Goal: Task Accomplishment & Management: Use online tool/utility

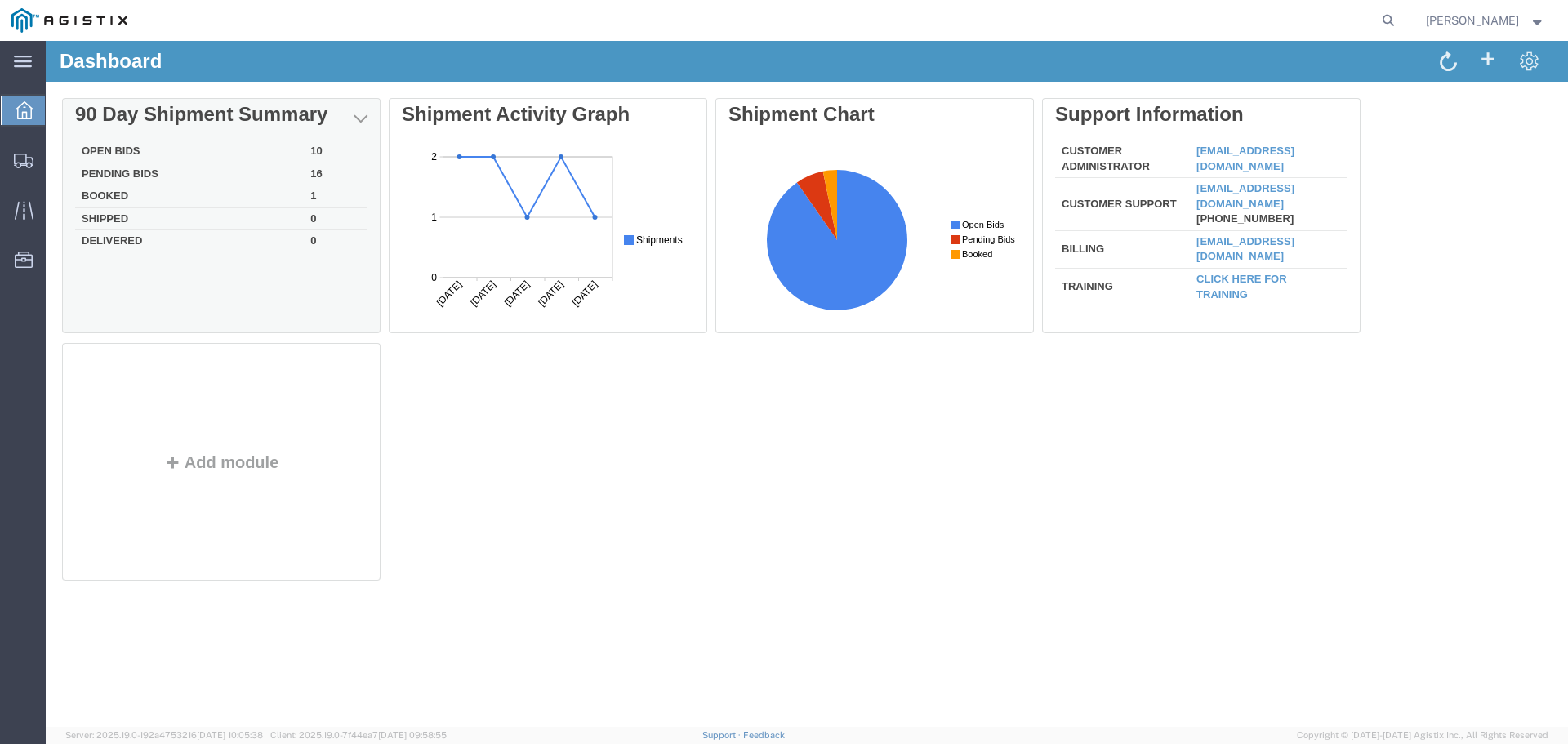
click at [296, 154] on td "Open Bids" at bounding box center [190, 152] width 229 height 23
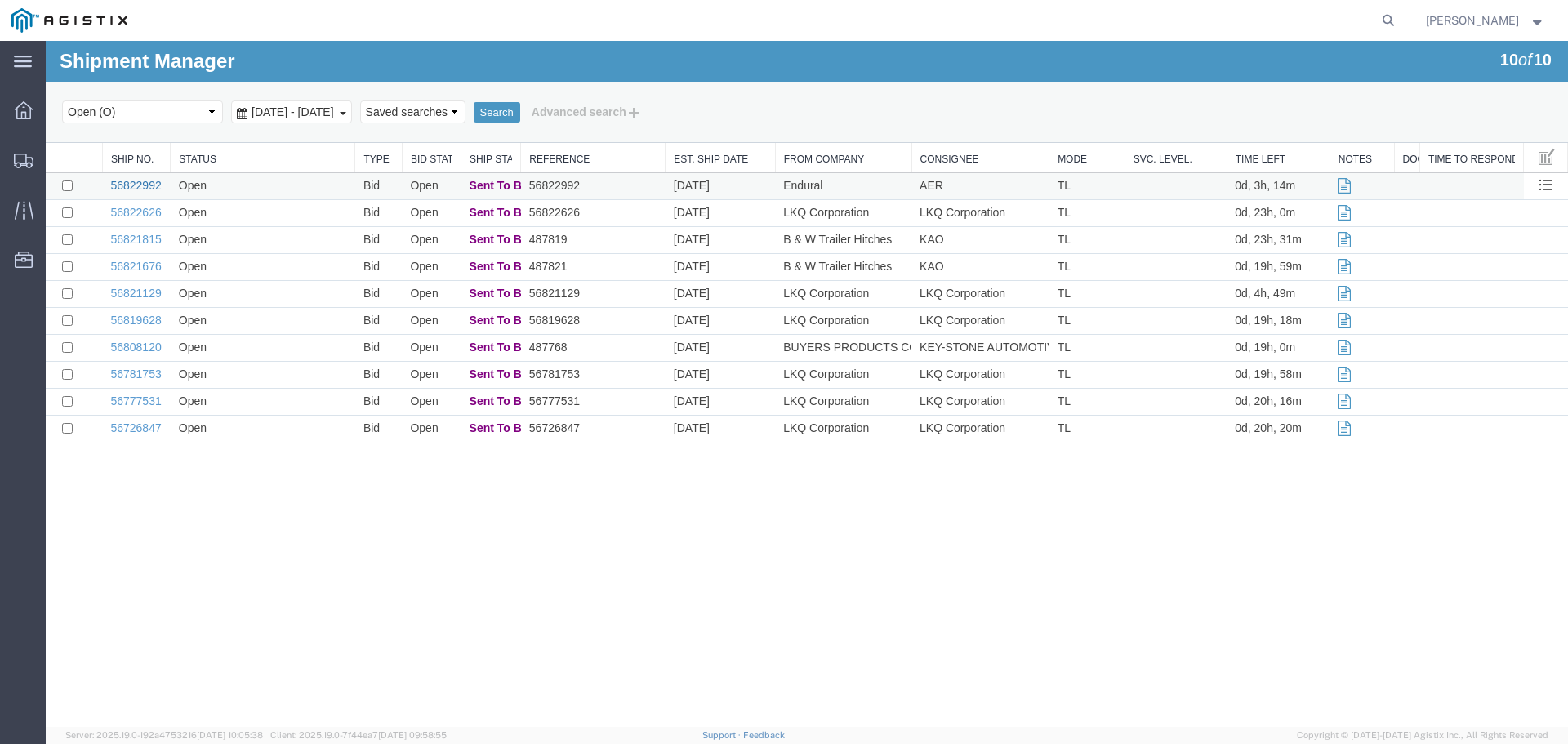
click at [147, 188] on link "56822992" at bounding box center [135, 185] width 51 height 13
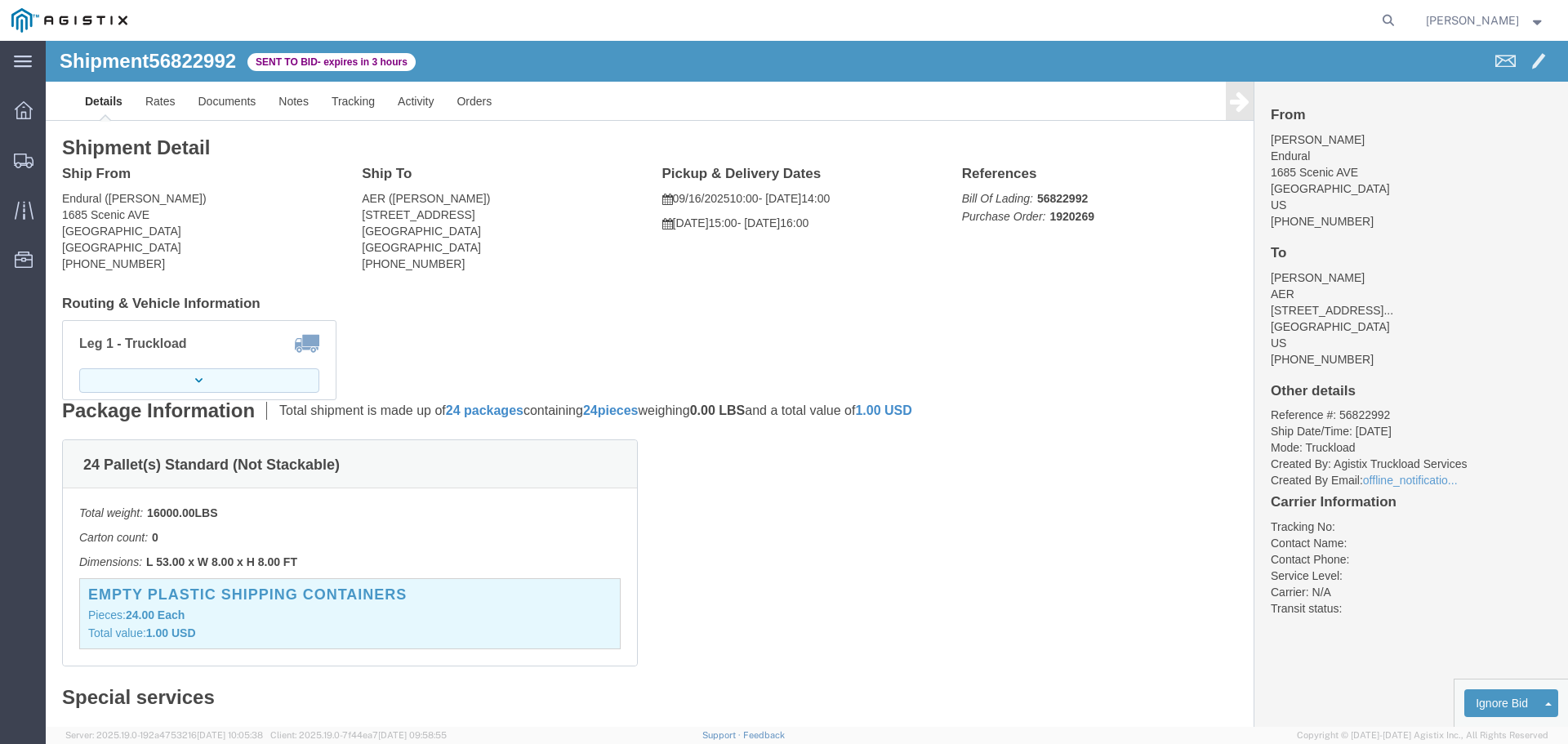
click button "button"
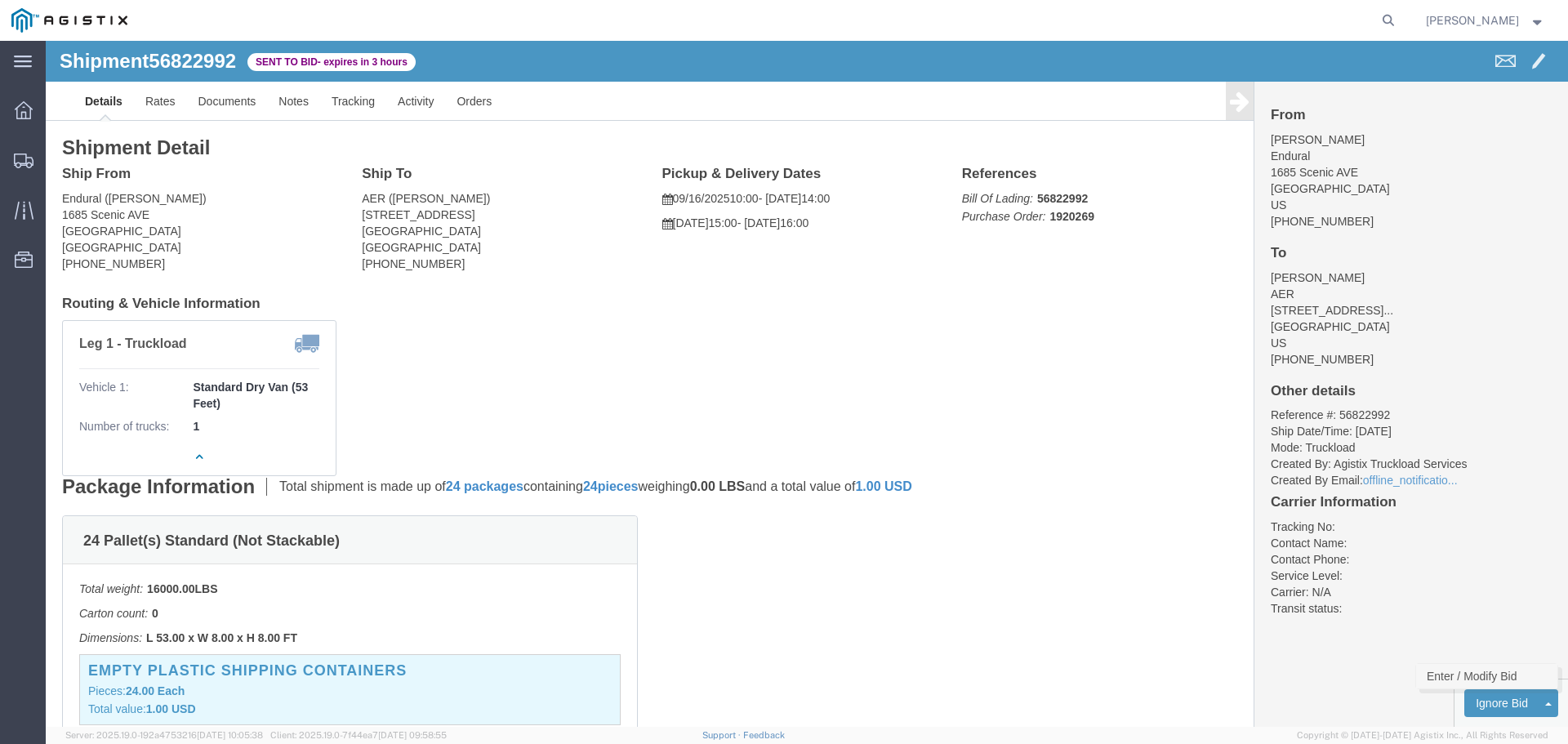
click link "Enter / Modify Bid"
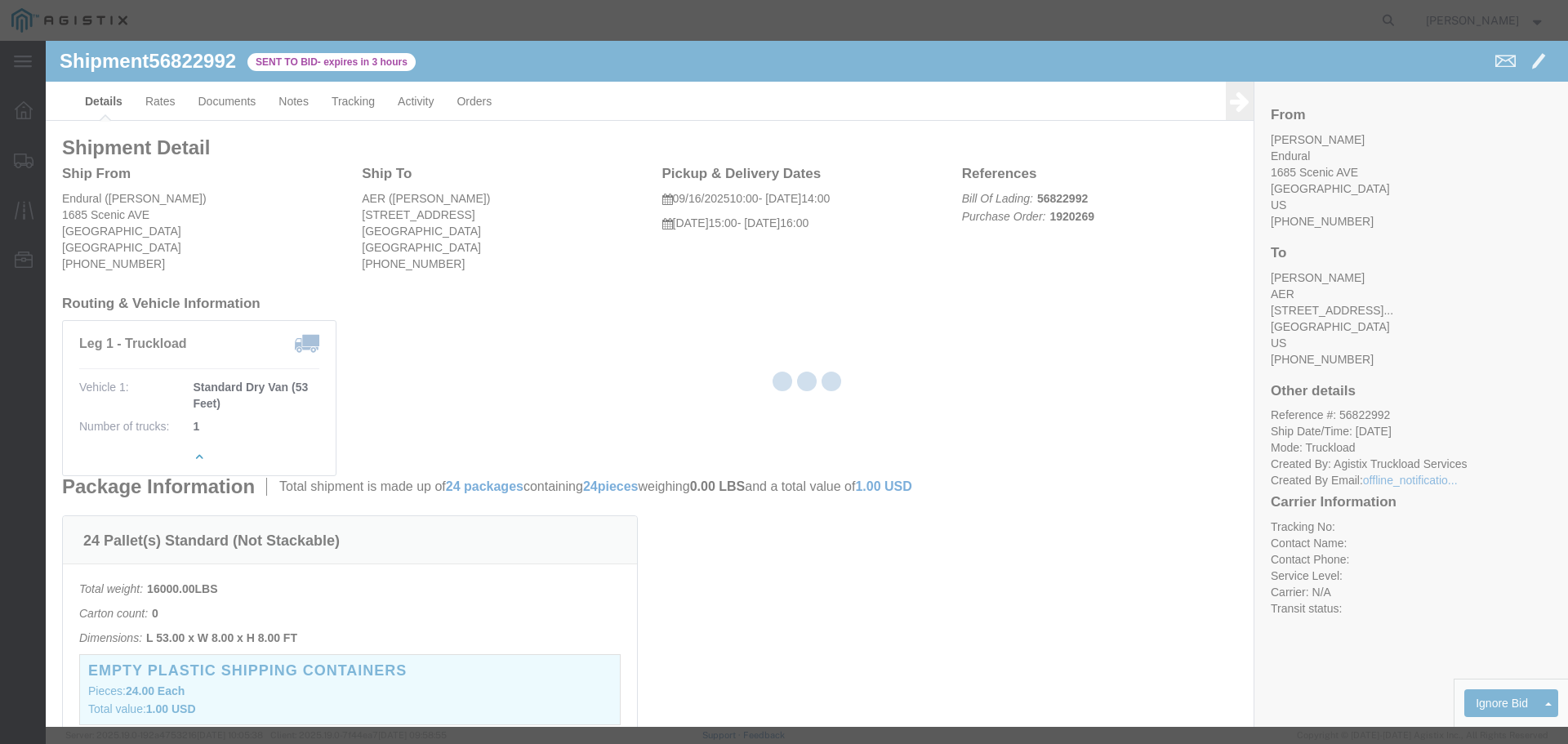
select select "22593"
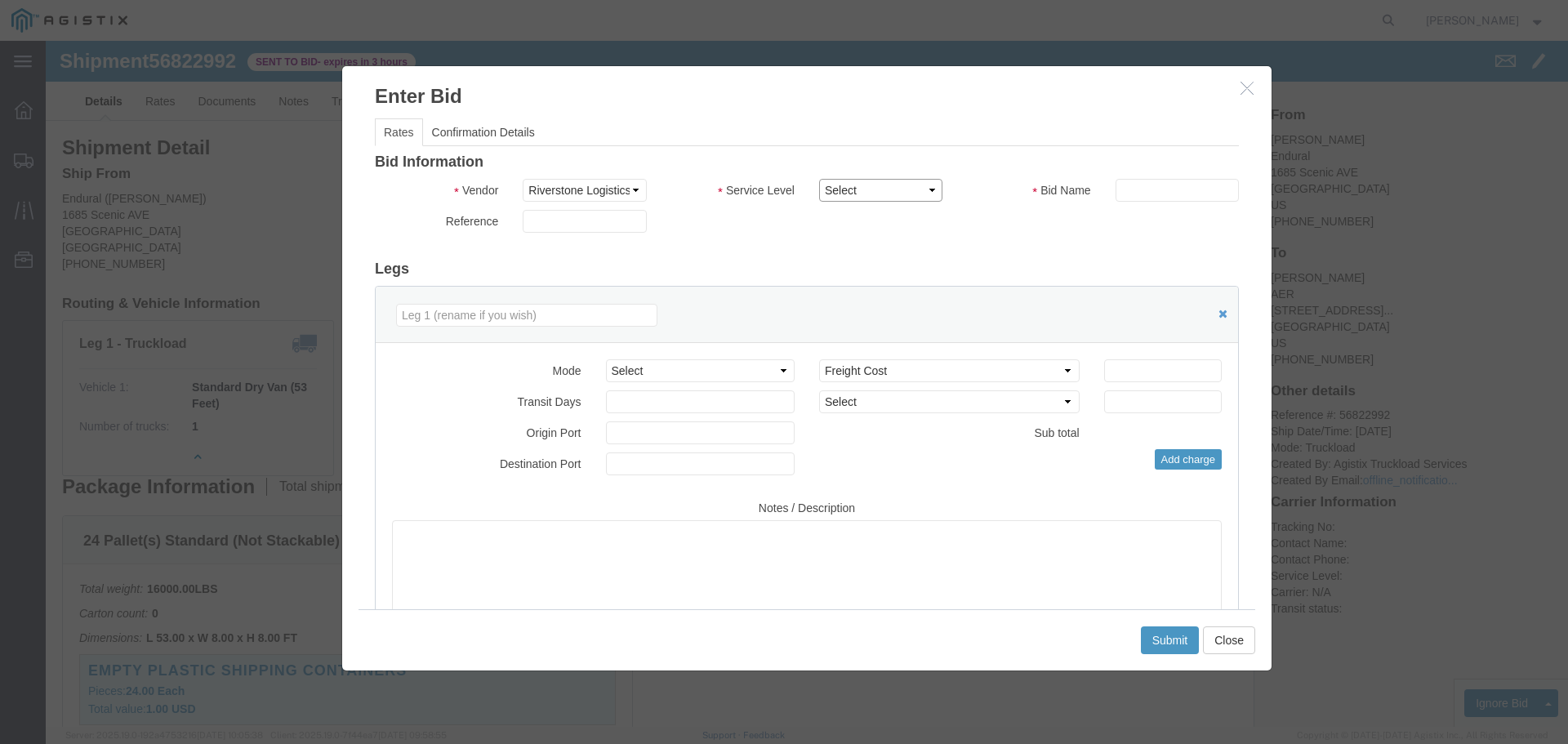
click select "Select Rail TL Standard 3 - 5 Day"
select select "41882"
click select "Select Rail TL Standard 3 - 5 Day"
click input "text"
type input "1"
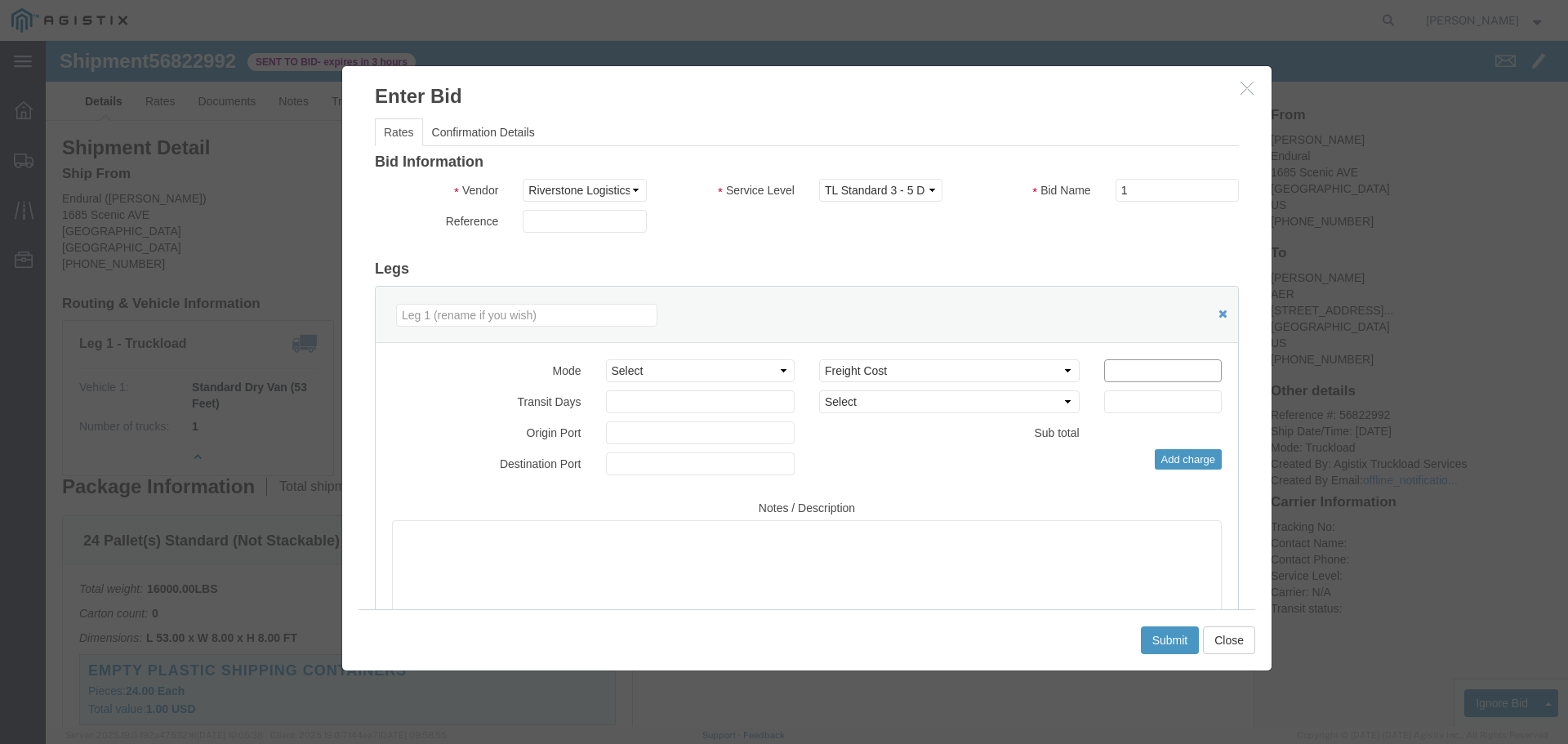
click input "number"
type input "3600"
click button "Submit"
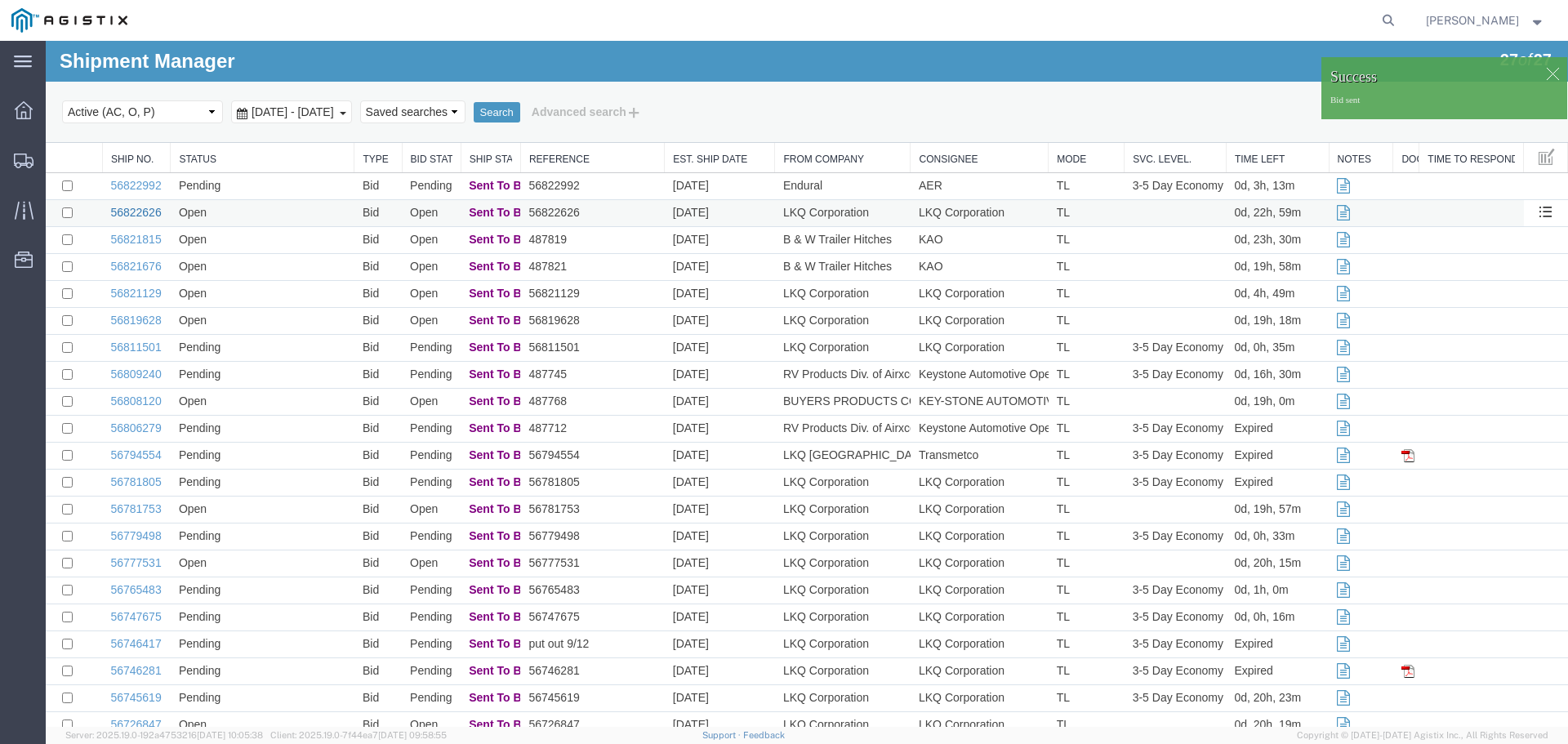
click at [135, 207] on link "56822626" at bounding box center [135, 212] width 51 height 13
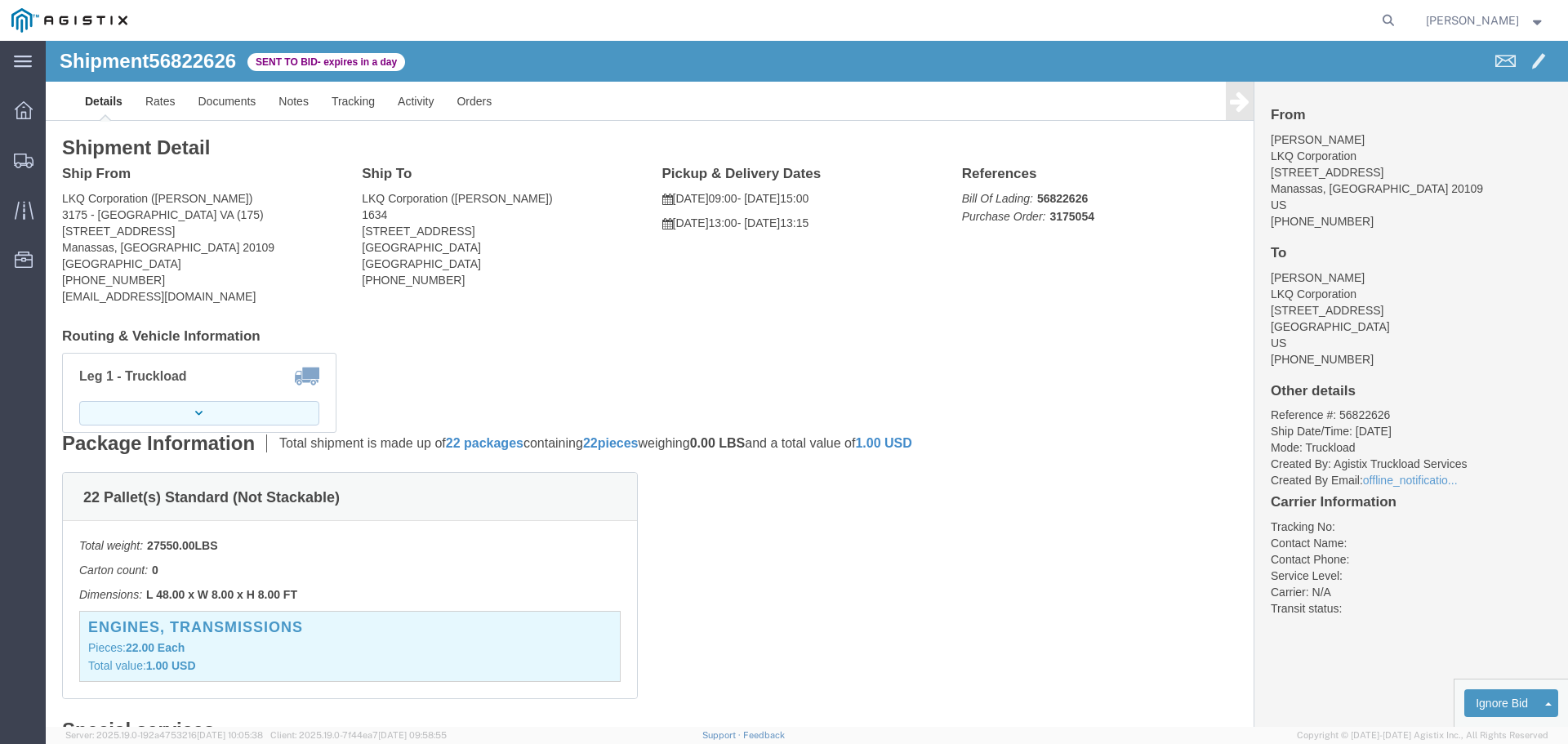
click button "button"
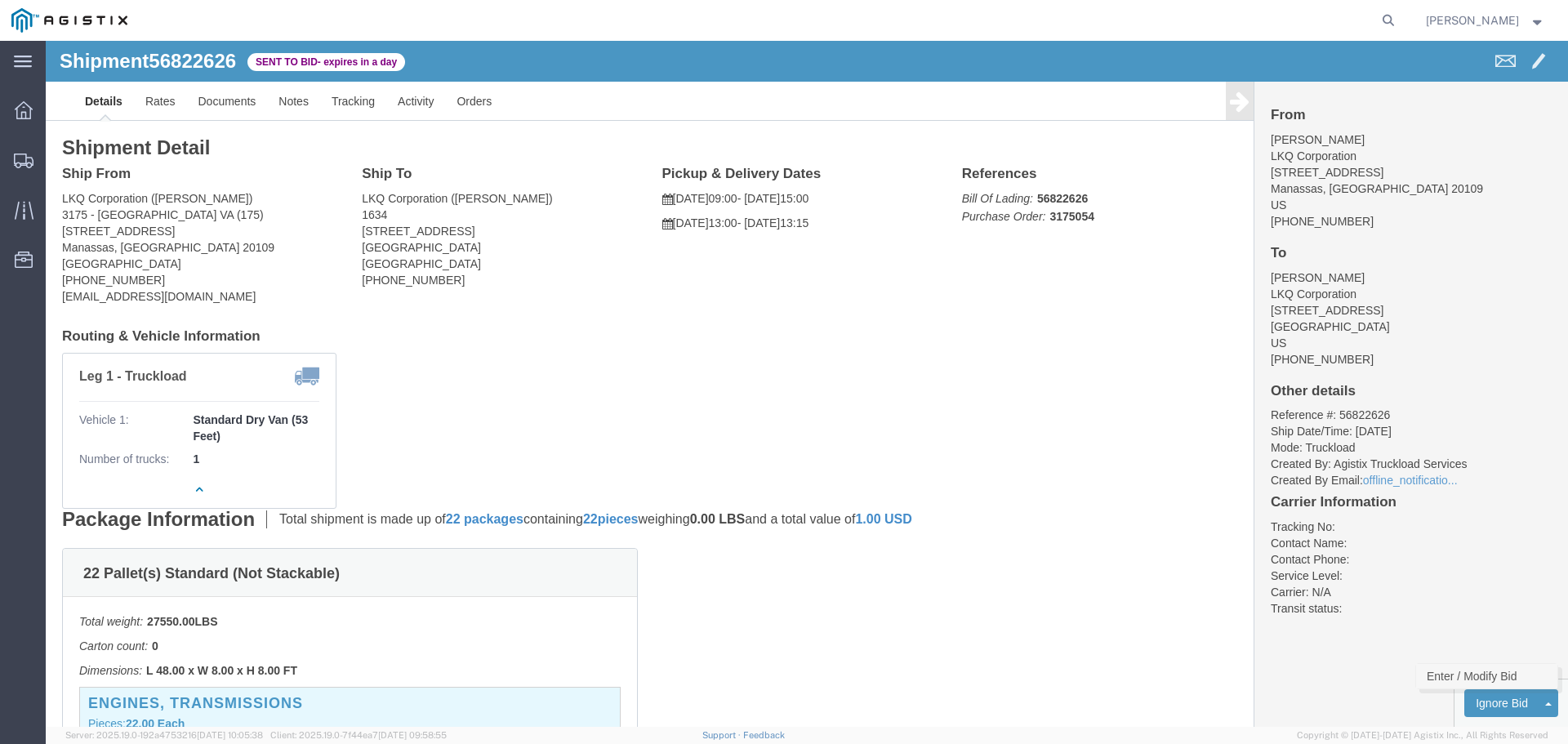
click link "Enter / Modify Bid"
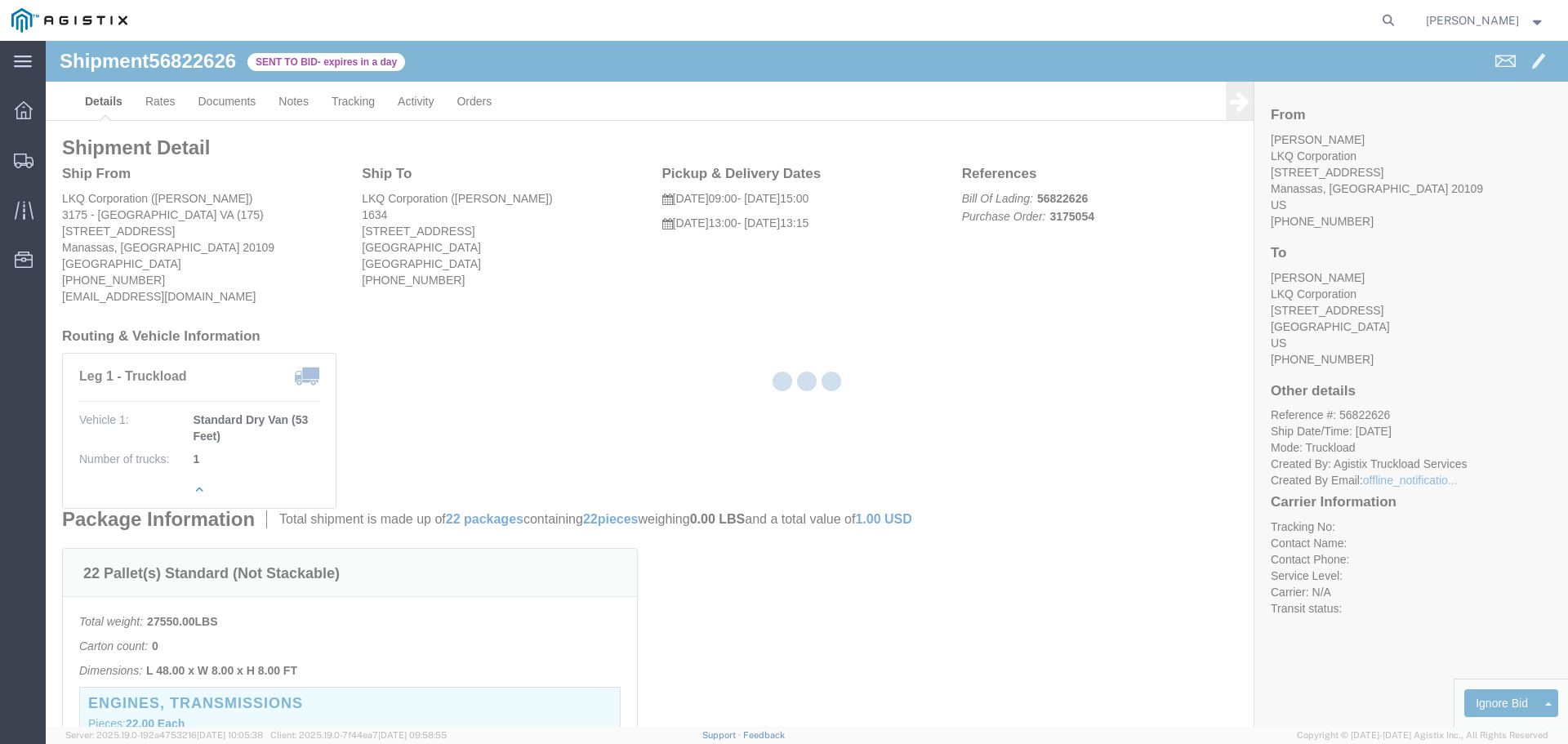
select select "22593"
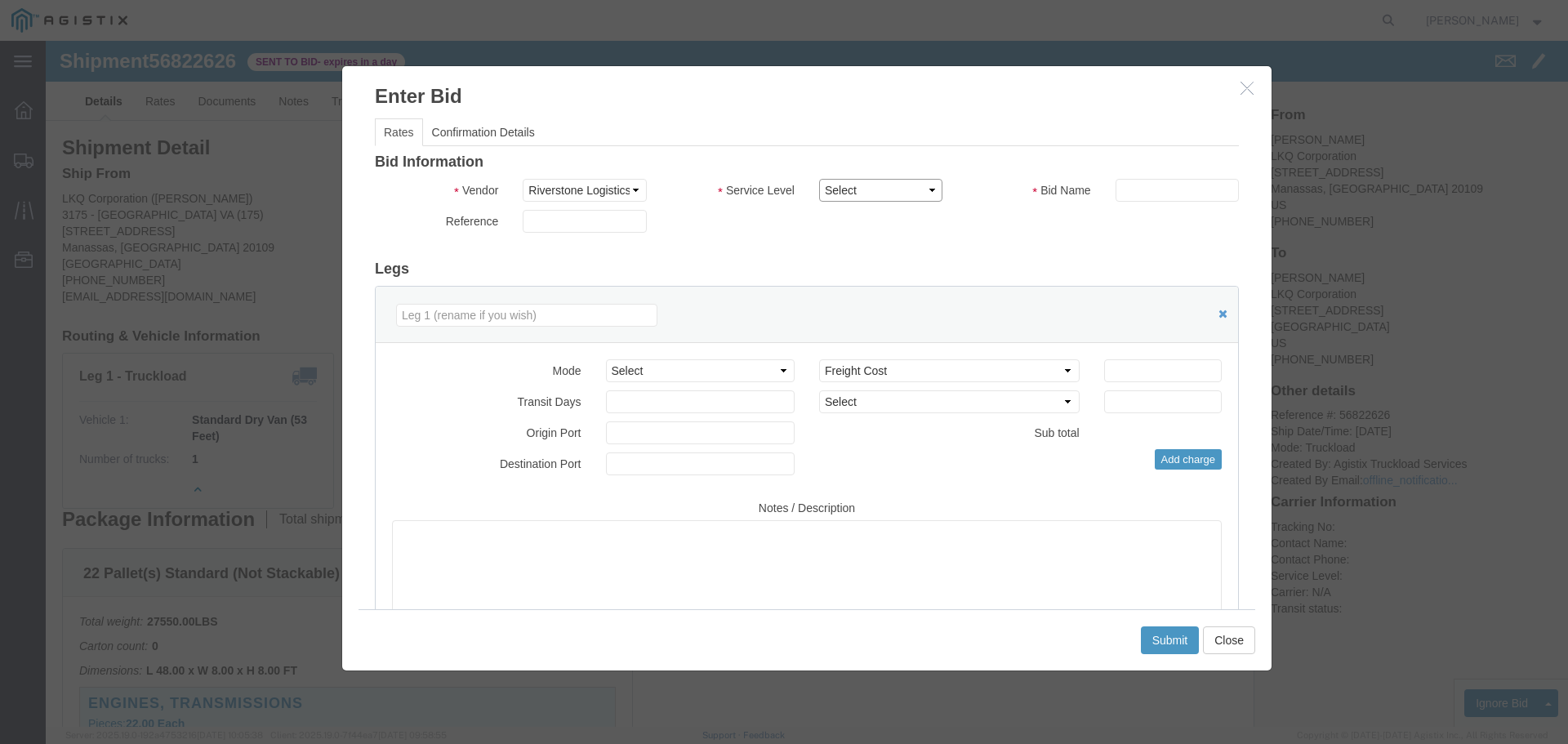
click select "Select Rail TL Standard 3 - 5 Day"
select select "41882"
click select "Select Rail TL Standard 3 - 5 Day"
click input "text"
type input "1"
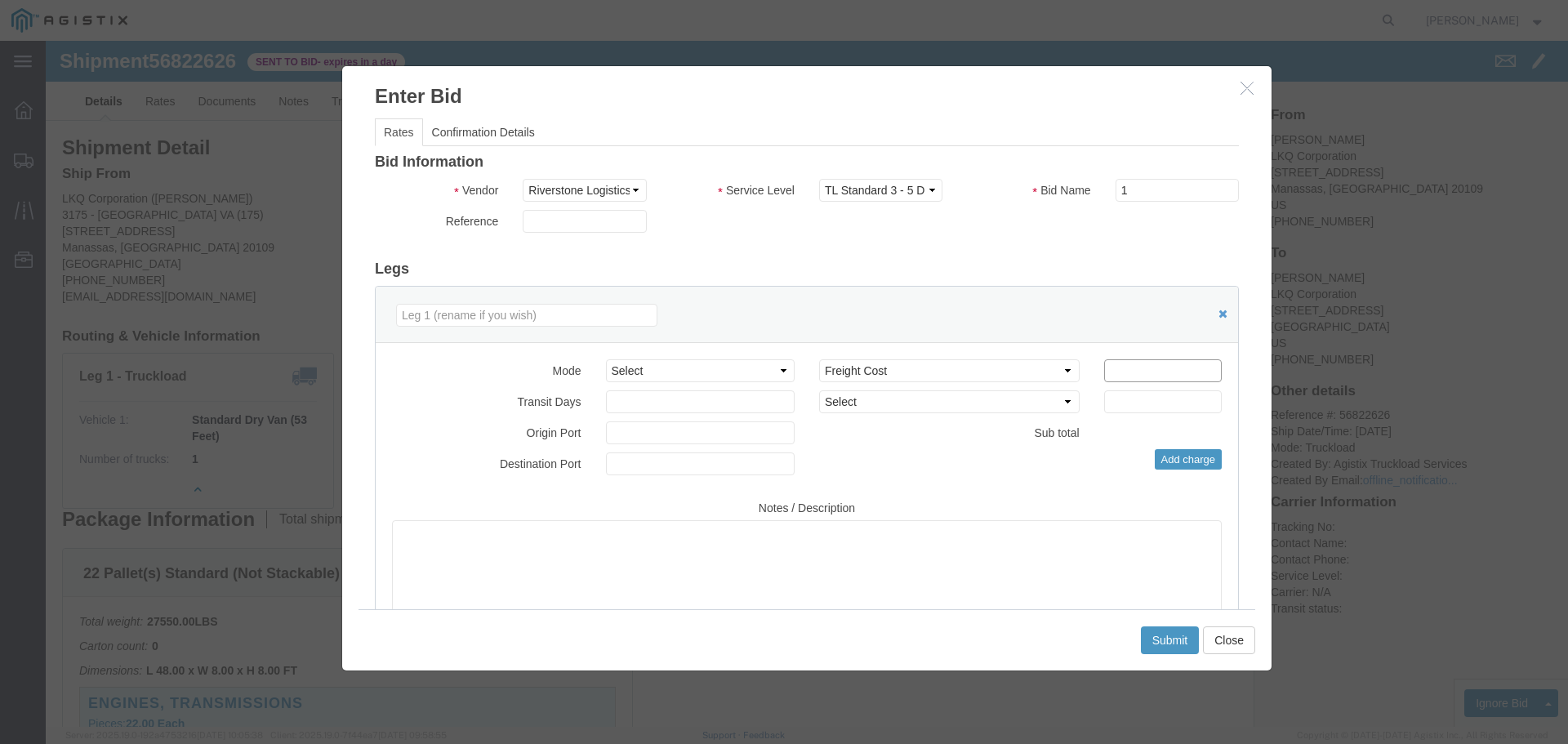
click input "number"
type input "2"
type input "1200"
click button "Submit"
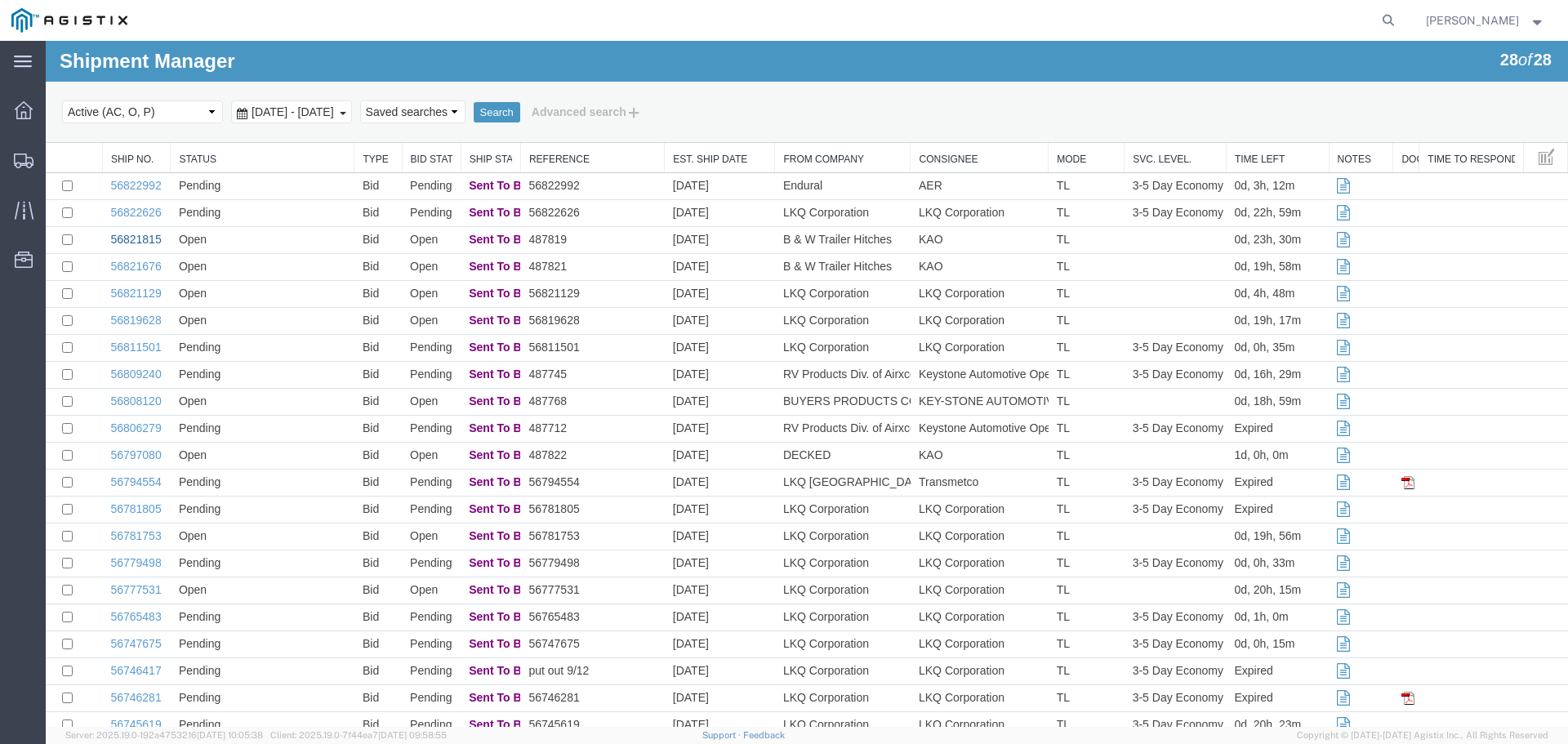
click at [143, 235] on link "56821815" at bounding box center [135, 239] width 51 height 13
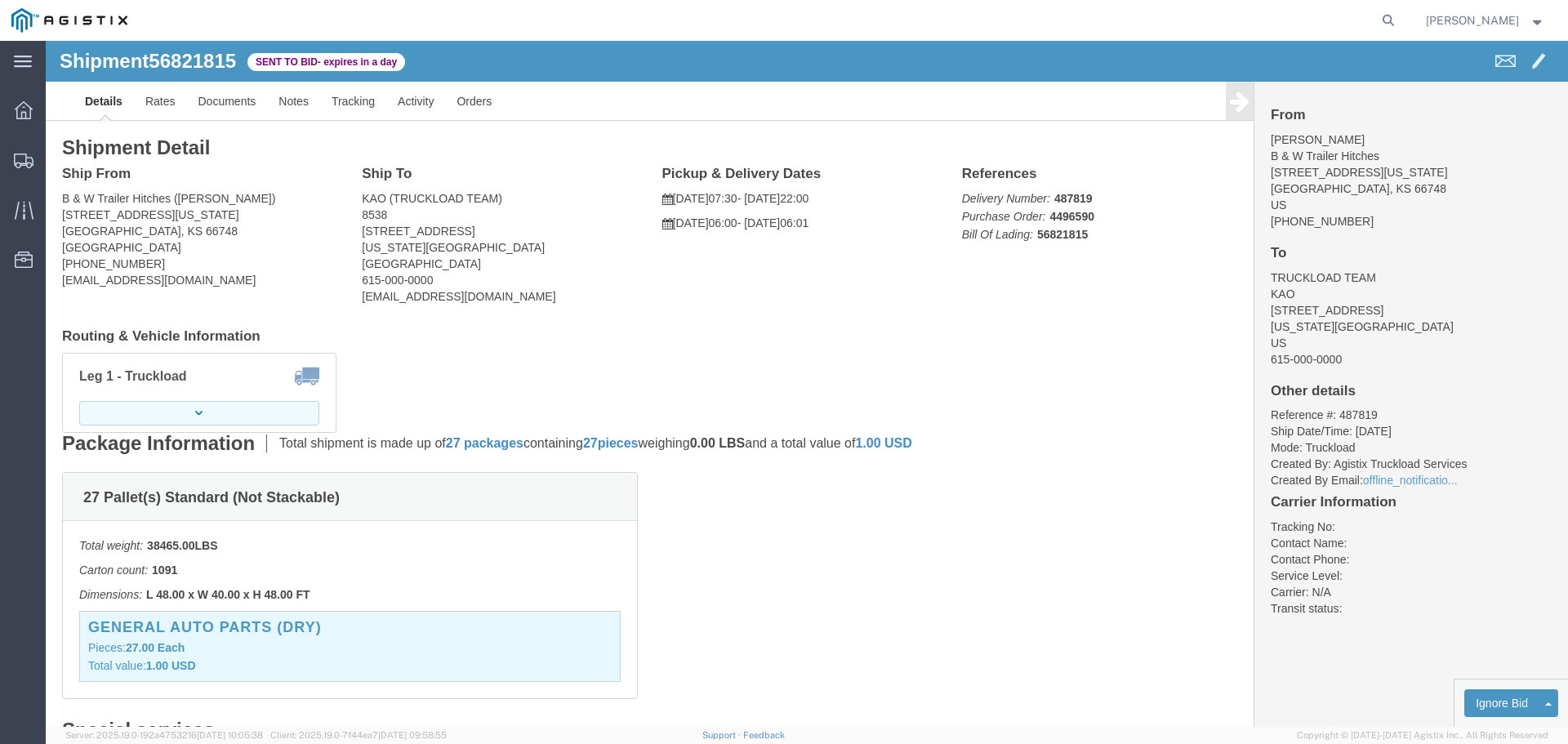
click button "button"
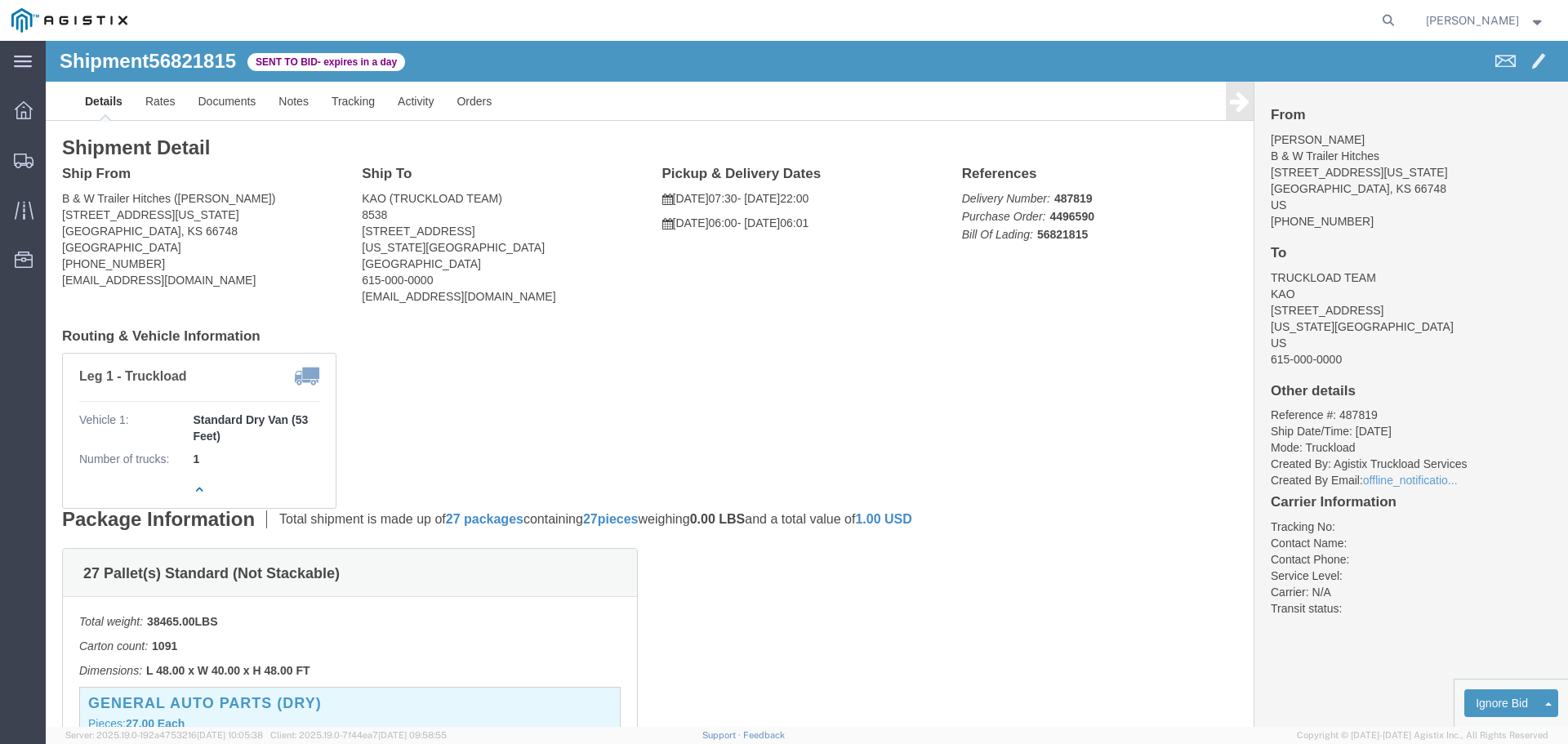
click div "From [PERSON_NAME] B & W Trailer Hitches [STREET_ADDRESS][US_STATE] US [PHONE_N…"
click link "Enter / Modify Bid"
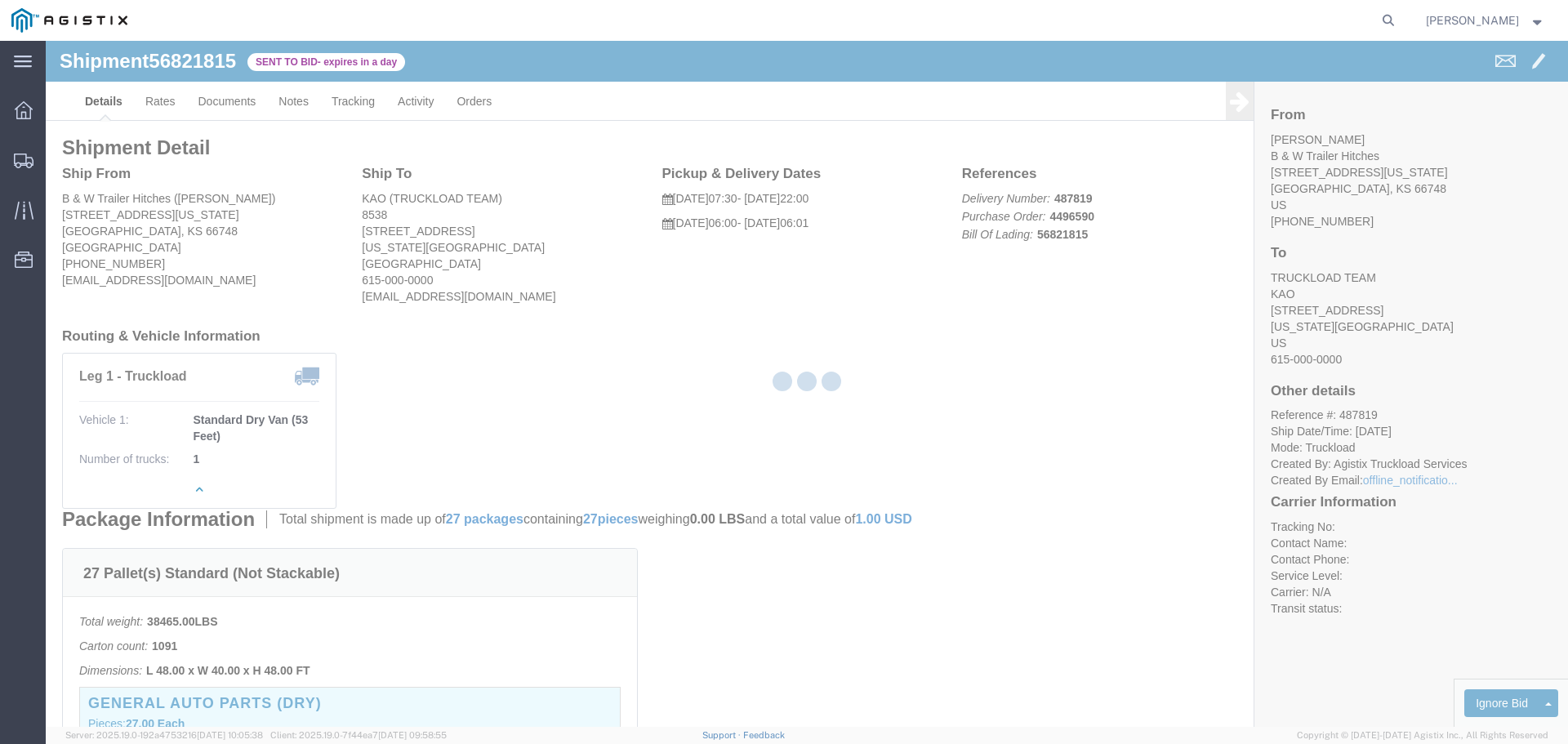
select select "22593"
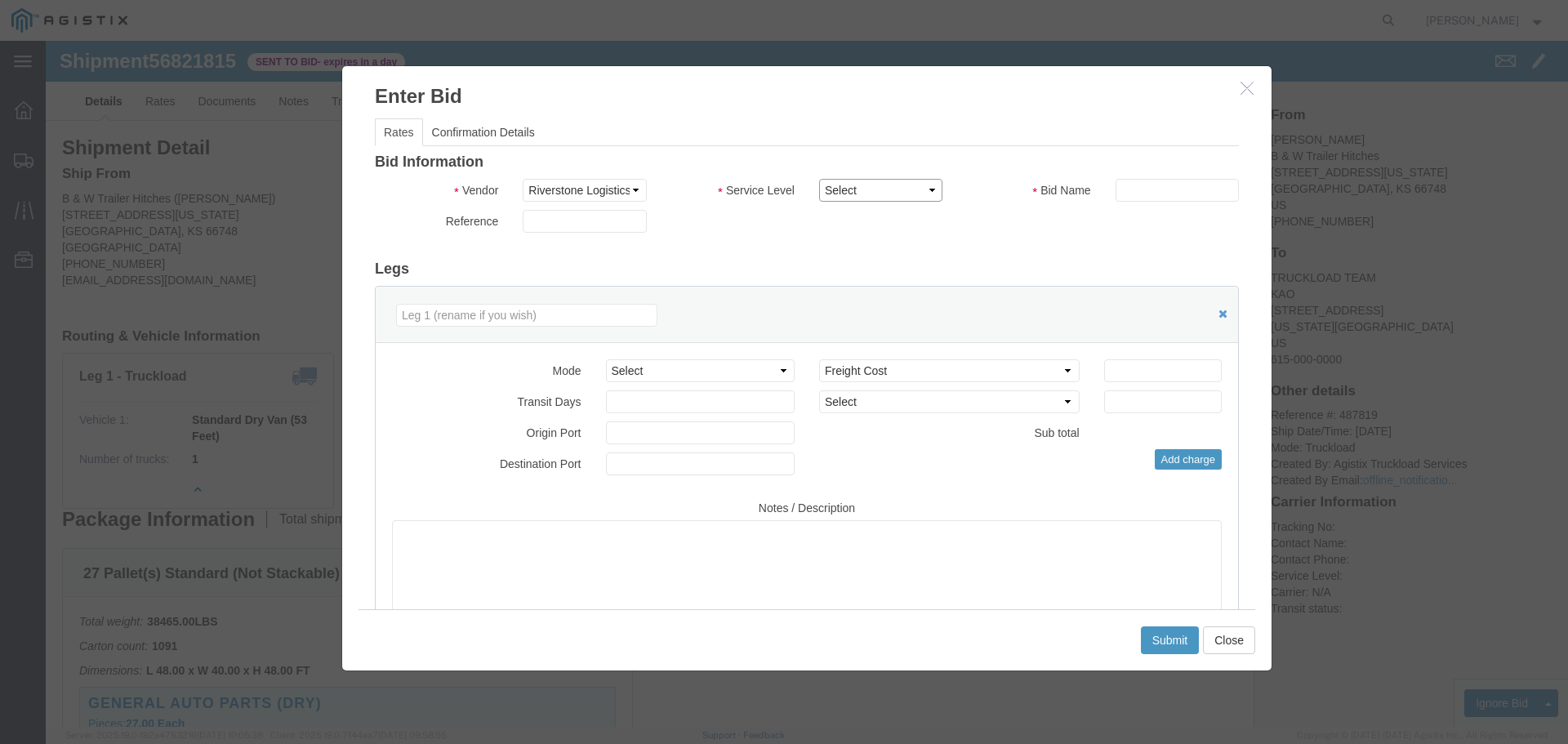
click select "Select Rail TL Standard 3 - 5 Day"
select select "41882"
click select "Select Rail TL Standard 3 - 5 Day"
click input "text"
type input "1"
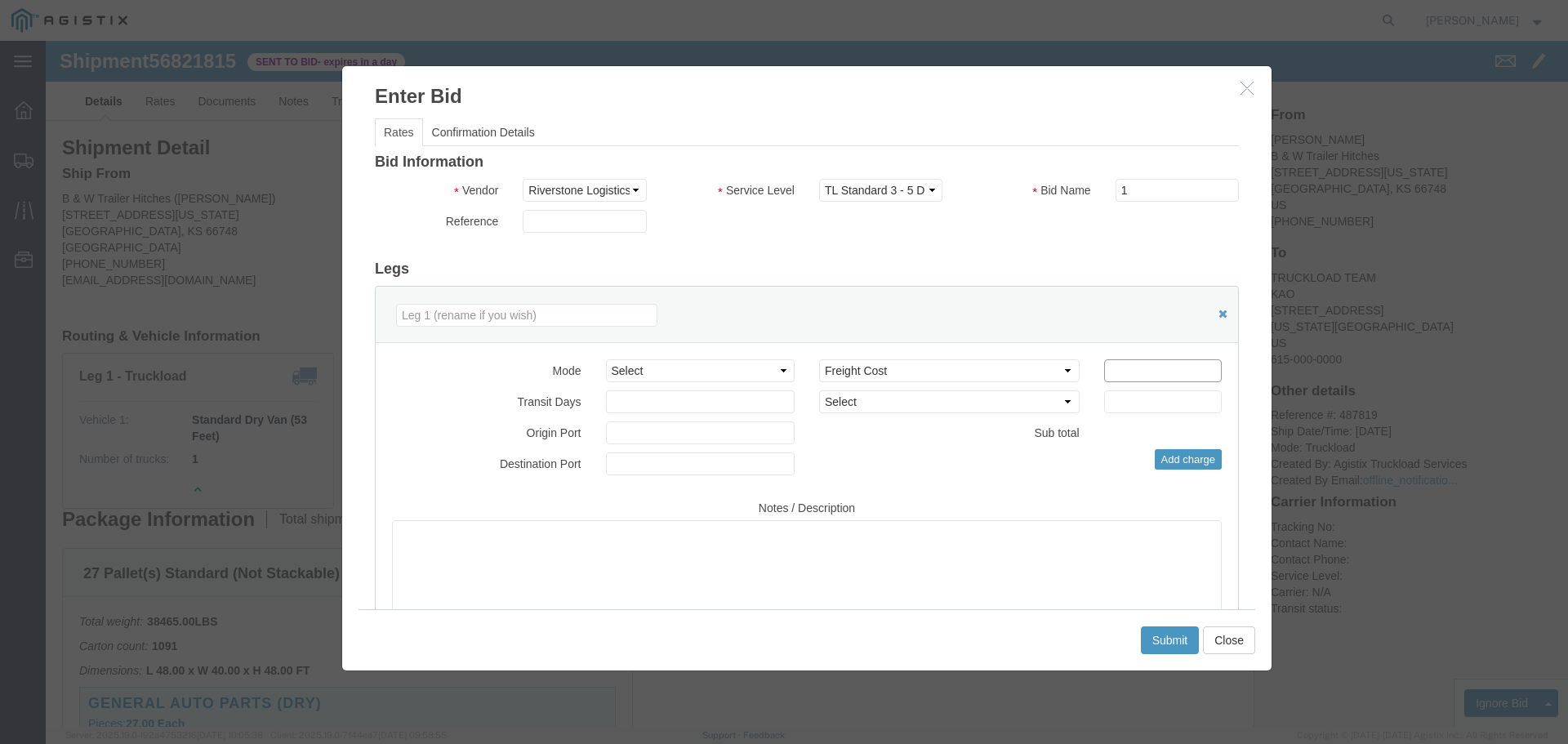
click input "number"
type input "810"
click button "Submit"
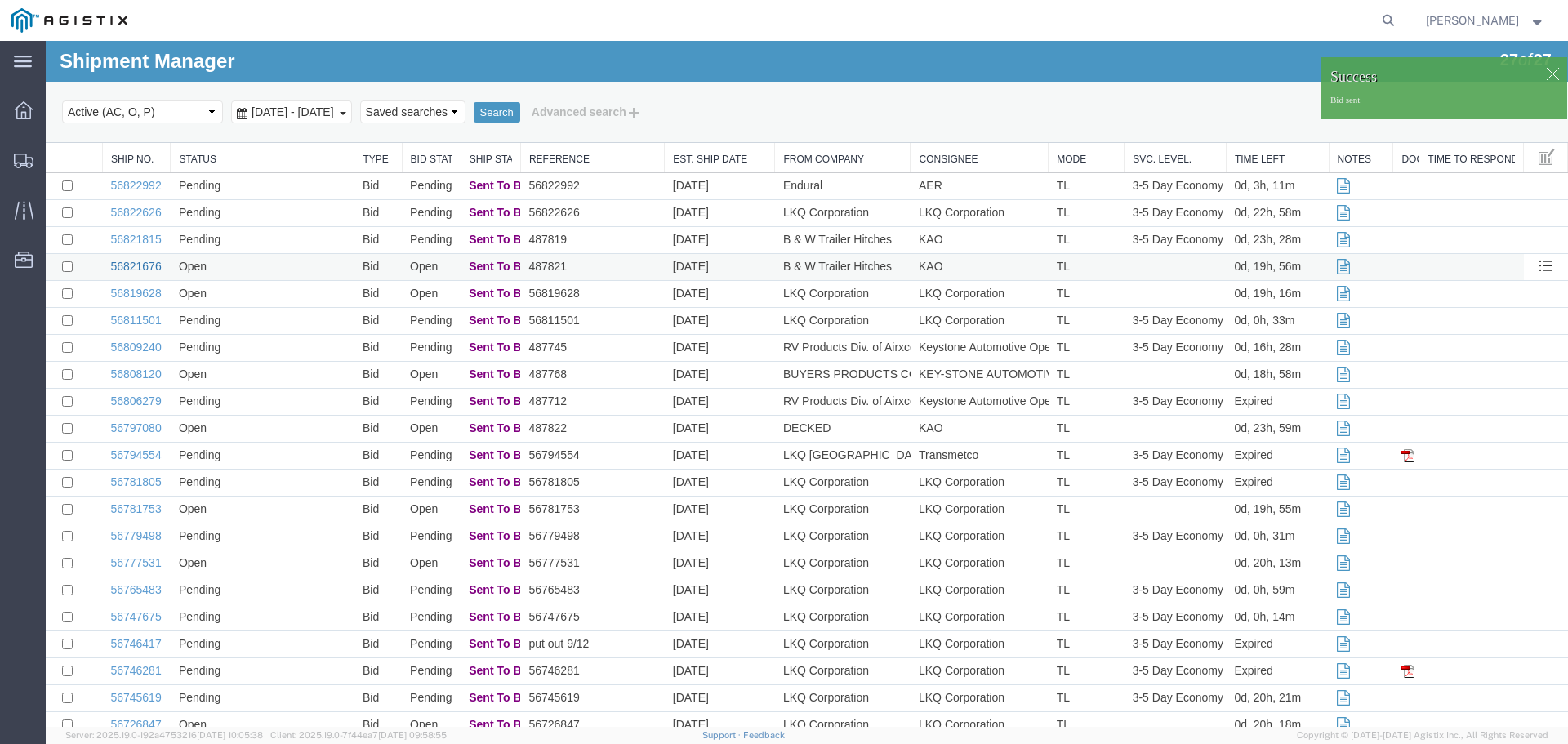
click at [135, 265] on link "56821676" at bounding box center [135, 266] width 51 height 13
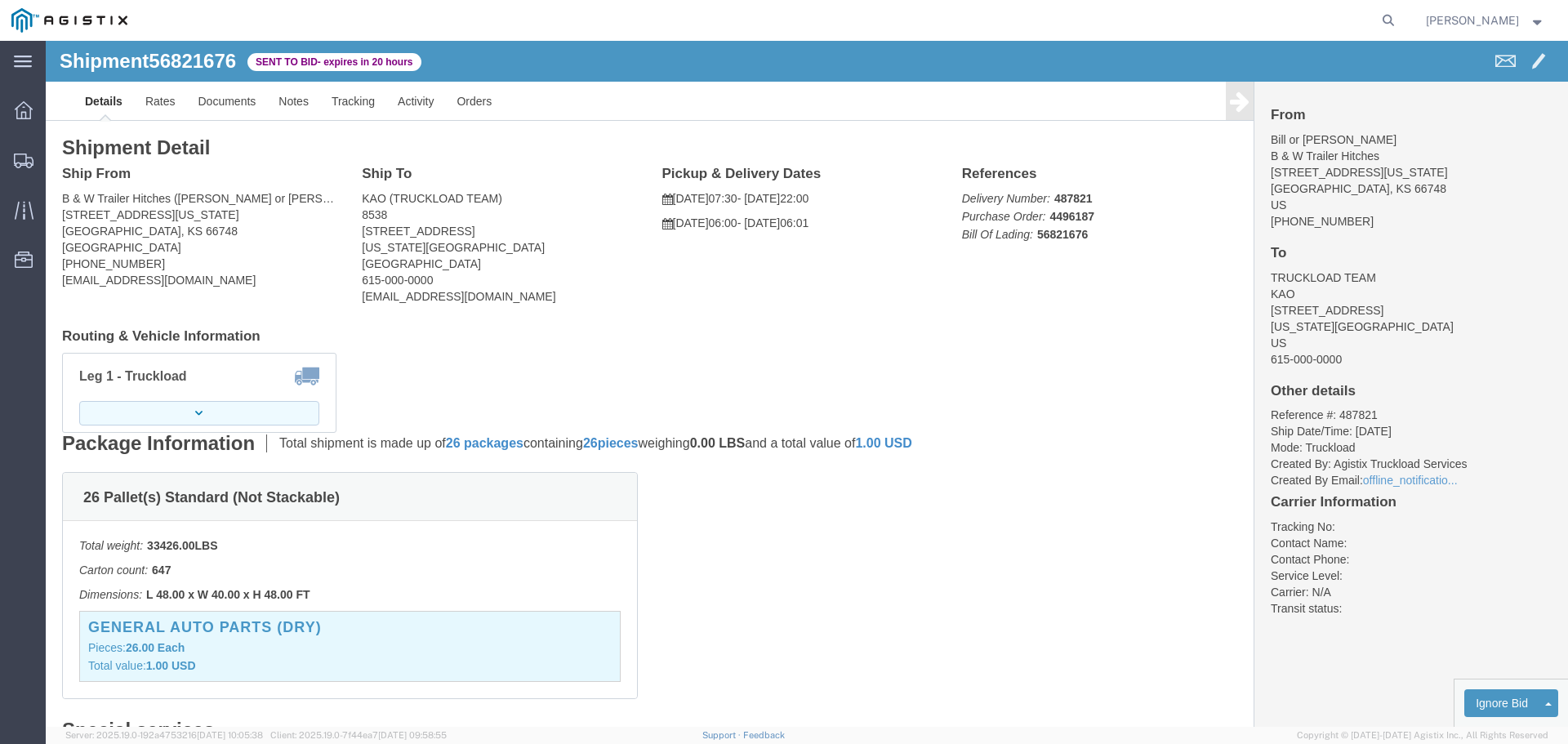
click icon "button"
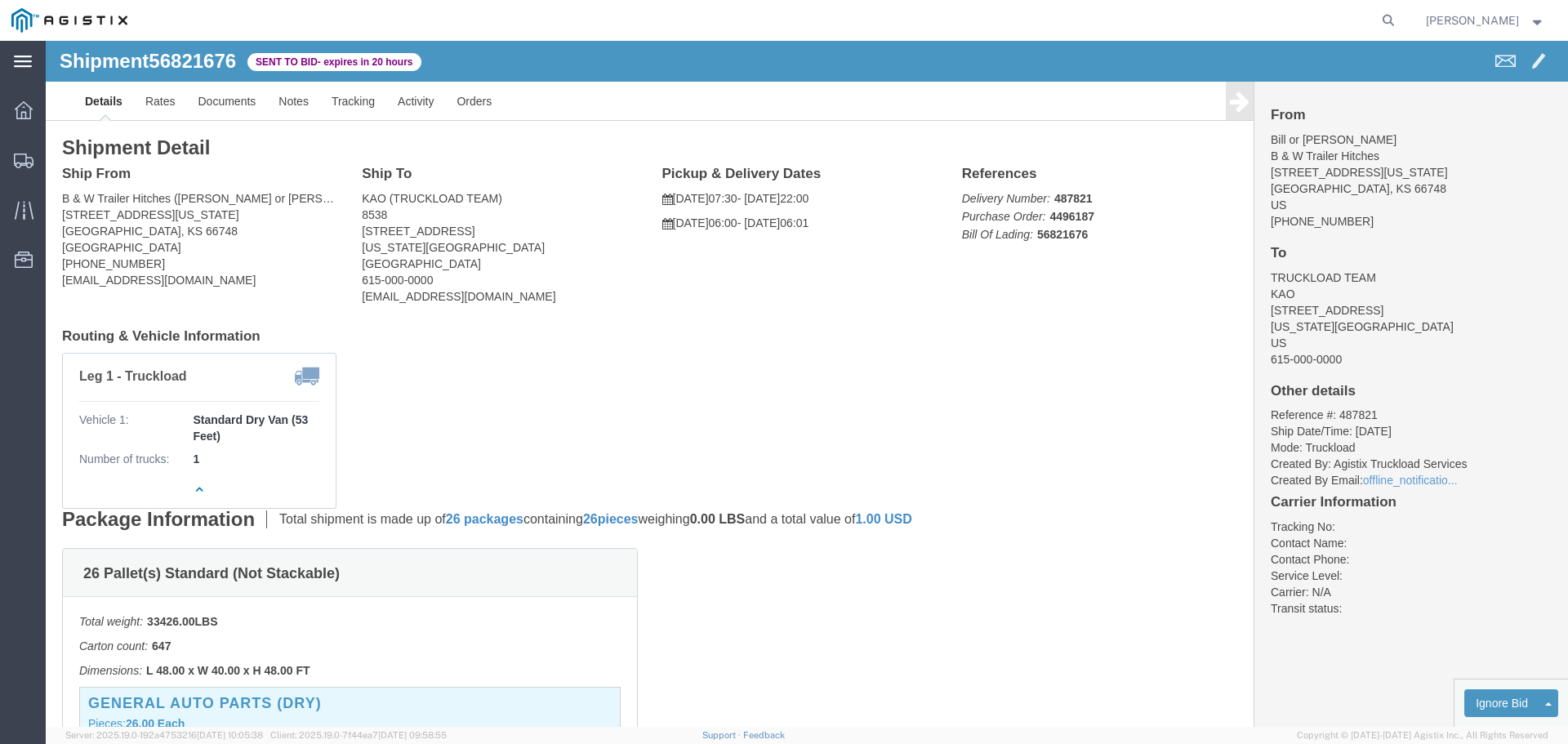
click at [27, 63] on icon at bounding box center [23, 61] width 18 height 12
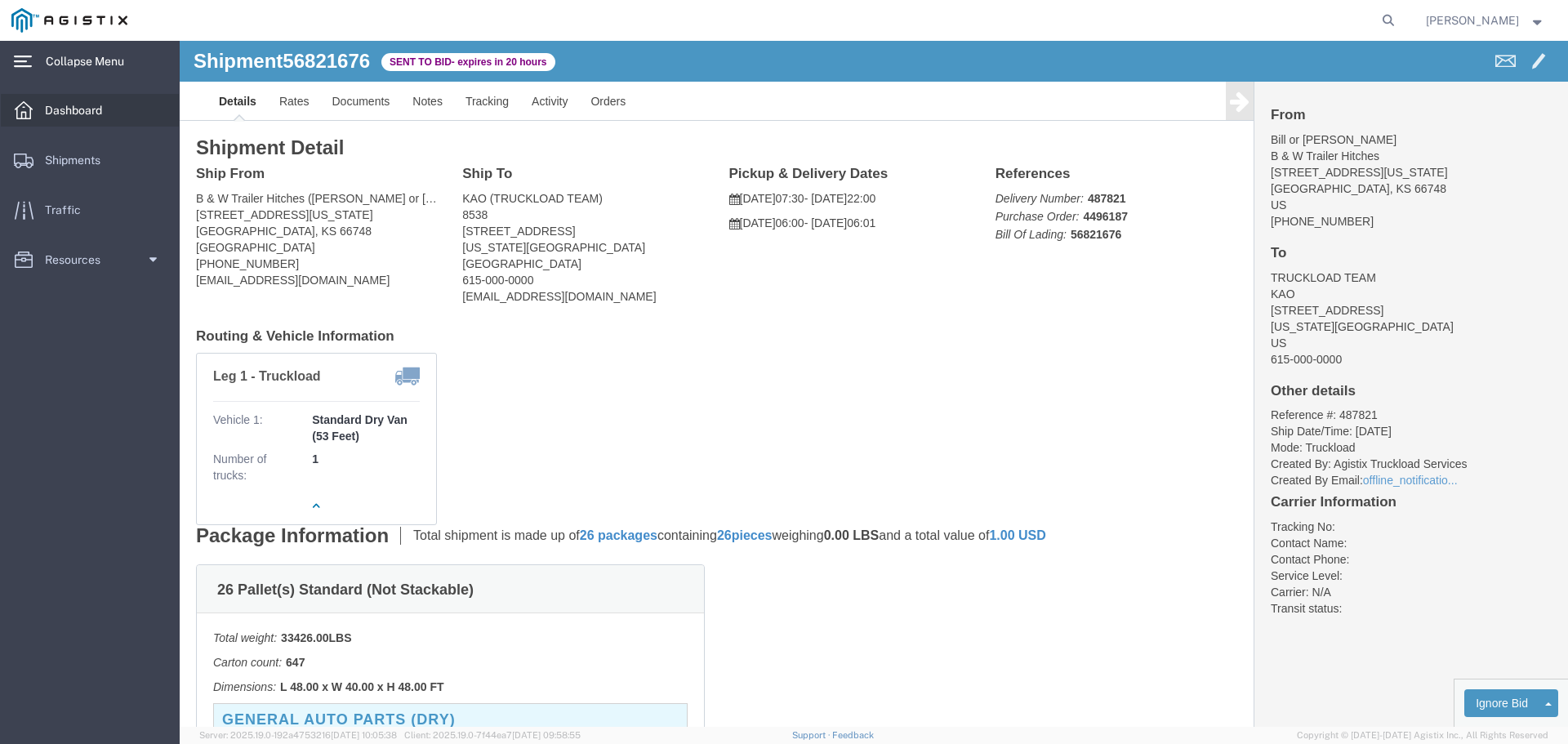
click at [93, 113] on span "Dashboard" at bounding box center [78, 110] width 68 height 33
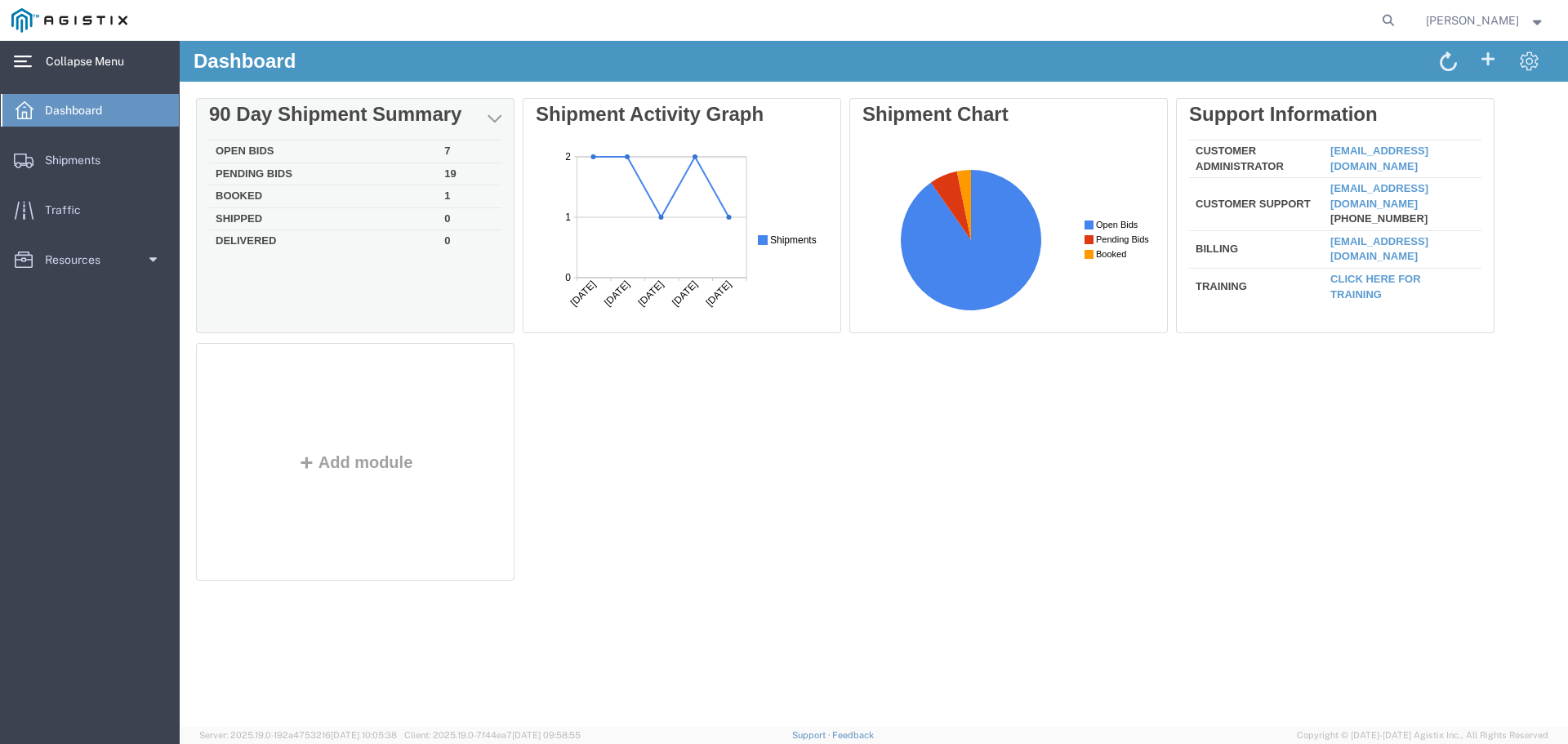
click at [317, 149] on td "Open Bids" at bounding box center [324, 152] width 229 height 23
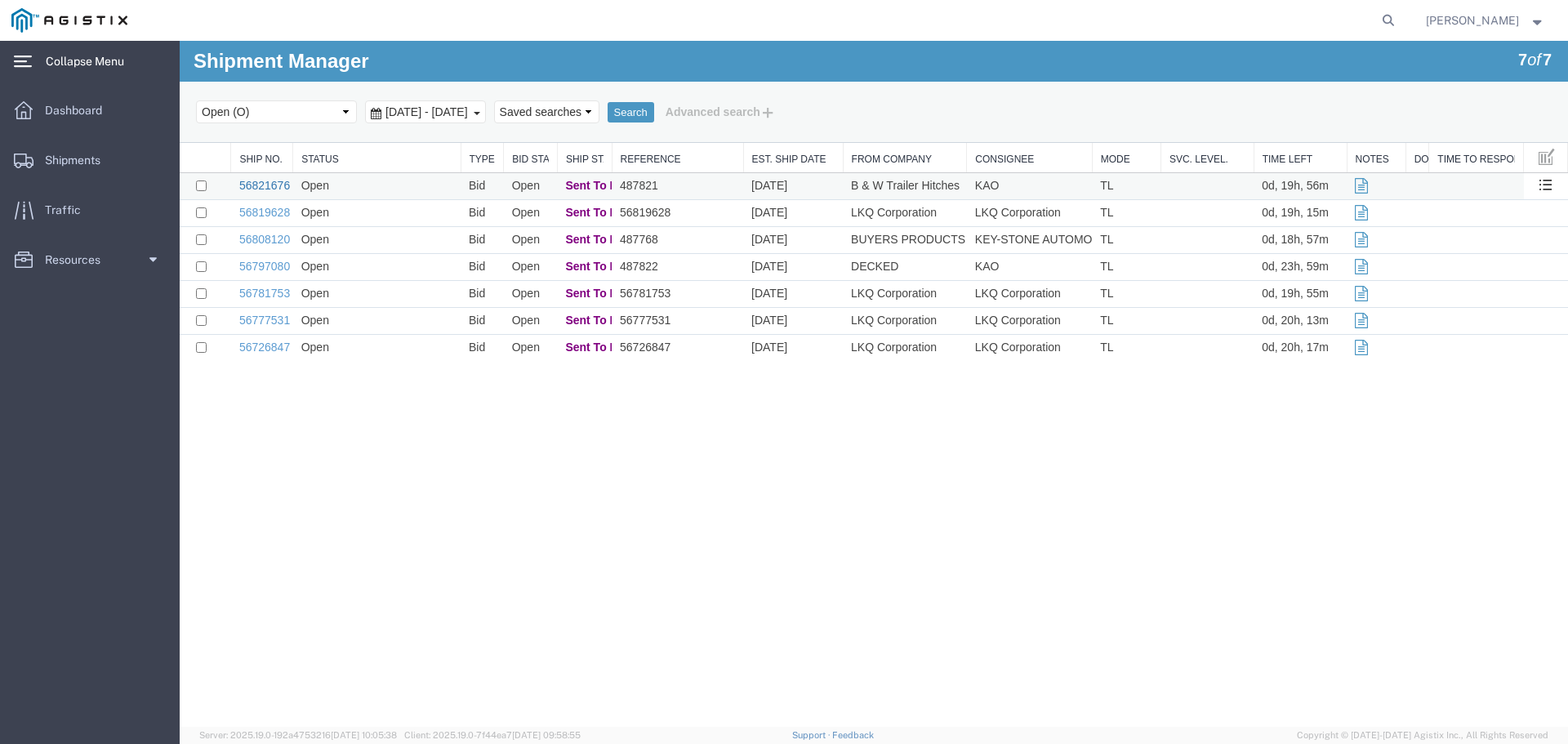
click at [262, 189] on link "56821676" at bounding box center [265, 185] width 51 height 13
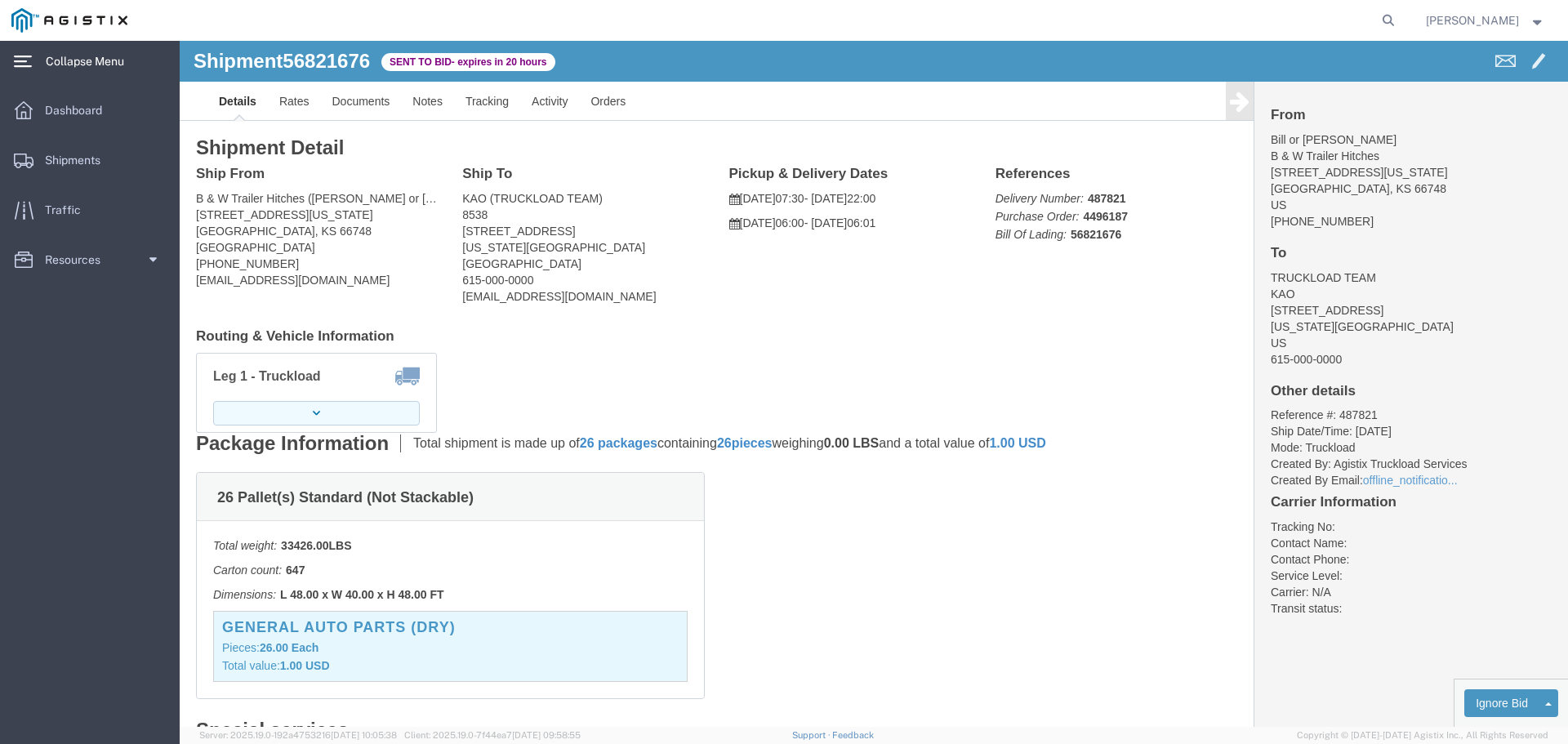
click button "button"
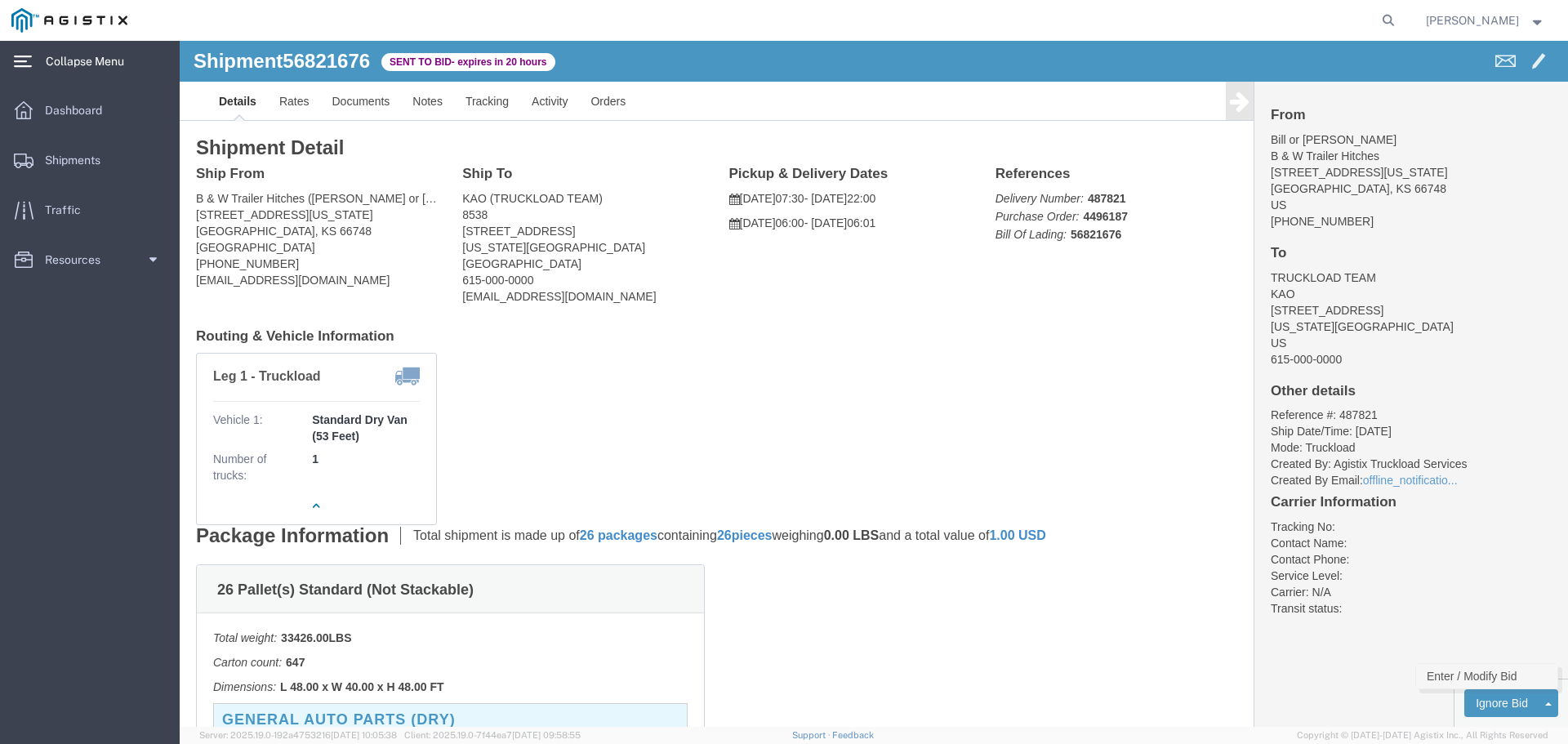
click link "Enter / Modify Bid"
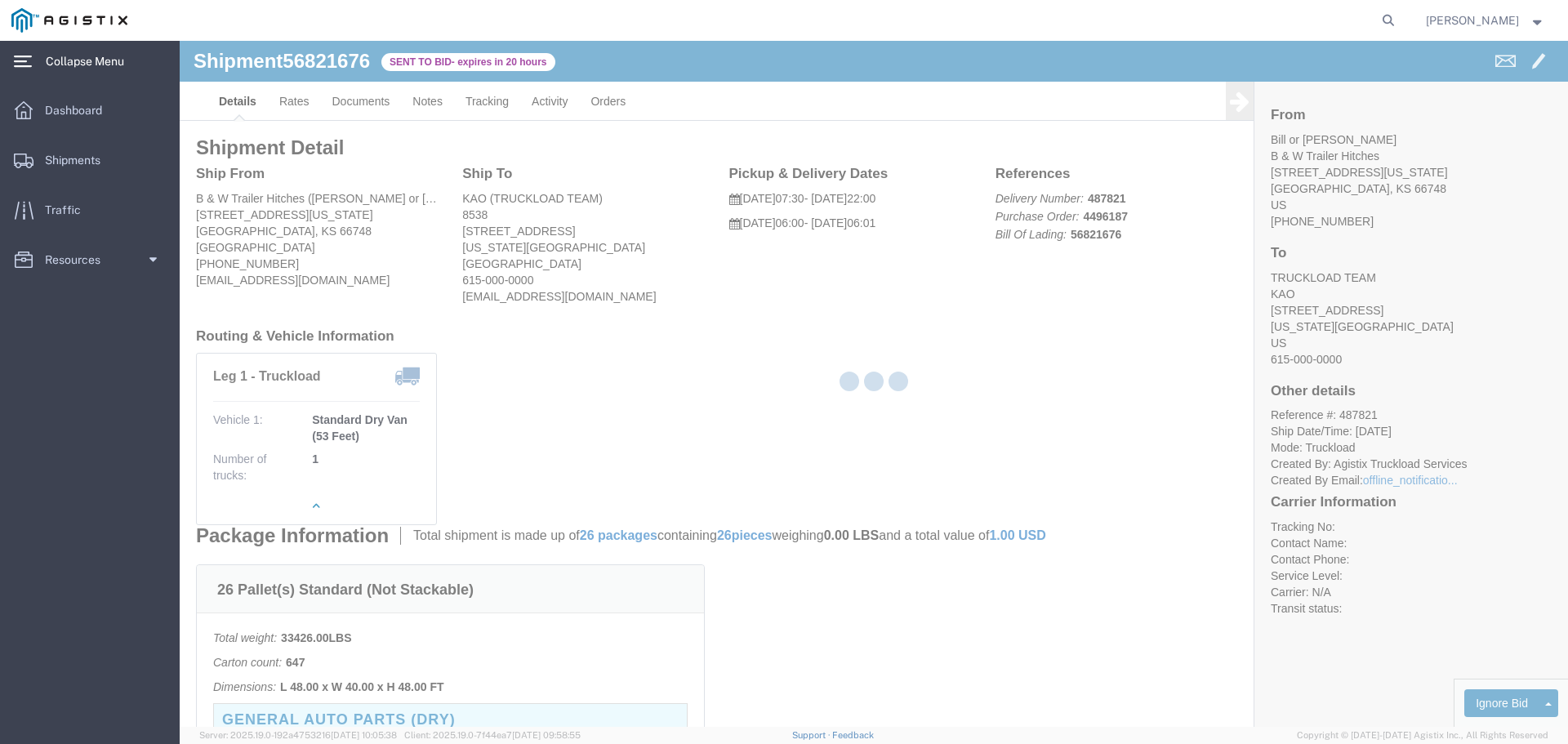
select select "22593"
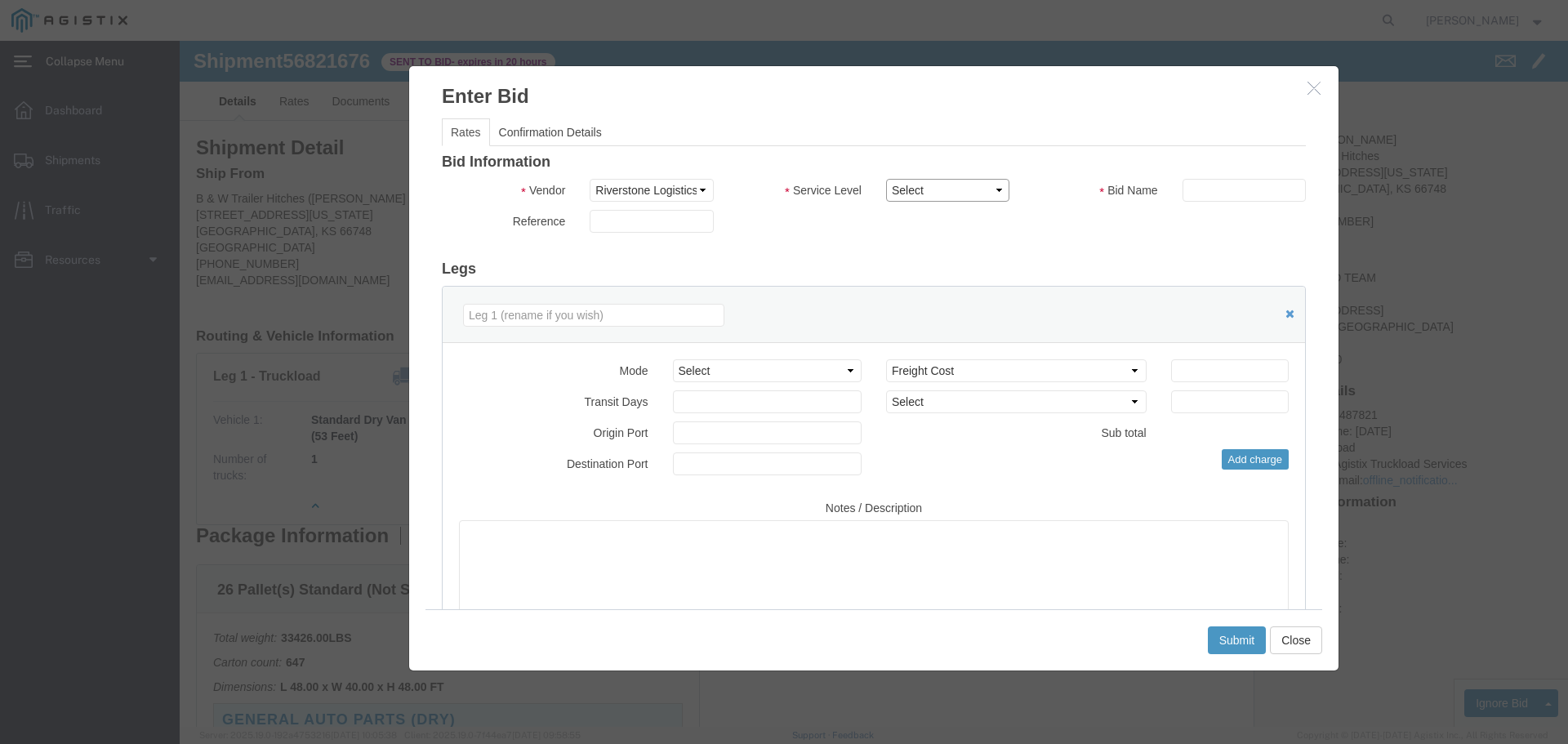
drag, startPoint x: 787, startPoint y: 144, endPoint x: 785, endPoint y: 159, distance: 15.1
click select "Select Rail TL Standard 3 - 5 Day"
select select "41882"
click select "Select Rail TL Standard 3 - 5 Day"
click input "text"
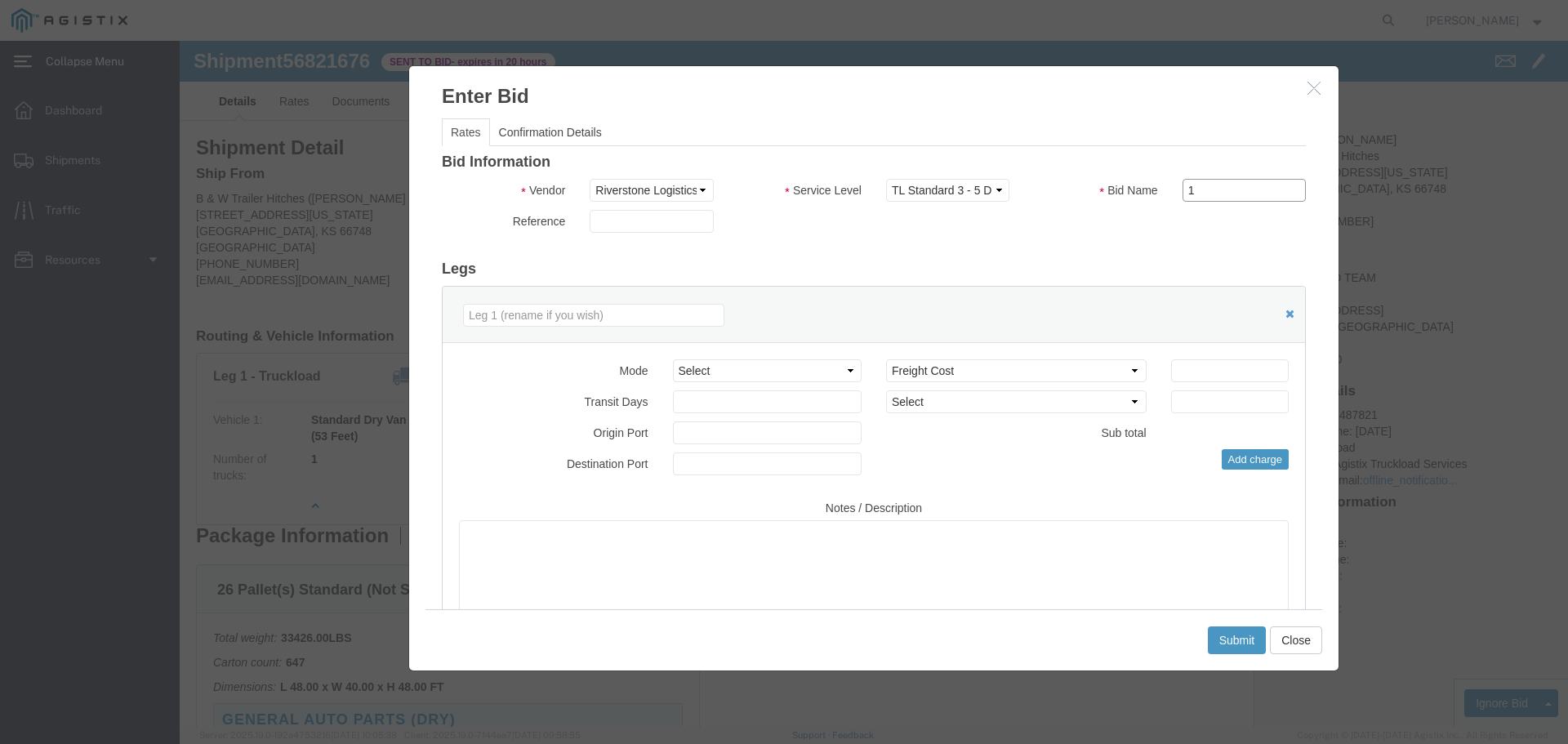
type input "1"
click input "number"
type input "810"
click button "Submit"
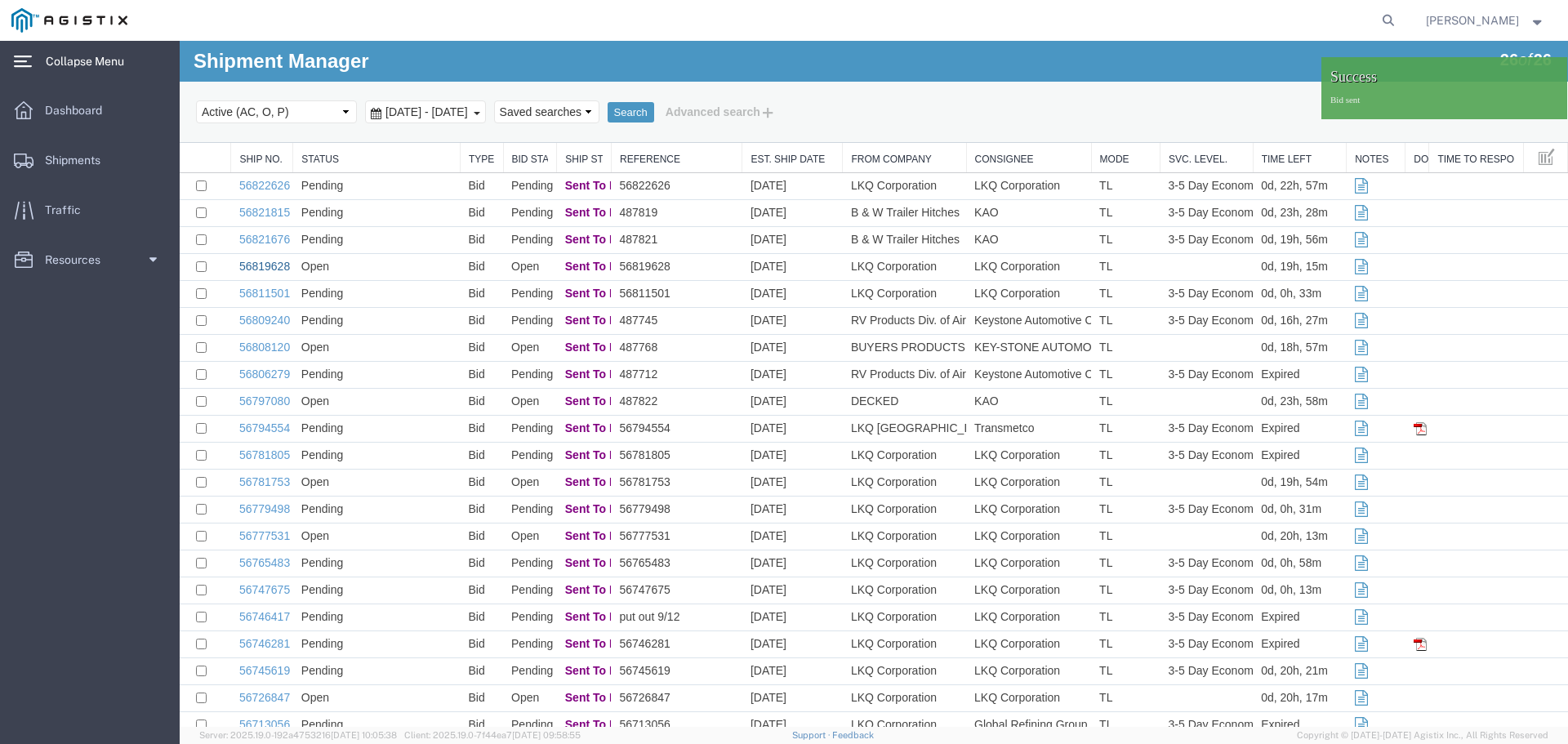
click at [280, 263] on link "56819628" at bounding box center [265, 266] width 51 height 13
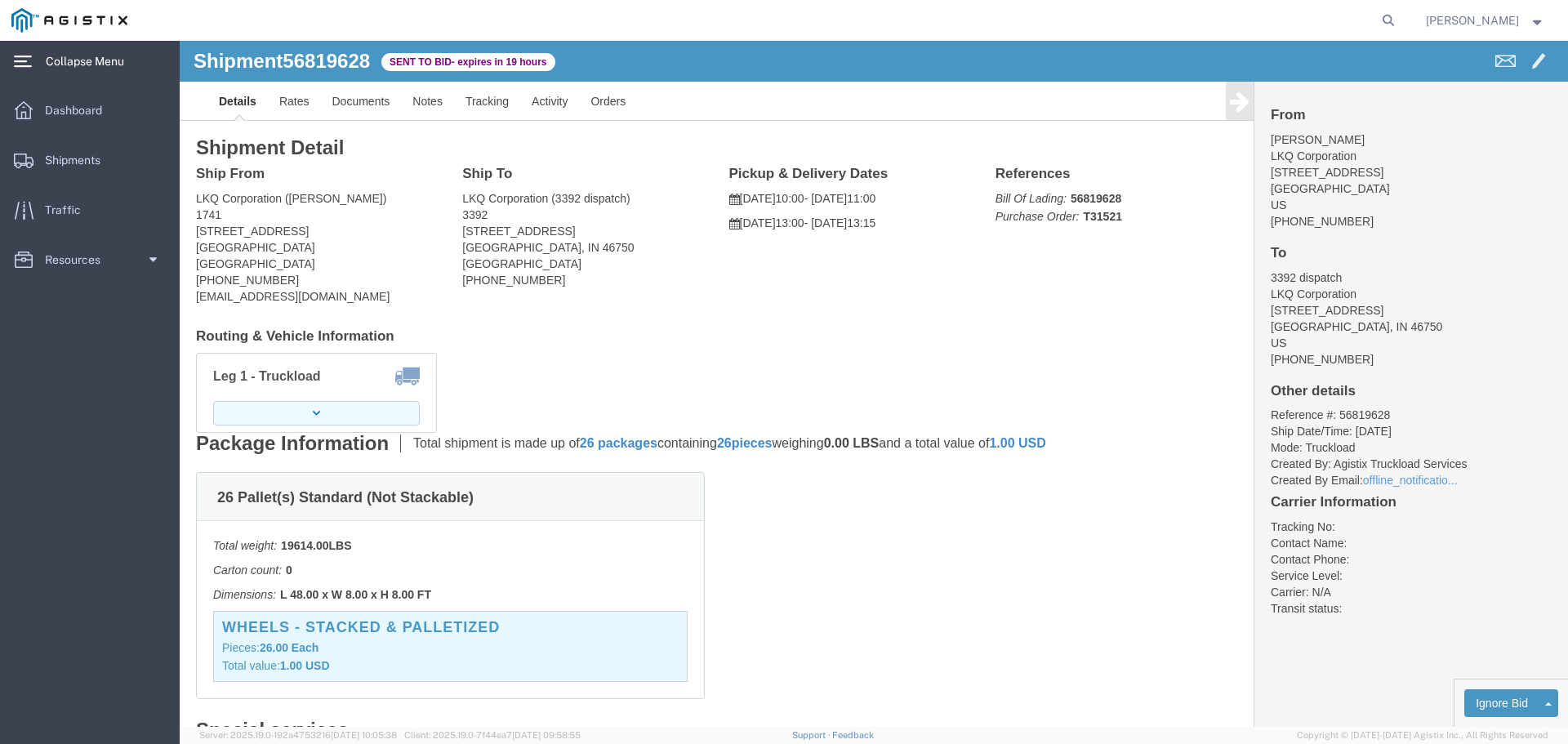
click button "button"
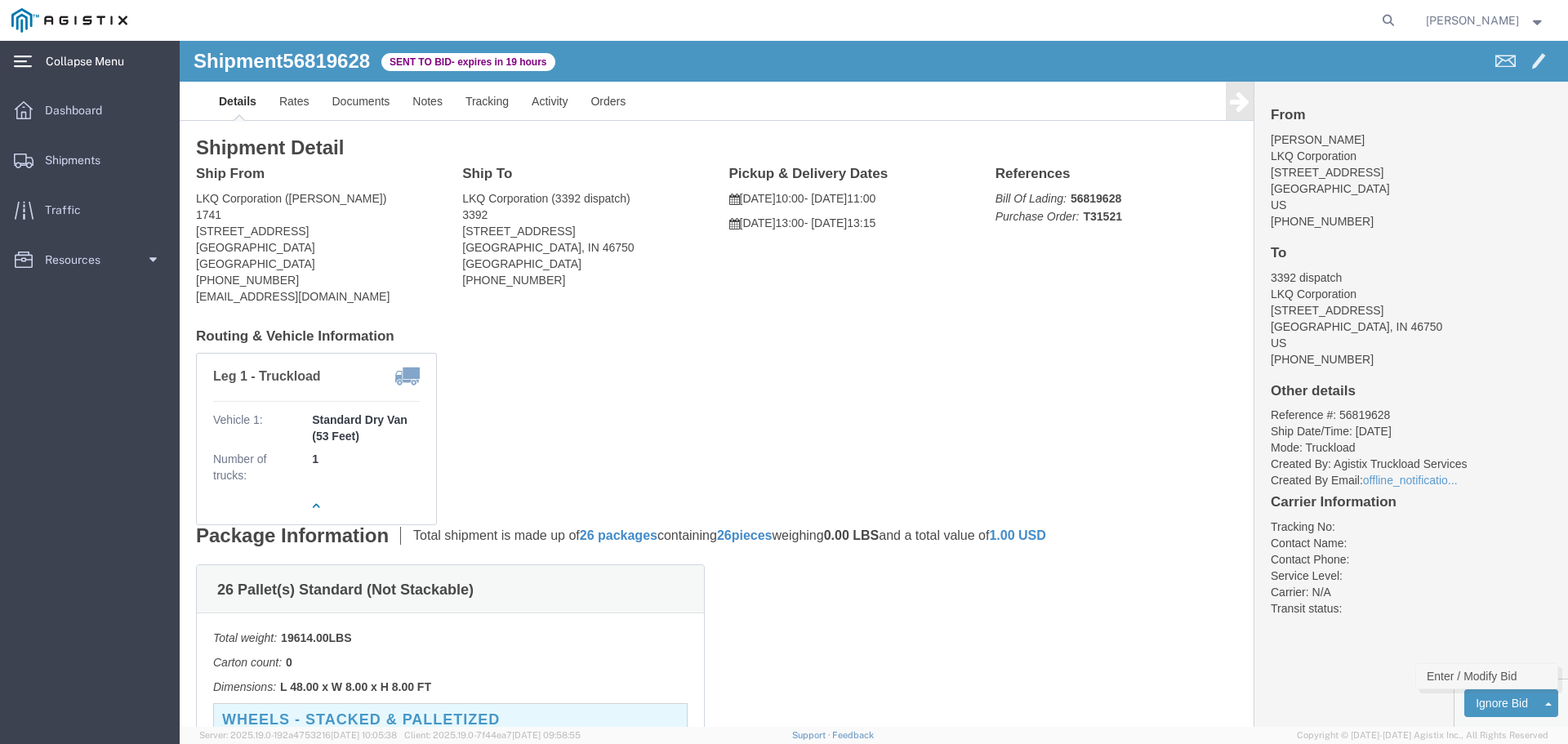
click link "Enter / Modify Bid"
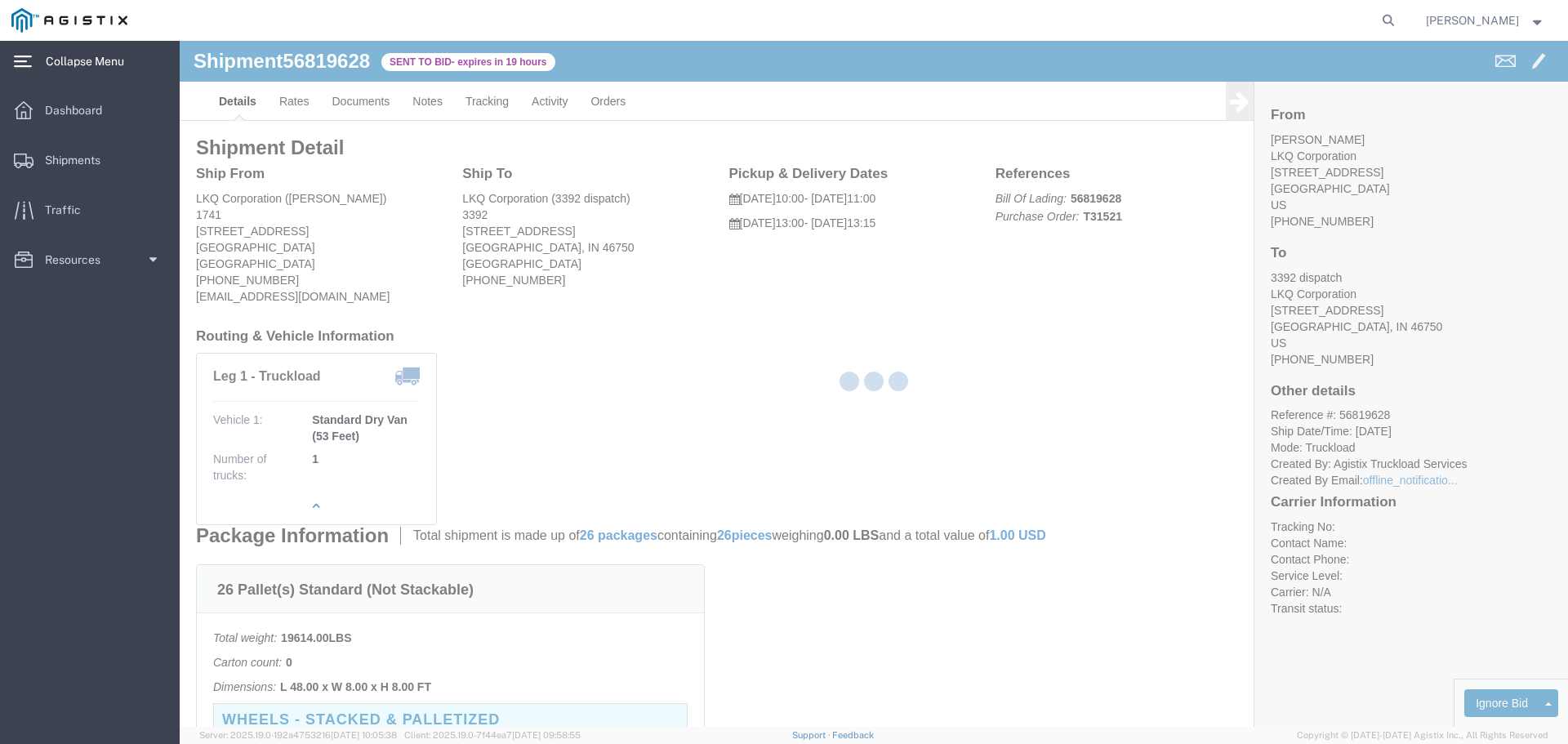
select select "22593"
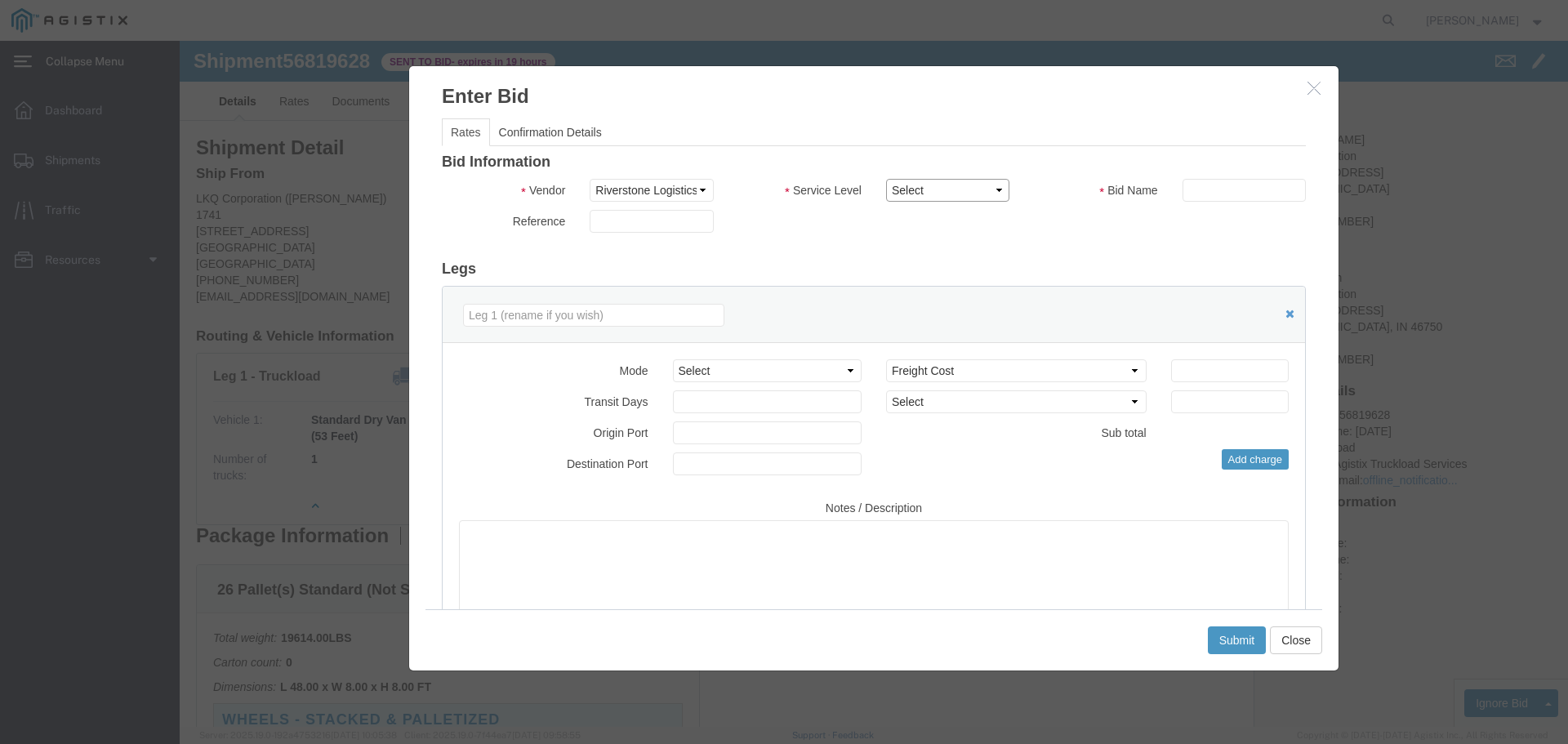
click select "Select Rail TL Standard 3 - 5 Day"
select select "41882"
click select "Select Rail TL Standard 3 - 5 Day"
click input "text"
type input "1"
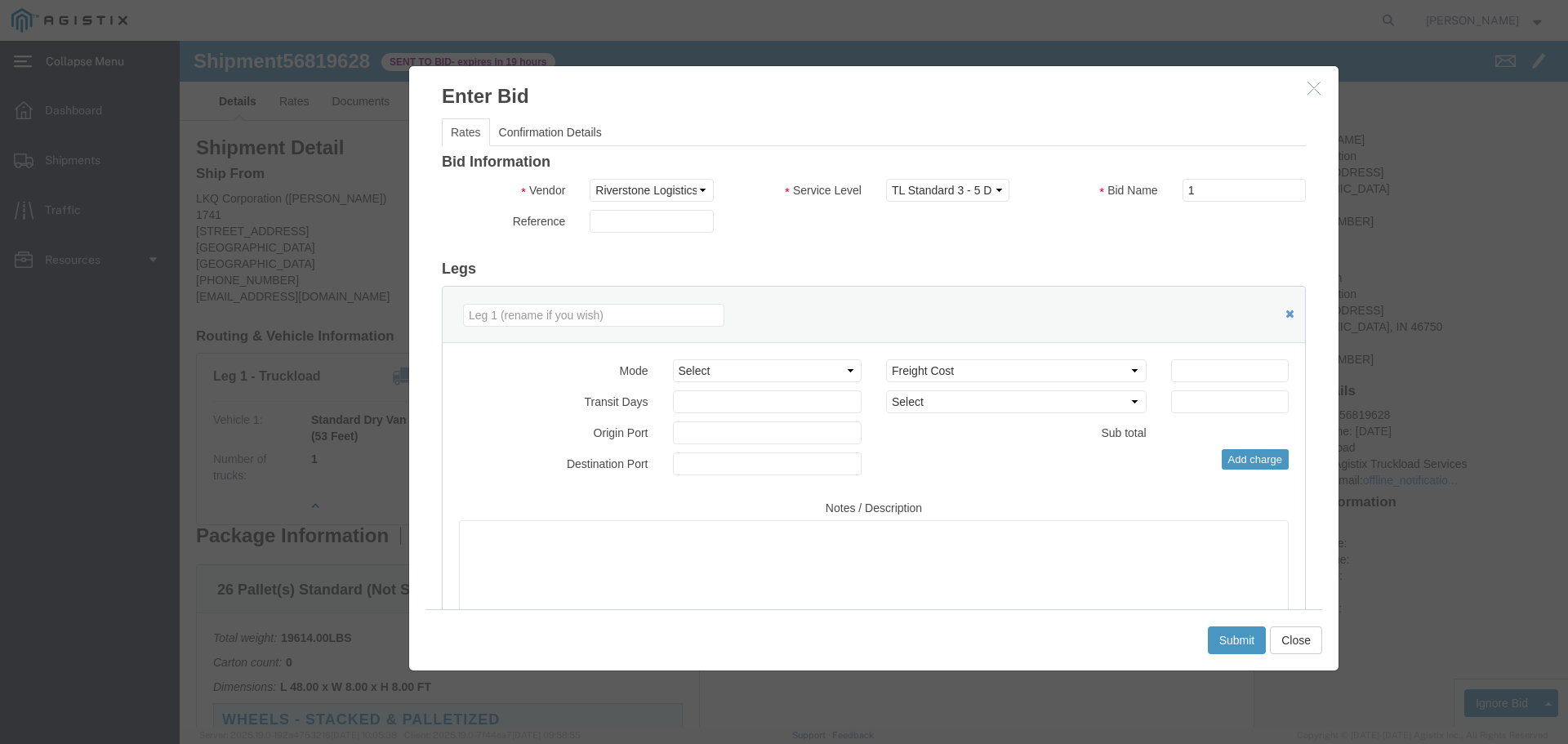
click div "Select 2 Day Service 3 Axle Winch Truck 3 to 5 Day Service 96L Domestic Flat Ra…"
click input "number"
type input "1755"
drag, startPoint x: 973, startPoint y: 624, endPoint x: 1016, endPoint y: 663, distance: 58.1
drag, startPoint x: 1016, startPoint y: 663, endPoint x: 946, endPoint y: 583, distance: 106.3
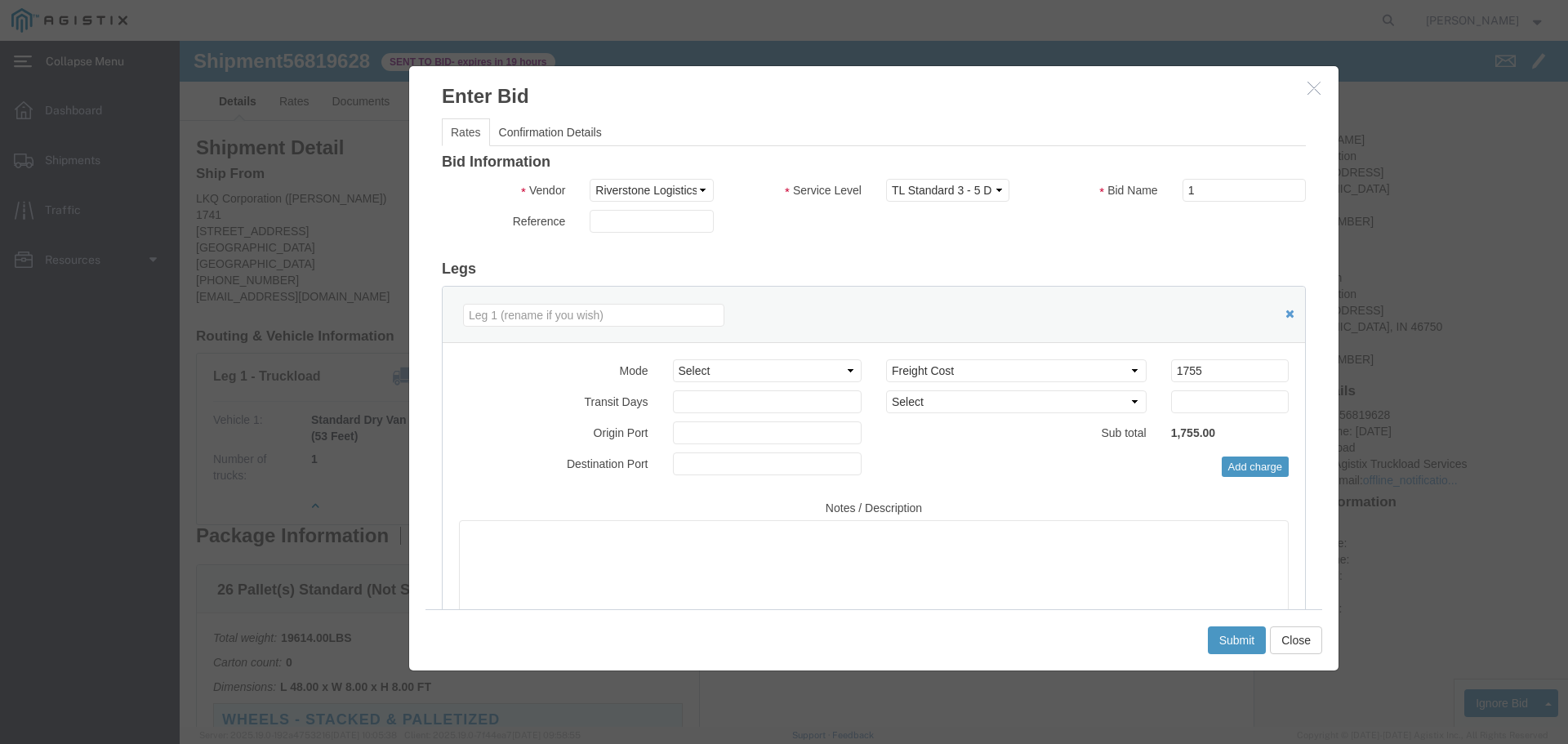
click div "Submit Close"
click button "Submit"
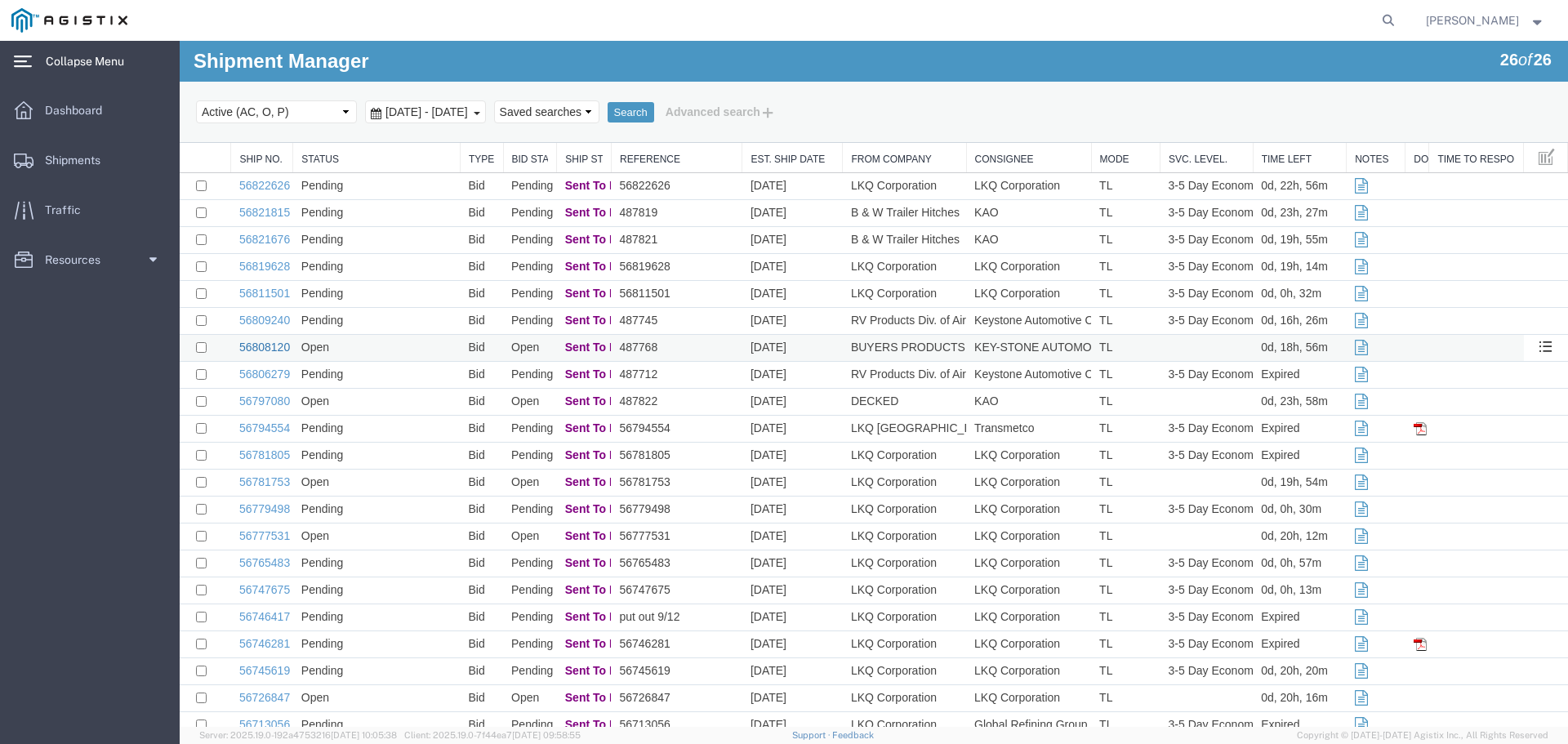
click at [271, 345] on link "56808120" at bounding box center [265, 347] width 51 height 13
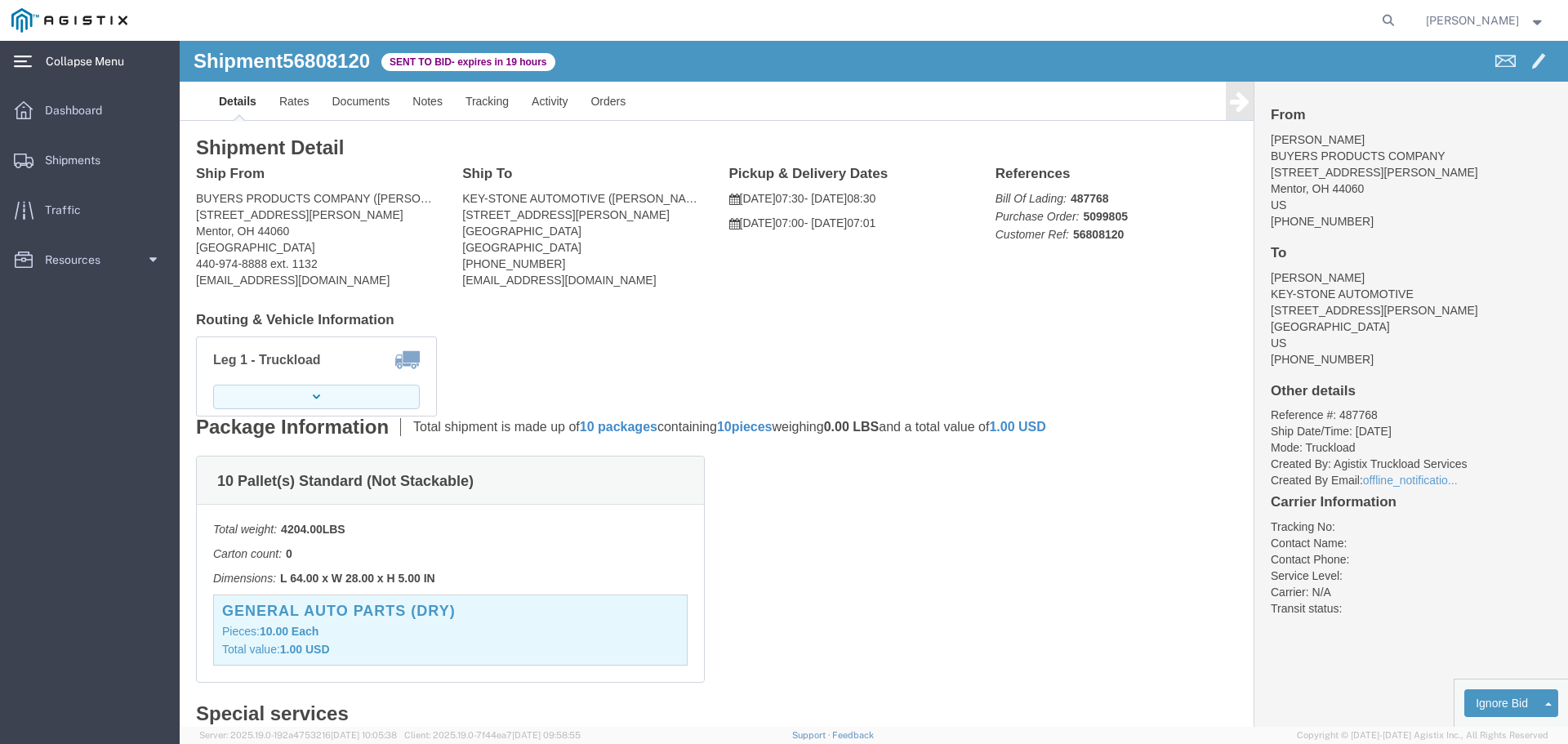
click button "button"
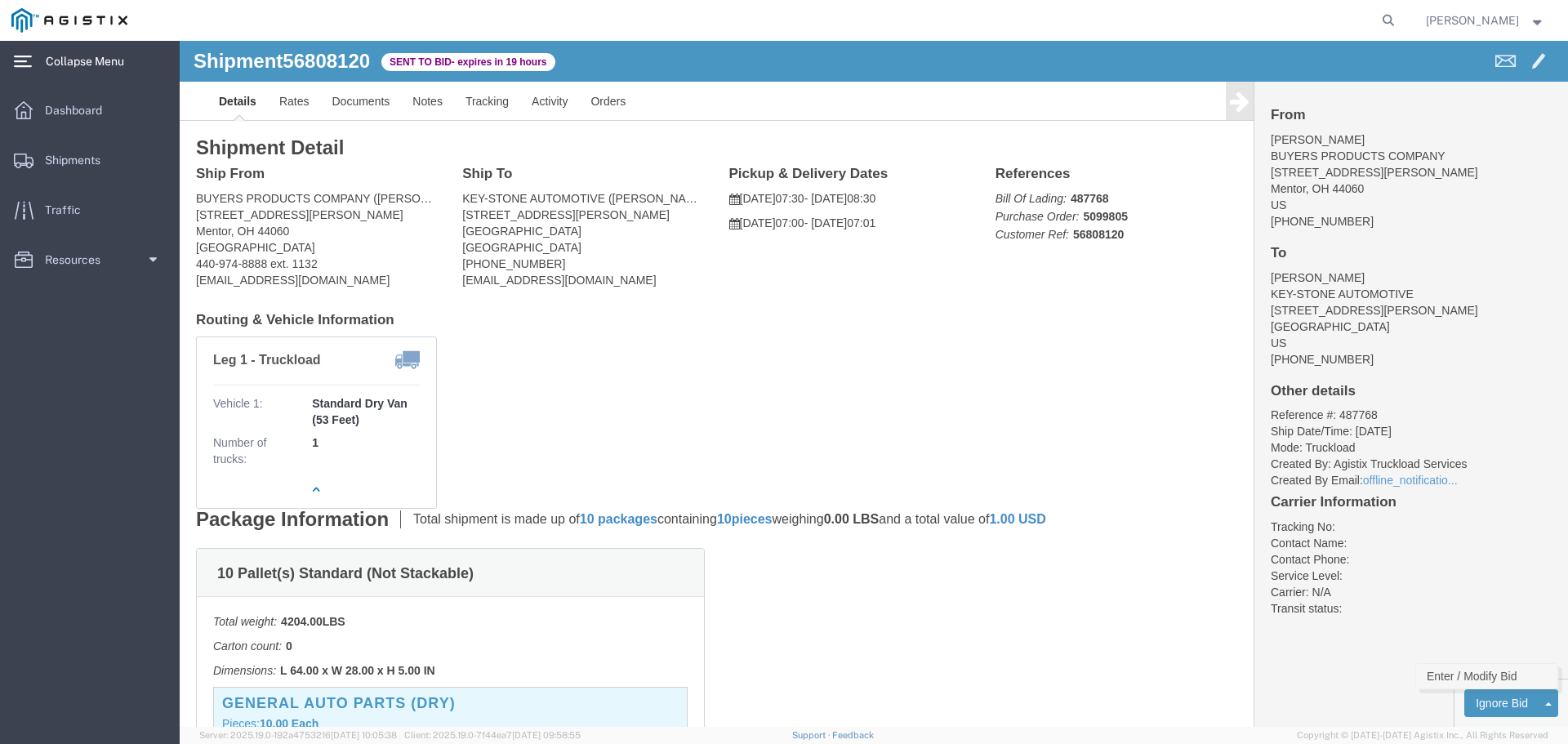
click link "Enter / Modify Bid"
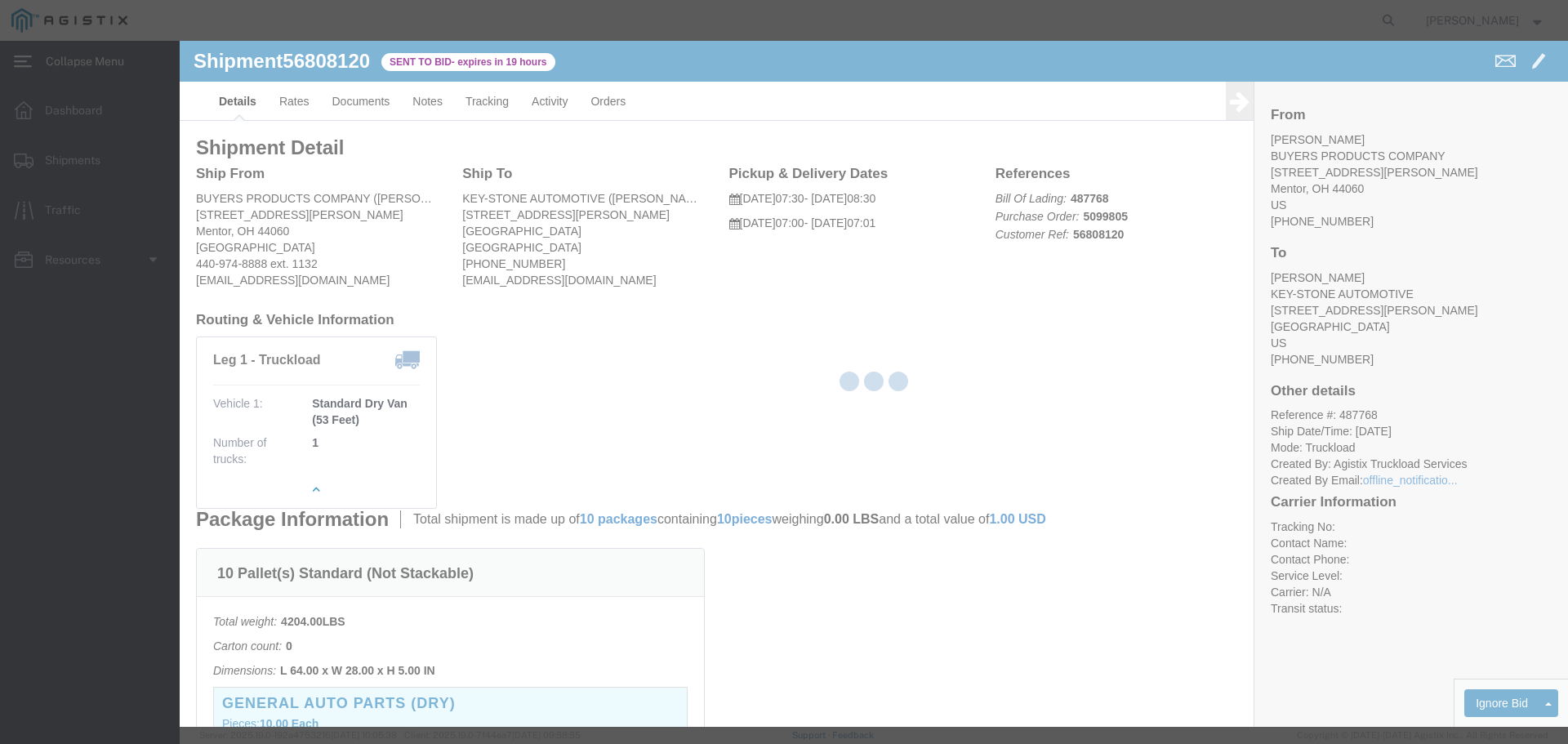
select select "22593"
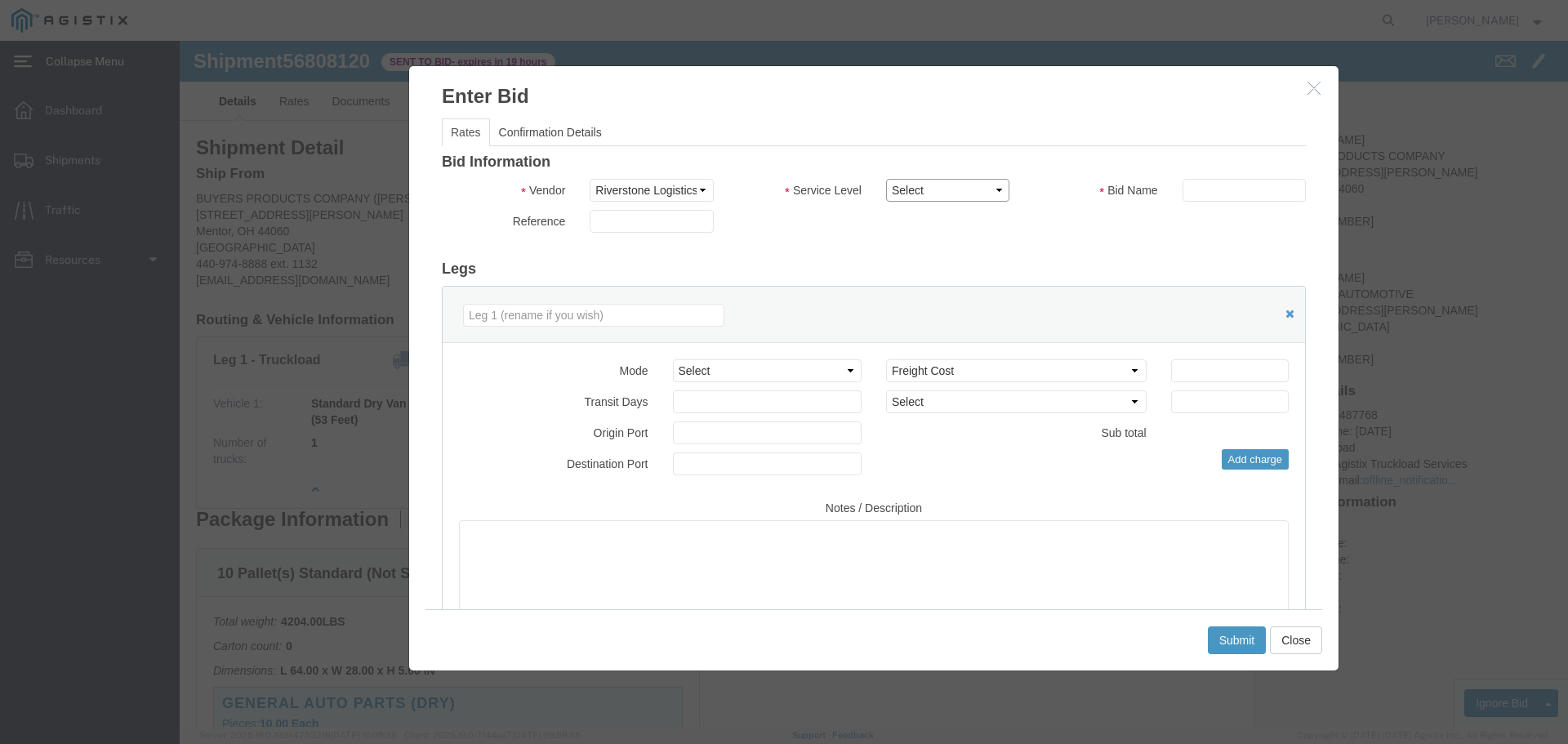
click select "Select Rail TL Standard 3 - 5 Day"
select select "41882"
click select "Select Rail TL Standard 3 - 5 Day"
click input "text"
type input "1"
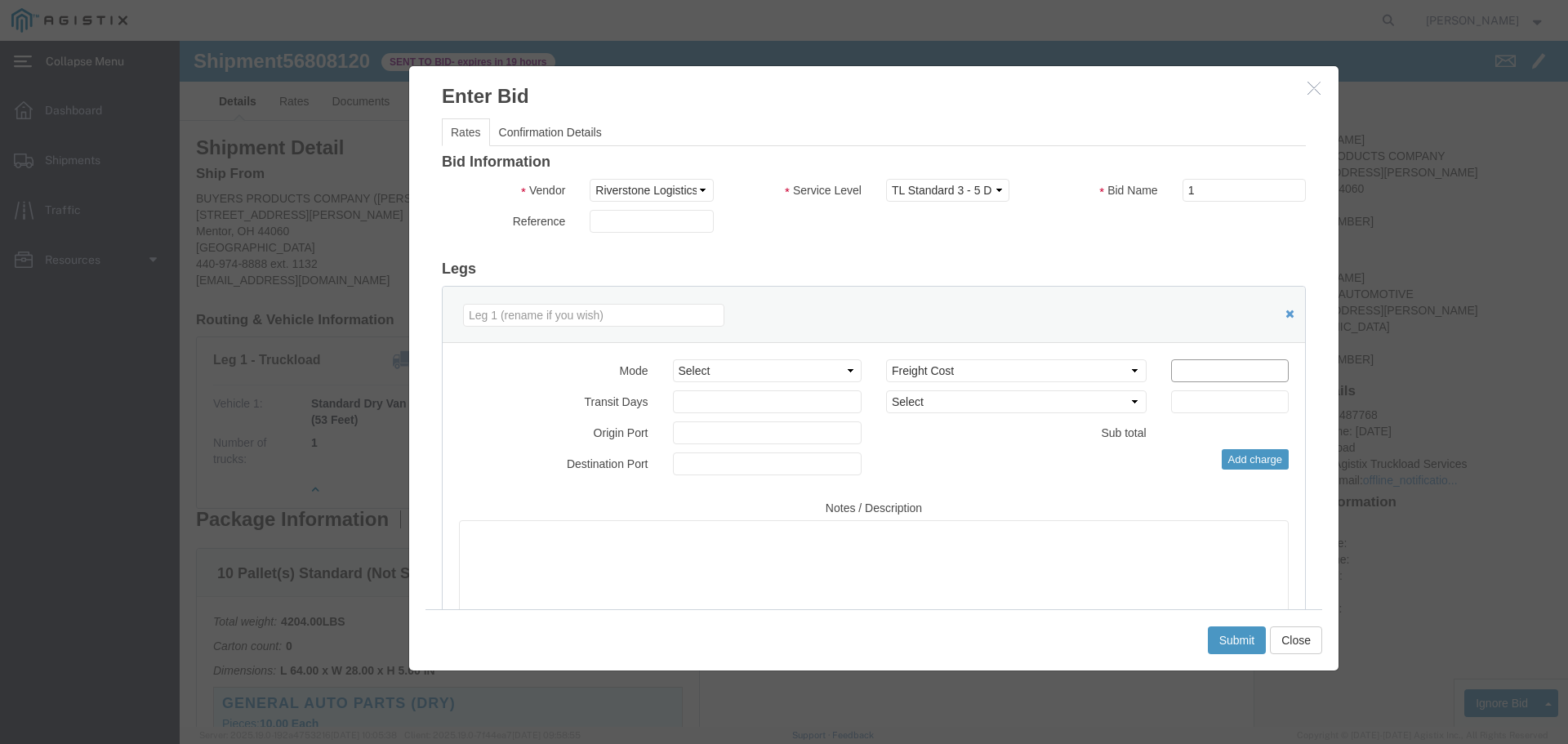
click input "number"
type input "655"
click button "Submit"
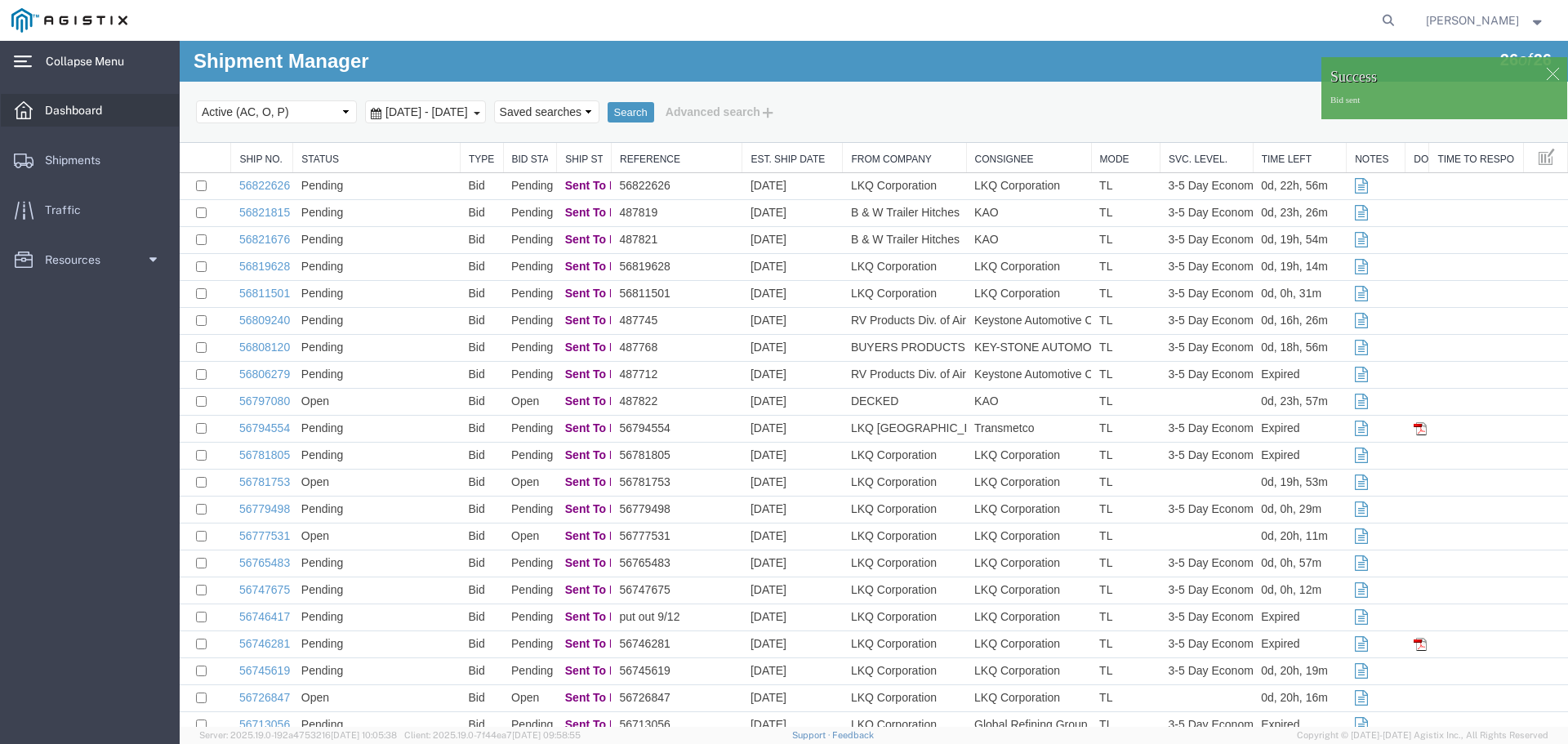
click at [93, 119] on span "Dashboard" at bounding box center [78, 110] width 68 height 33
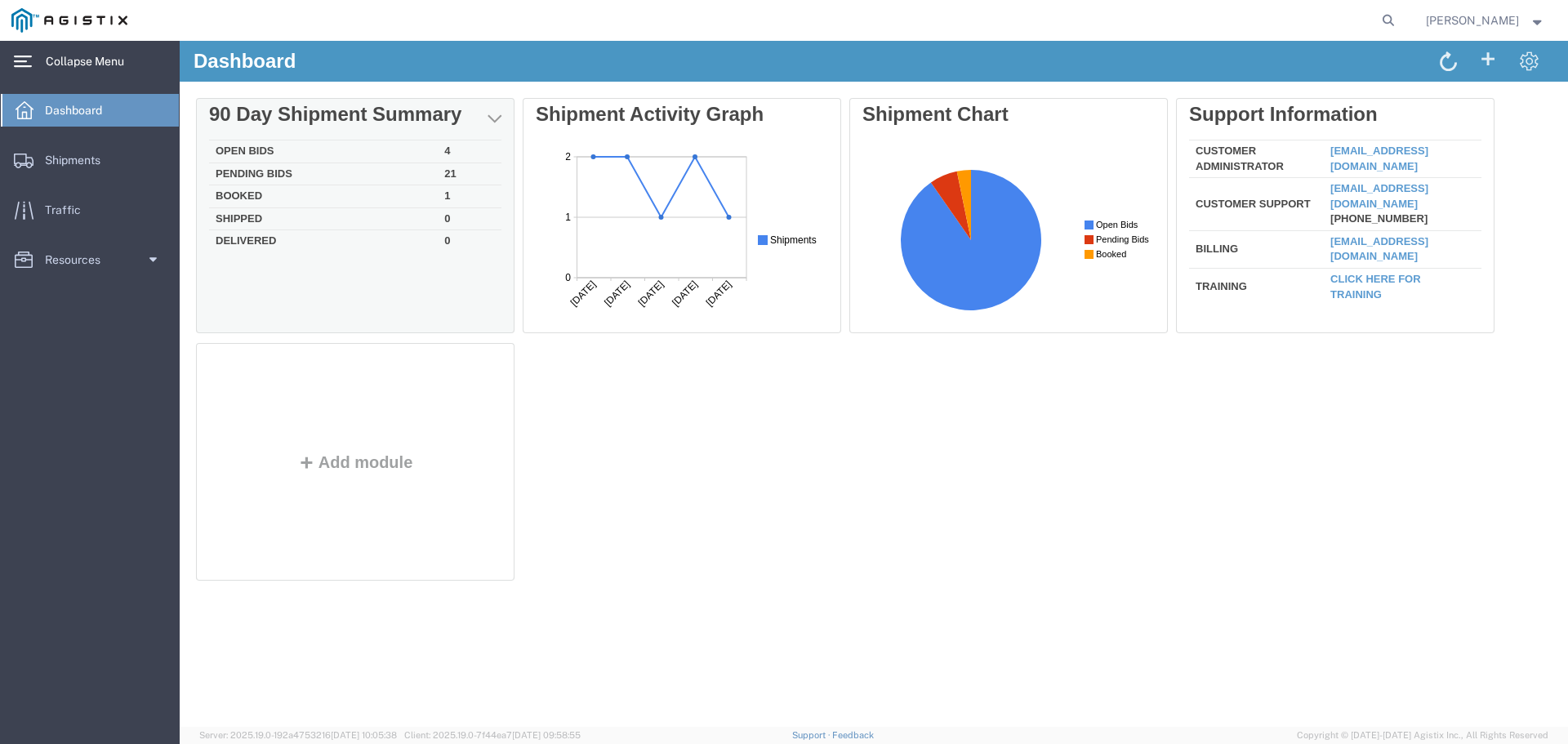
click at [277, 153] on td "Open Bids" at bounding box center [324, 152] width 229 height 23
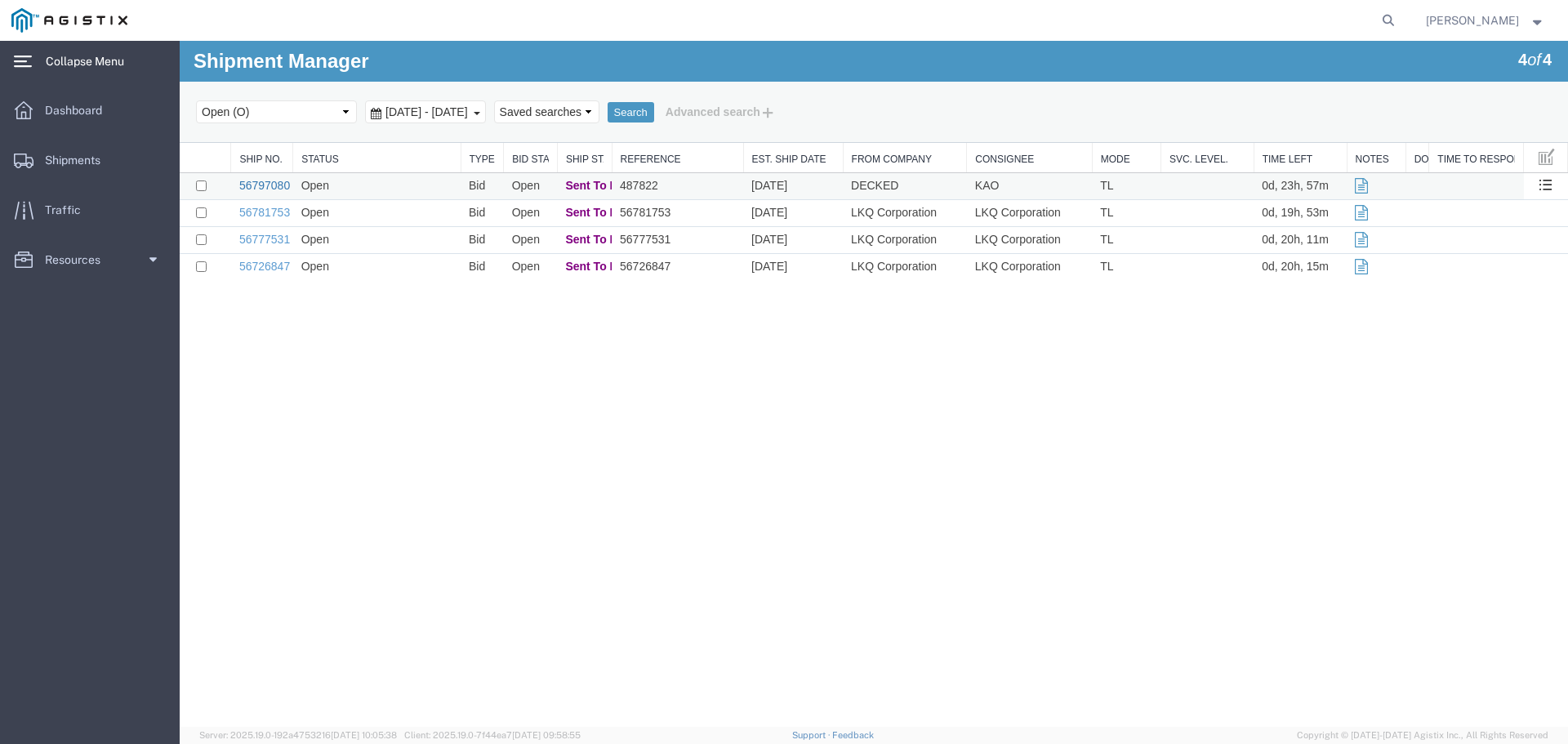
click at [265, 185] on link "56797080" at bounding box center [265, 185] width 51 height 13
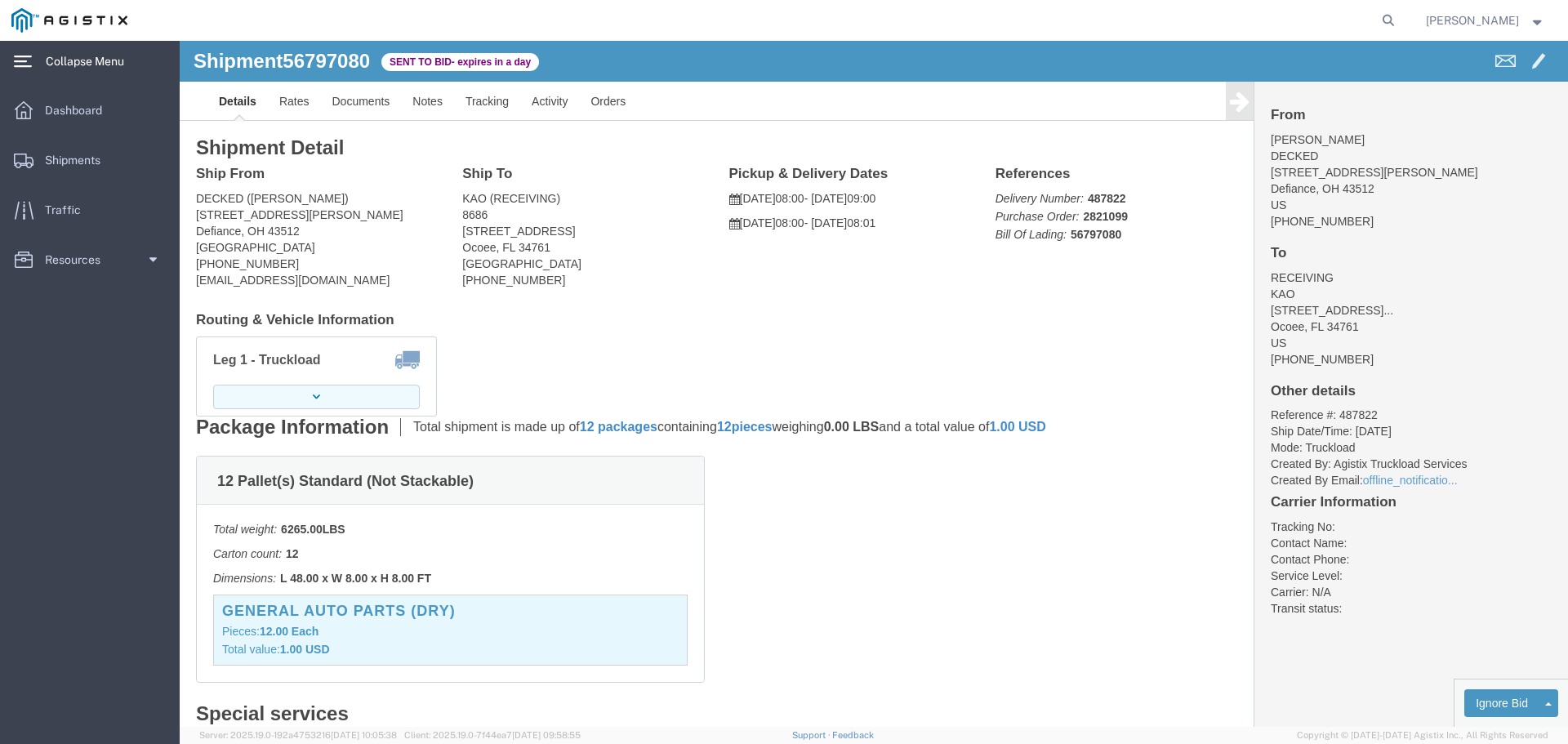
click button "button"
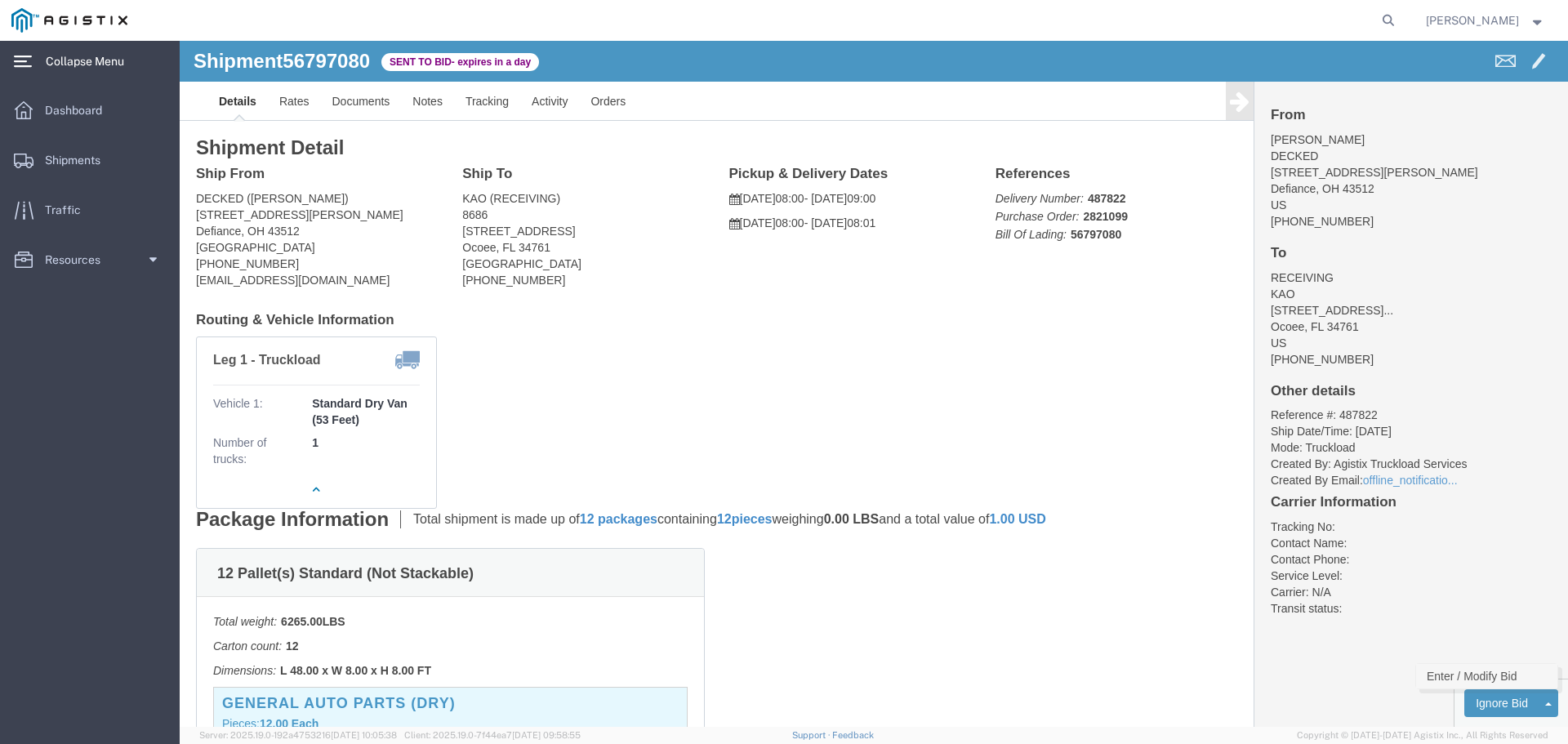
click link "Enter / Modify Bid"
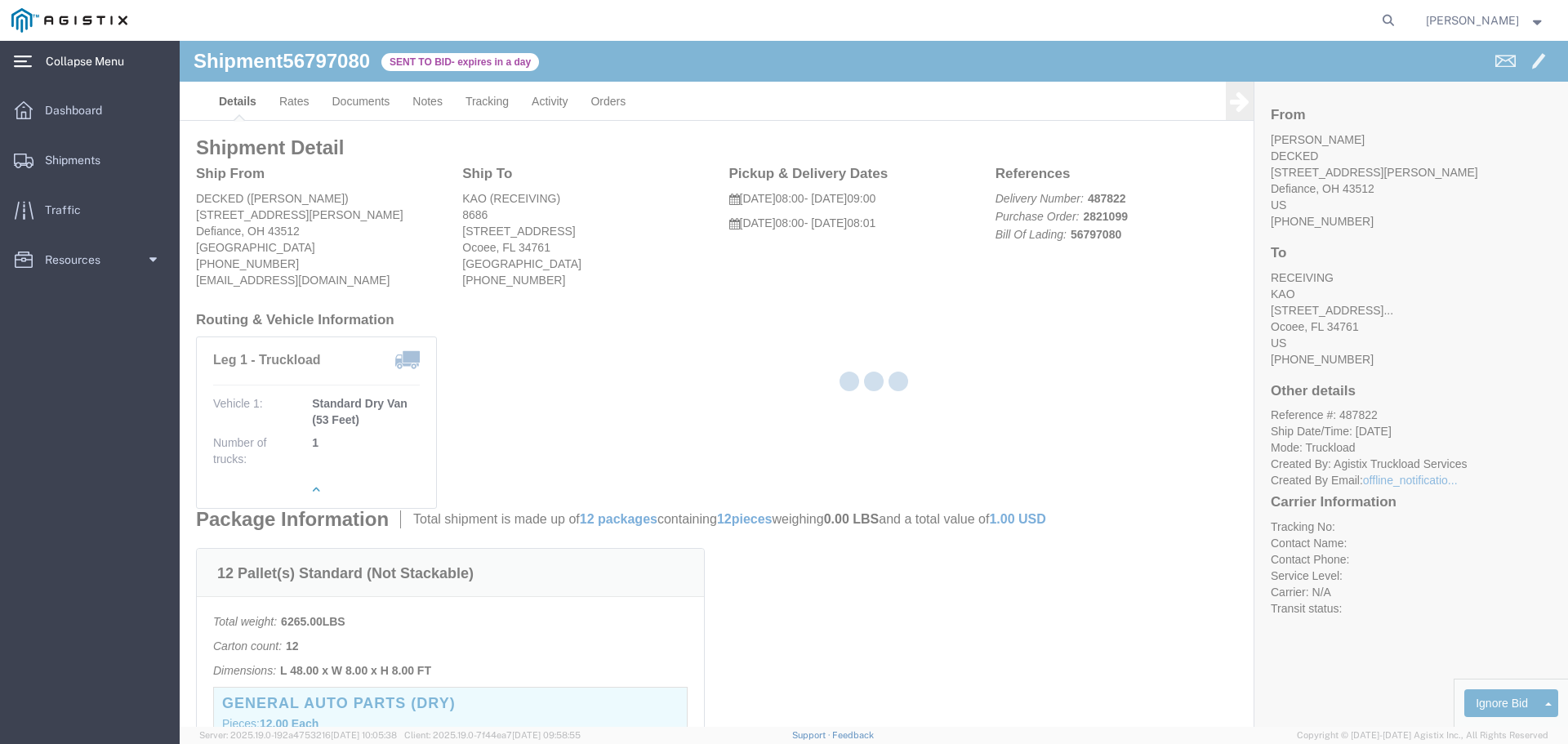
select select "22593"
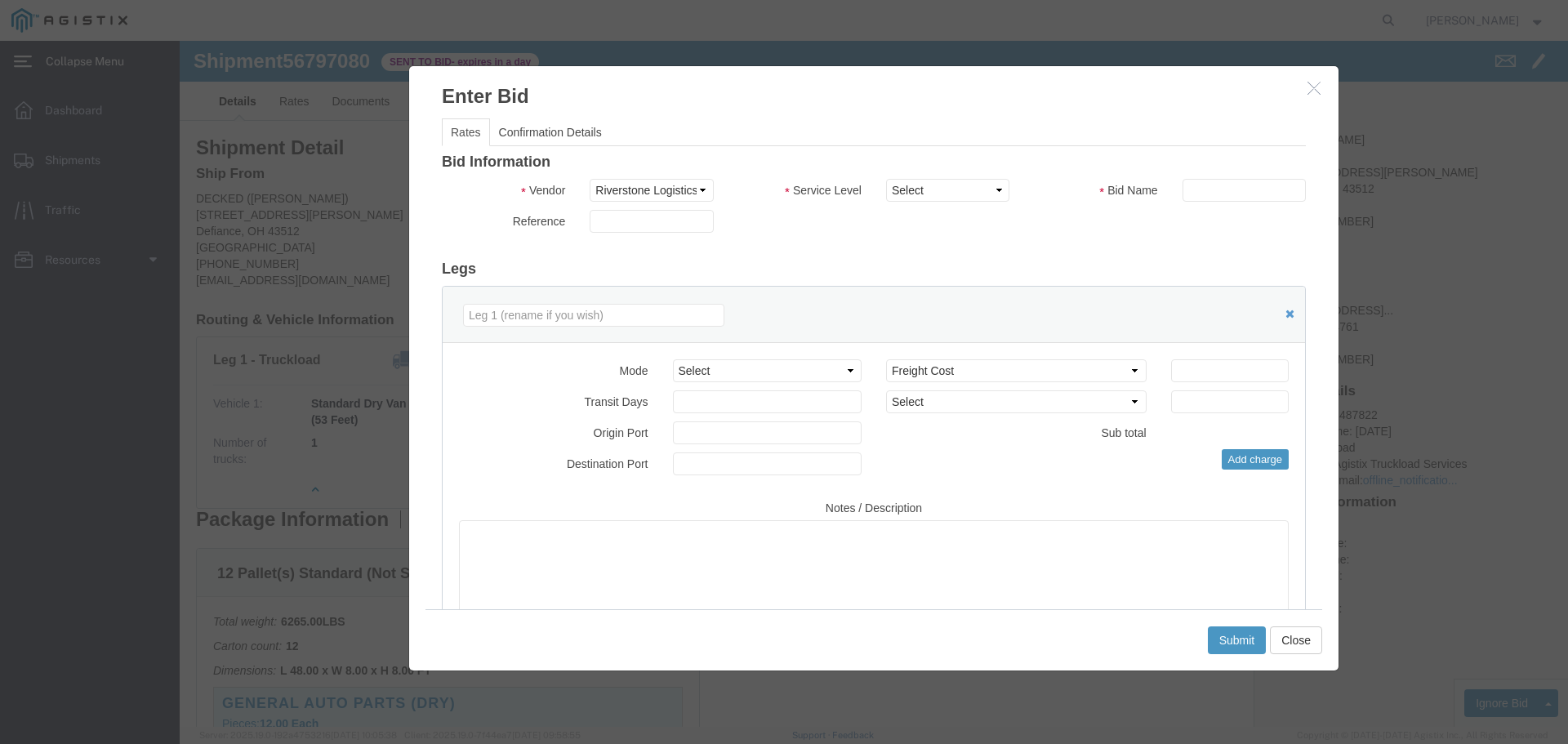
click div "Service Level Select Rail TL Standard 3 - 5 Day"
click select "Select Rail TL Standard 3 - 5 Day"
select select "41882"
click select "Select Rail TL Standard 3 - 5 Day"
click input "text"
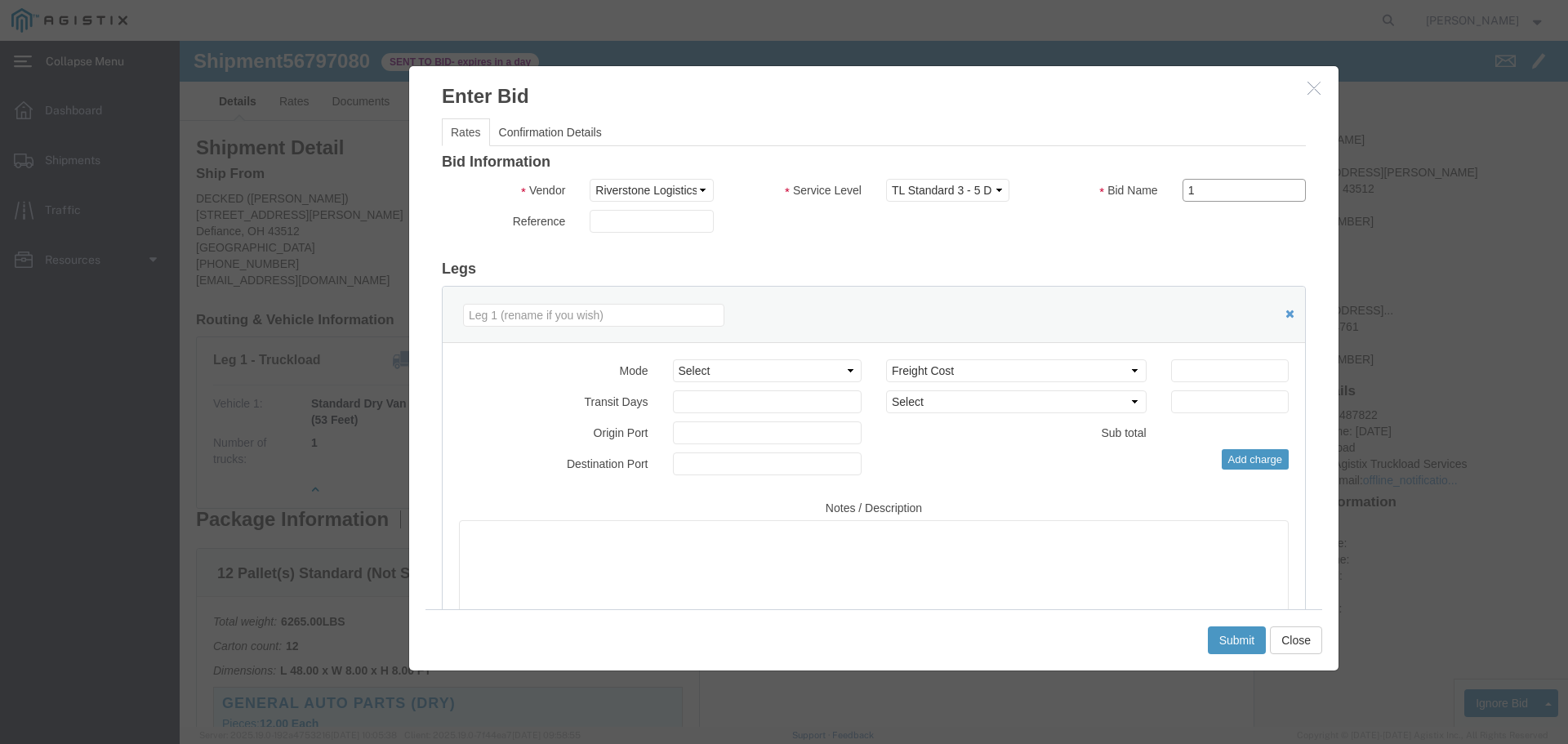
type input "1"
click input "number"
type input "3235"
click button "Submit"
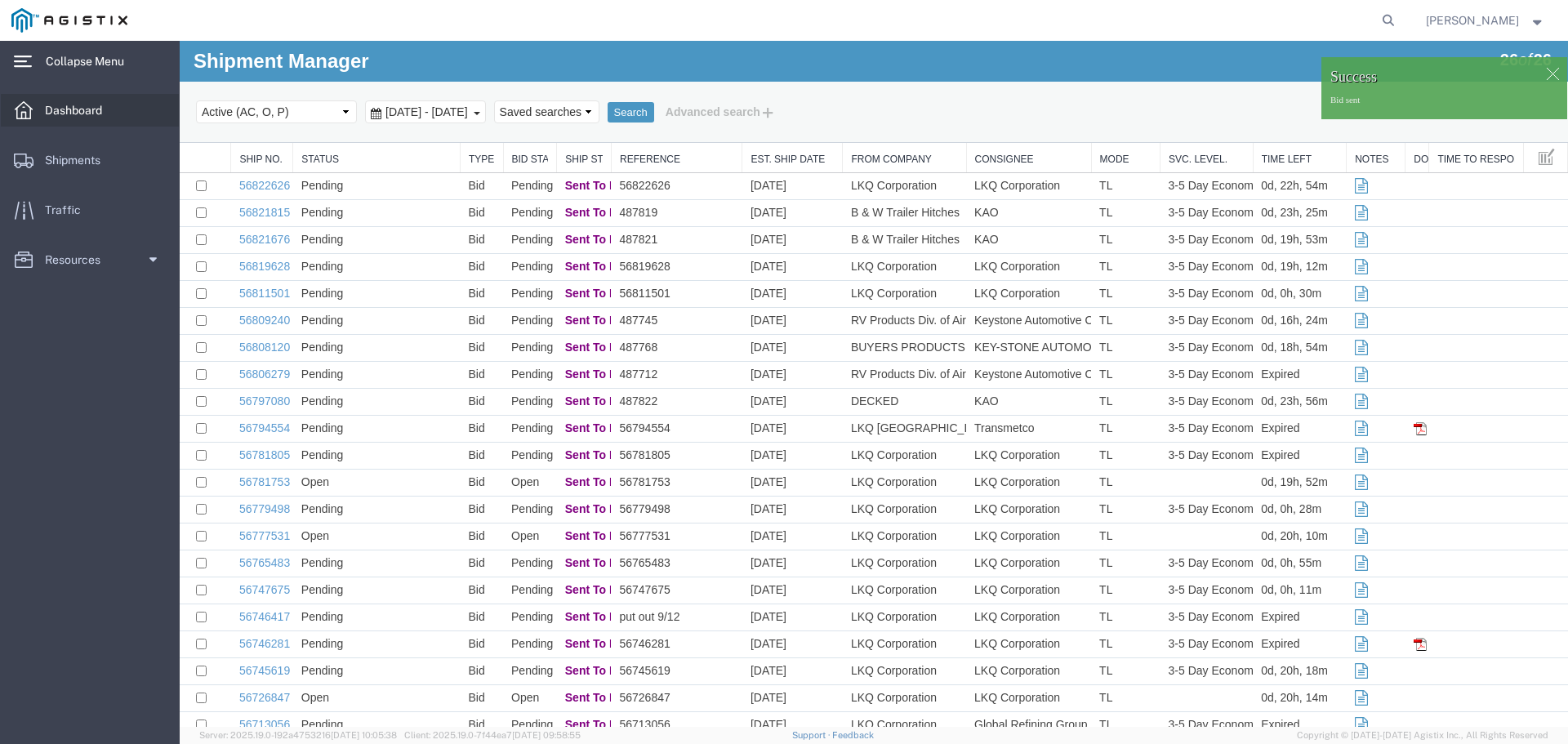
click at [96, 101] on span "Dashboard" at bounding box center [78, 110] width 68 height 33
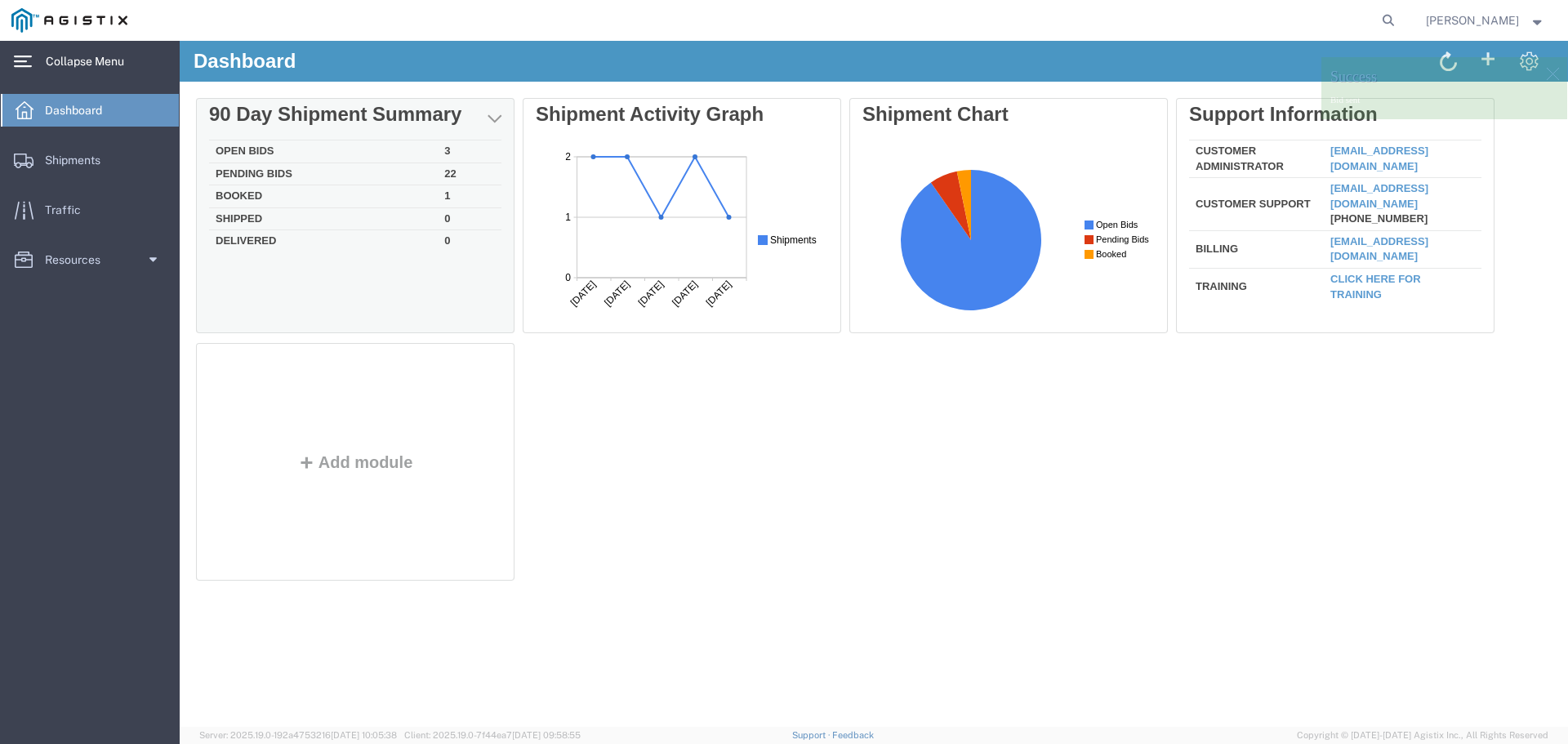
click at [396, 148] on td "Open Bids" at bounding box center [324, 152] width 229 height 23
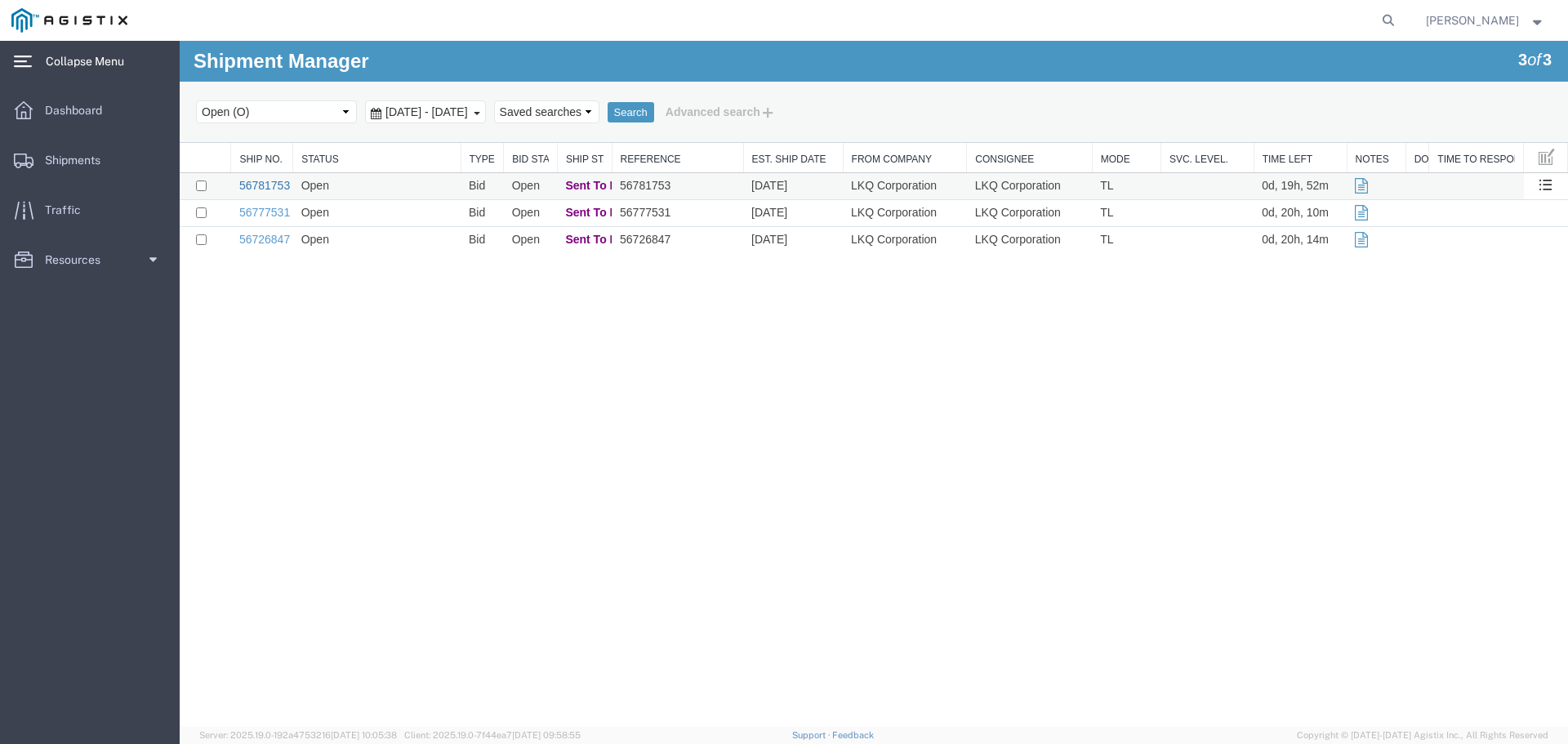
click at [271, 179] on link "56781753" at bounding box center [265, 185] width 51 height 13
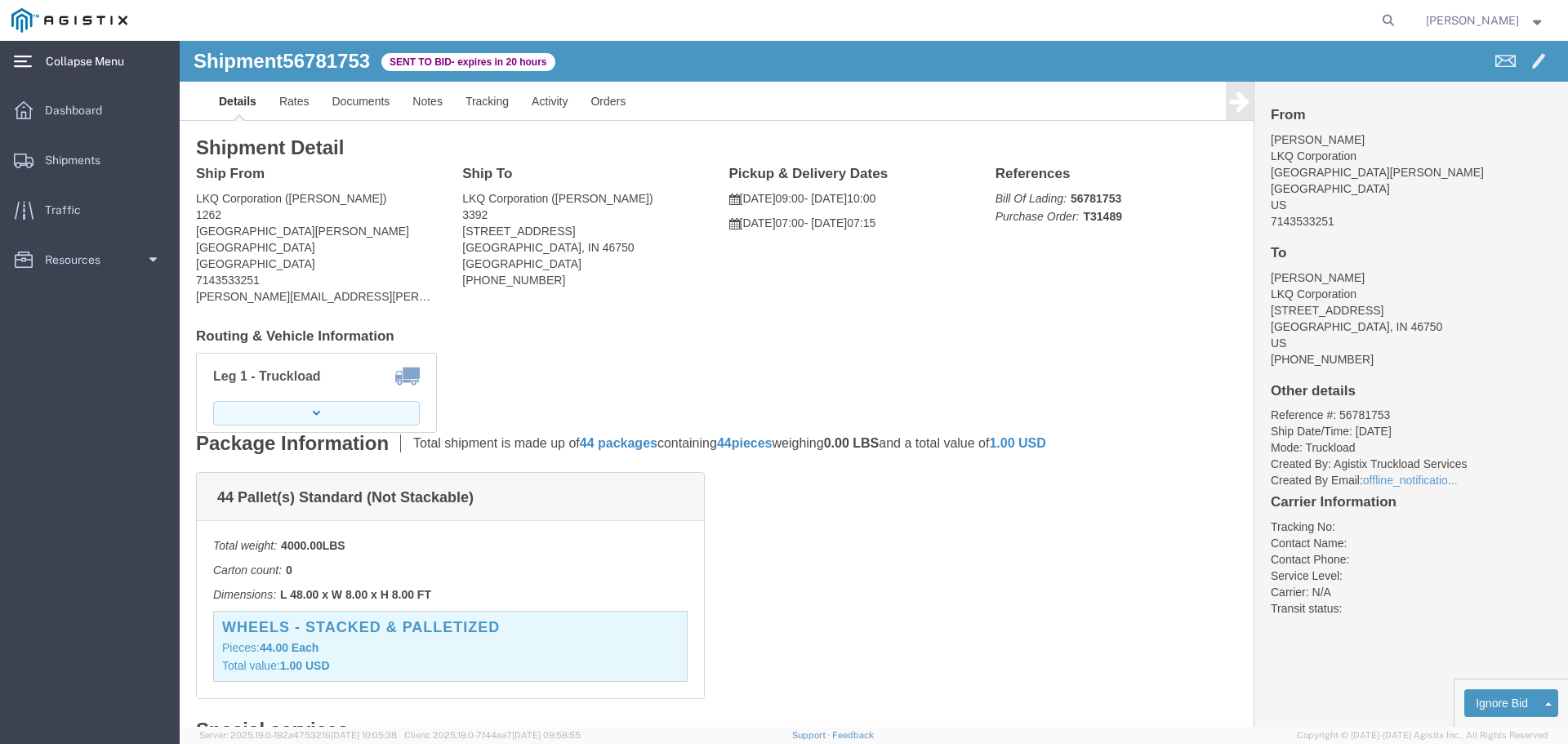
click button "button"
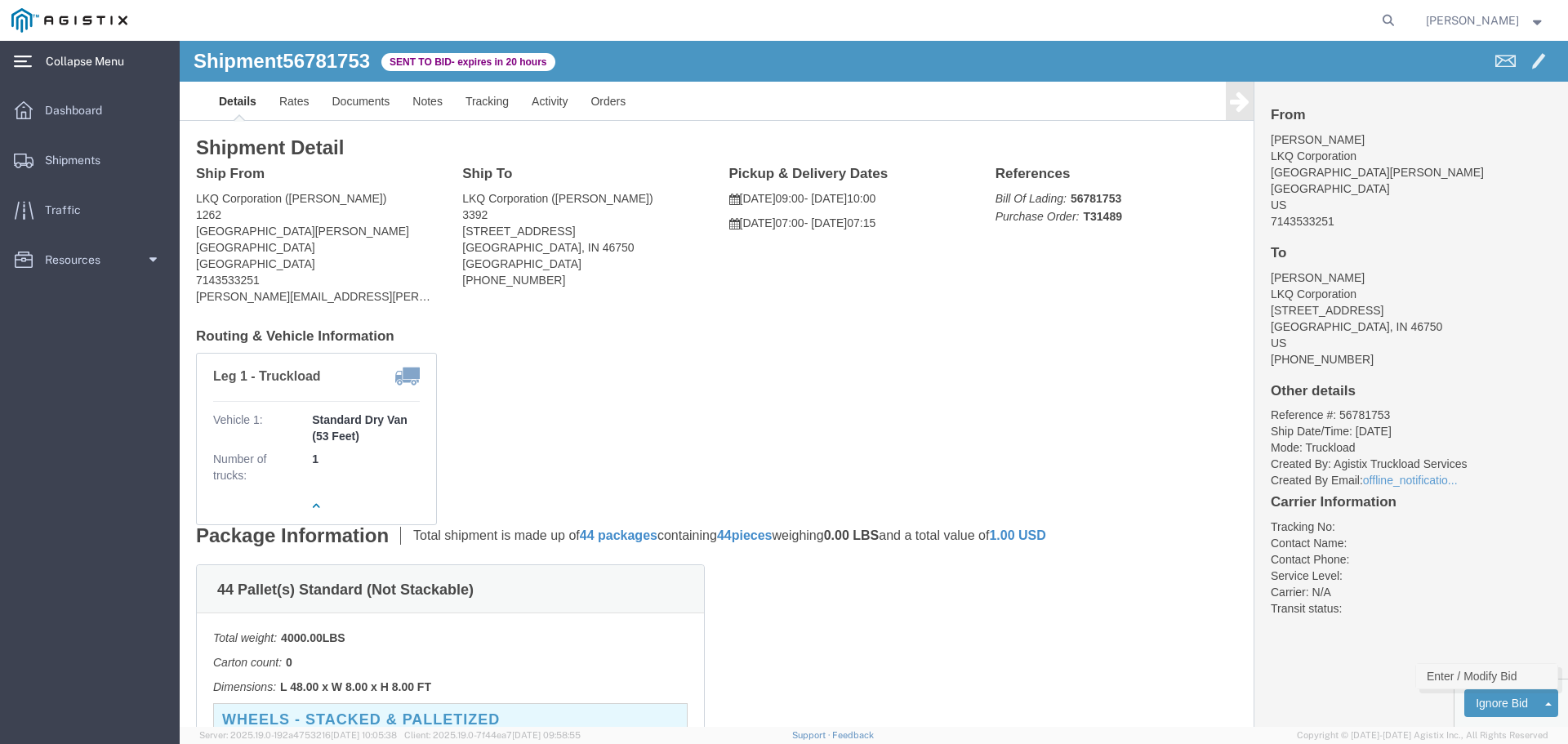
click link "Enter / Modify Bid"
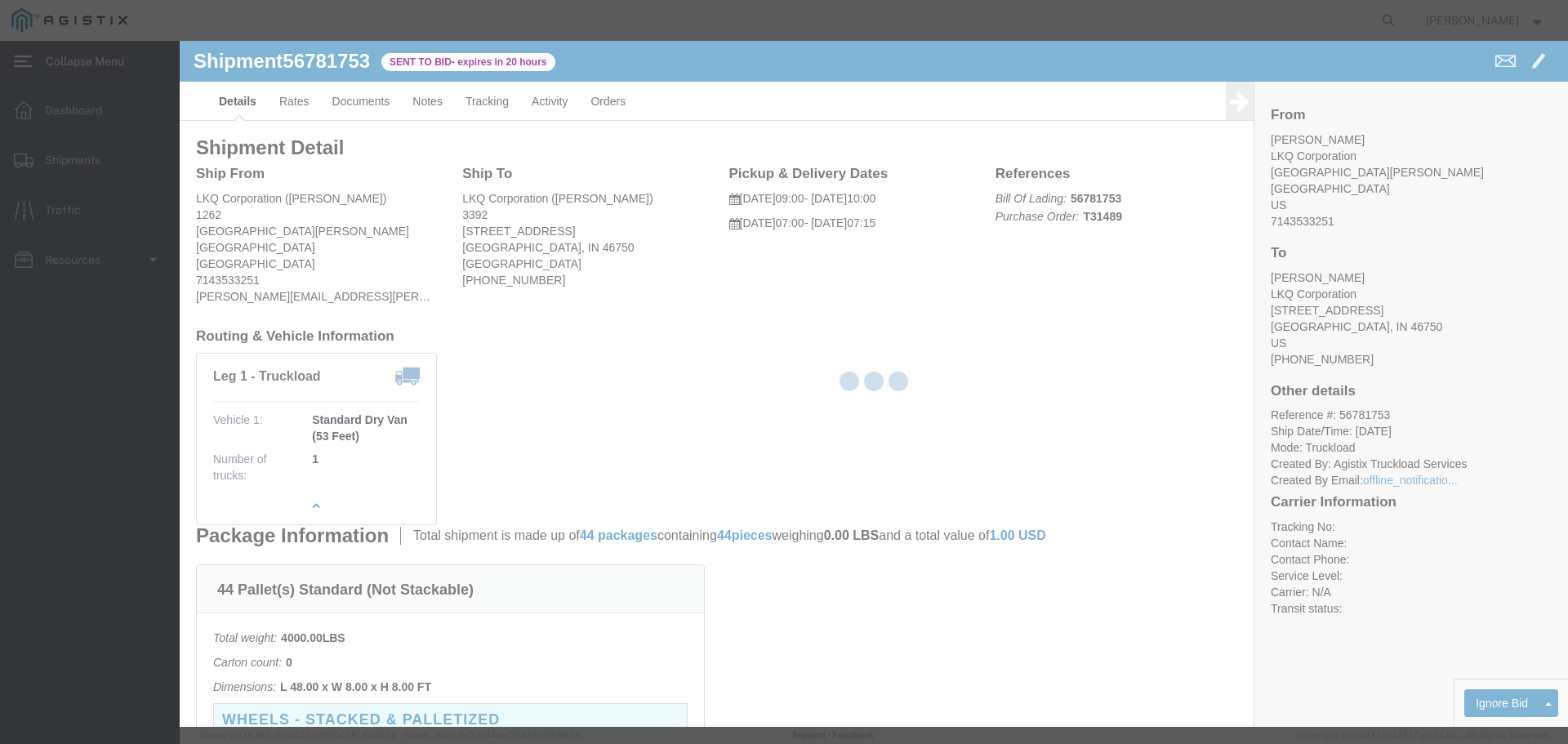
select select "22593"
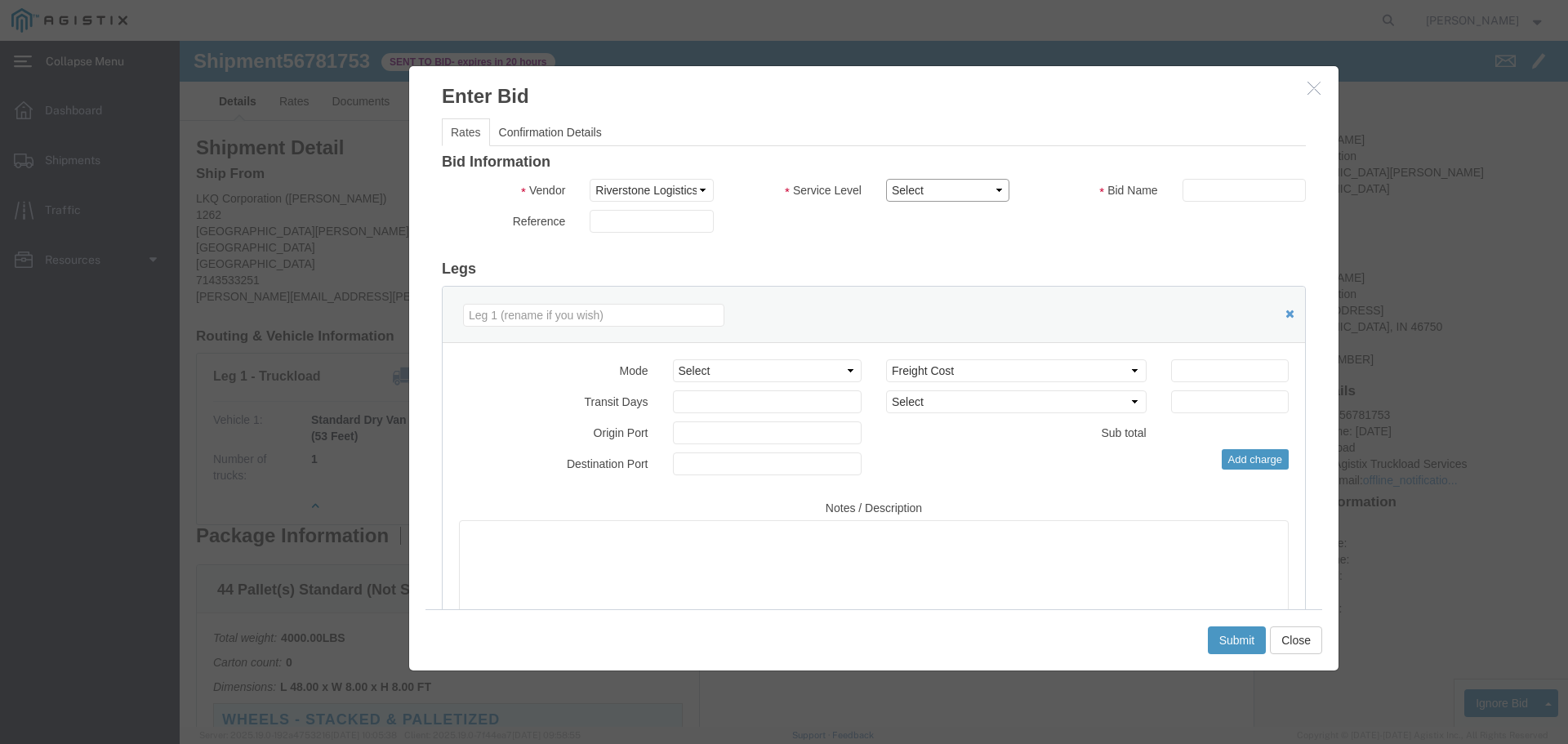
click select "Select Rail TL Standard 3 - 5 Day"
select select "41882"
click select "Select Rail TL Standard 3 - 5 Day"
click input "text"
type input "1"
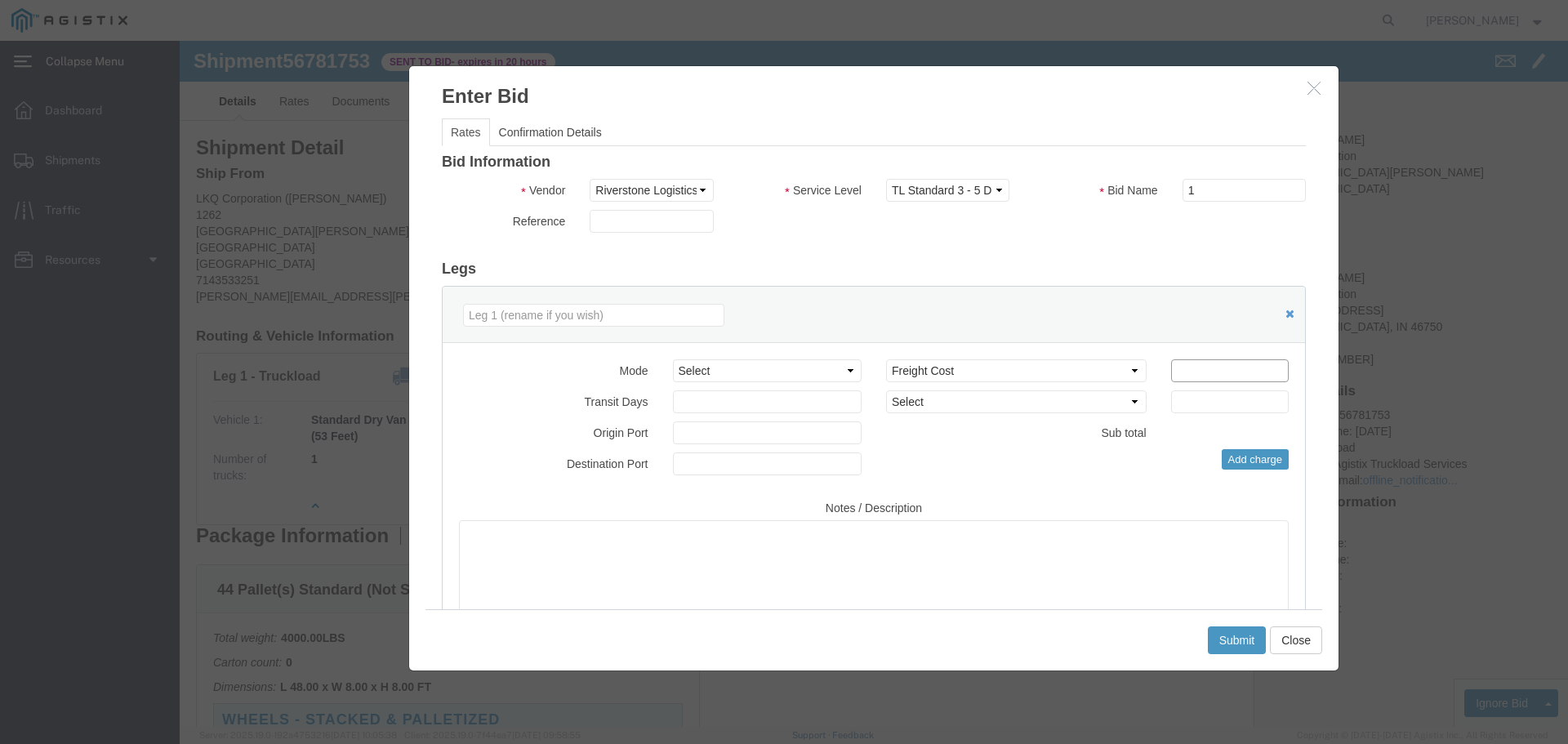
click input "number"
type input "4950"
click button "Submit"
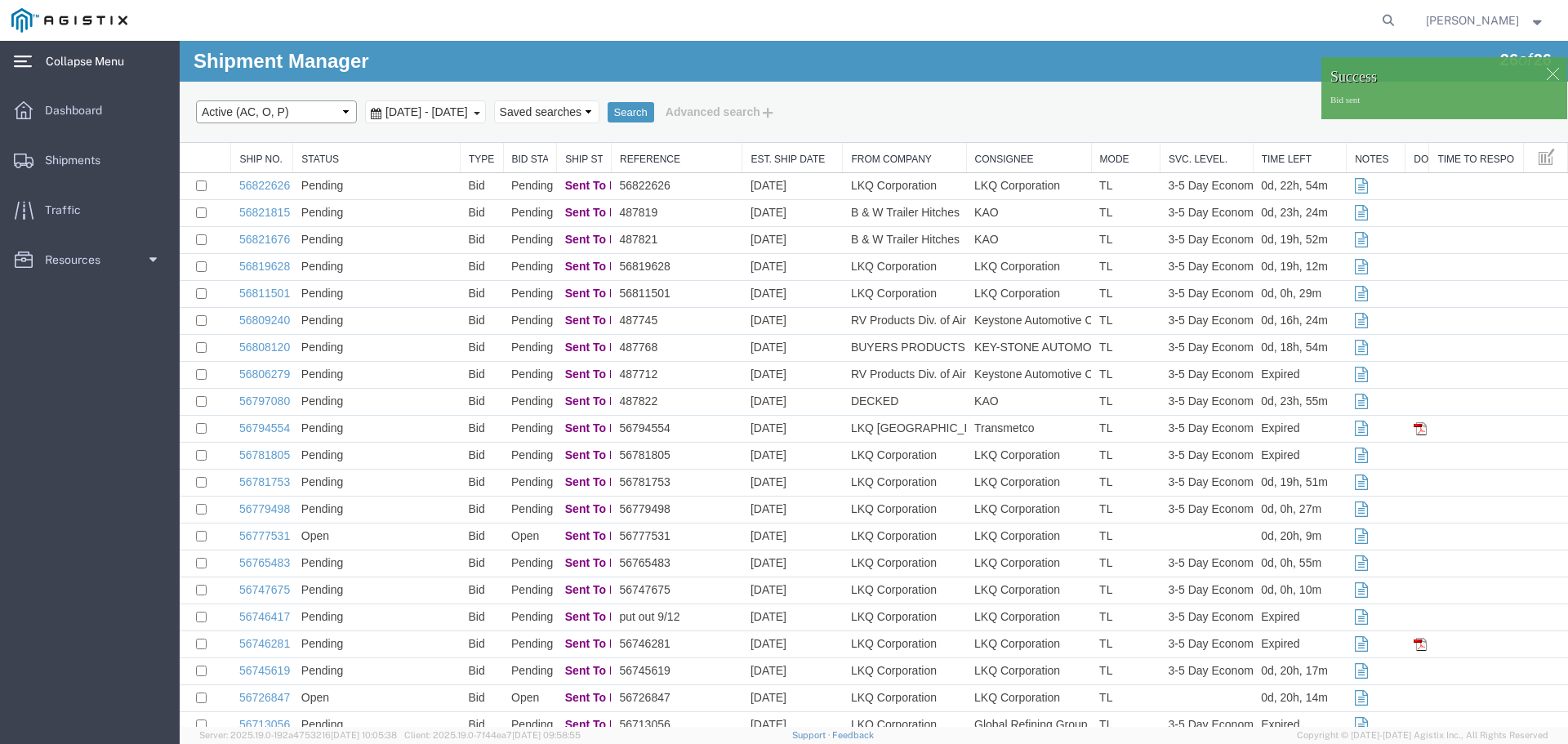
click at [238, 113] on select "Select status Active (AC, O, P) All Approved Awaiting Confirmation (AC) Booked …" at bounding box center [276, 112] width 161 height 23
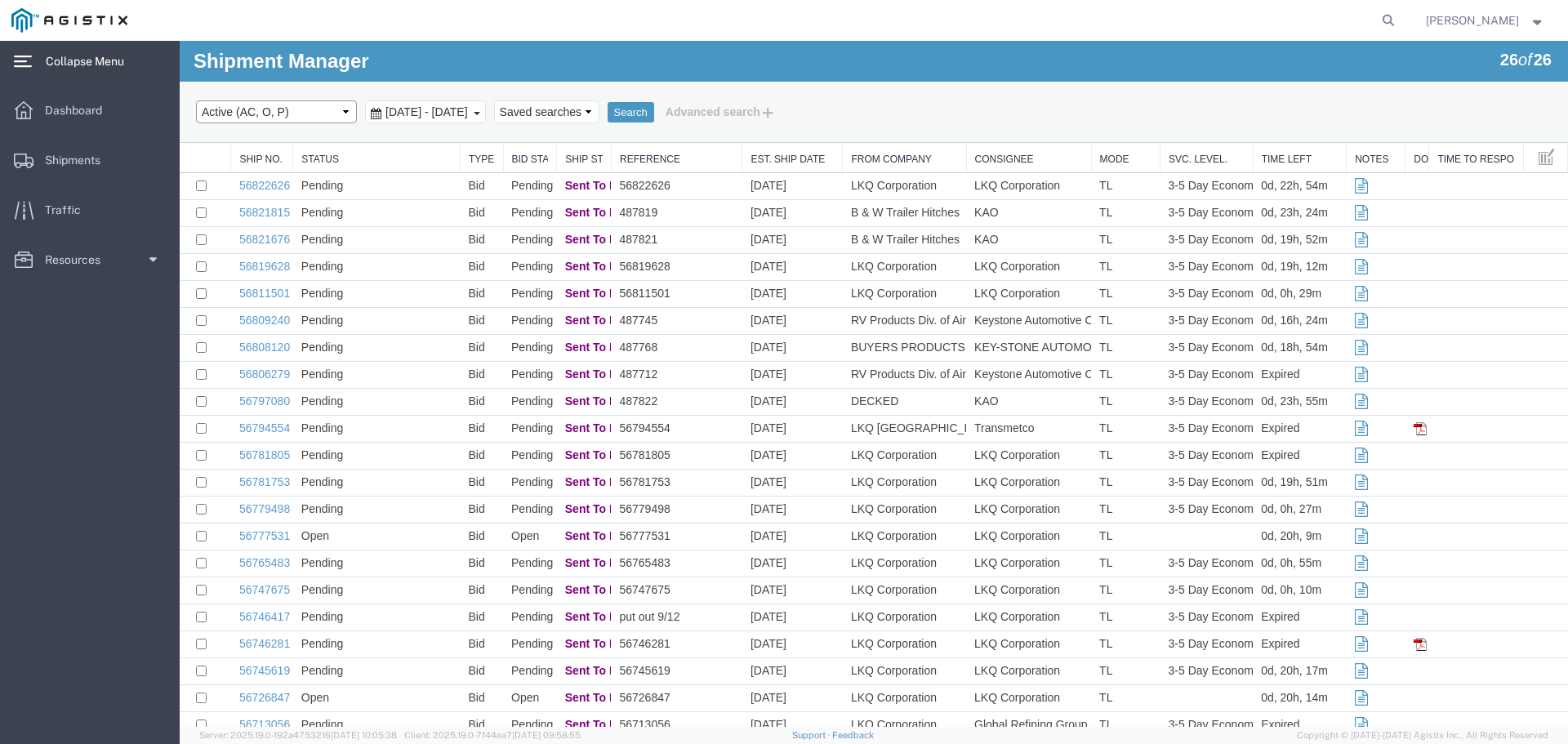
select select "OPEN"
click at [196, 101] on select "Select status Active (AC, O, P) All Approved Awaiting Confirmation (AC) Booked …" at bounding box center [276, 112] width 161 height 23
click at [412, 74] on div "Shipment Manager 26 of 26 Search Select status Active (AC, O, P) All Approved A…" at bounding box center [874, 92] width 1389 height 102
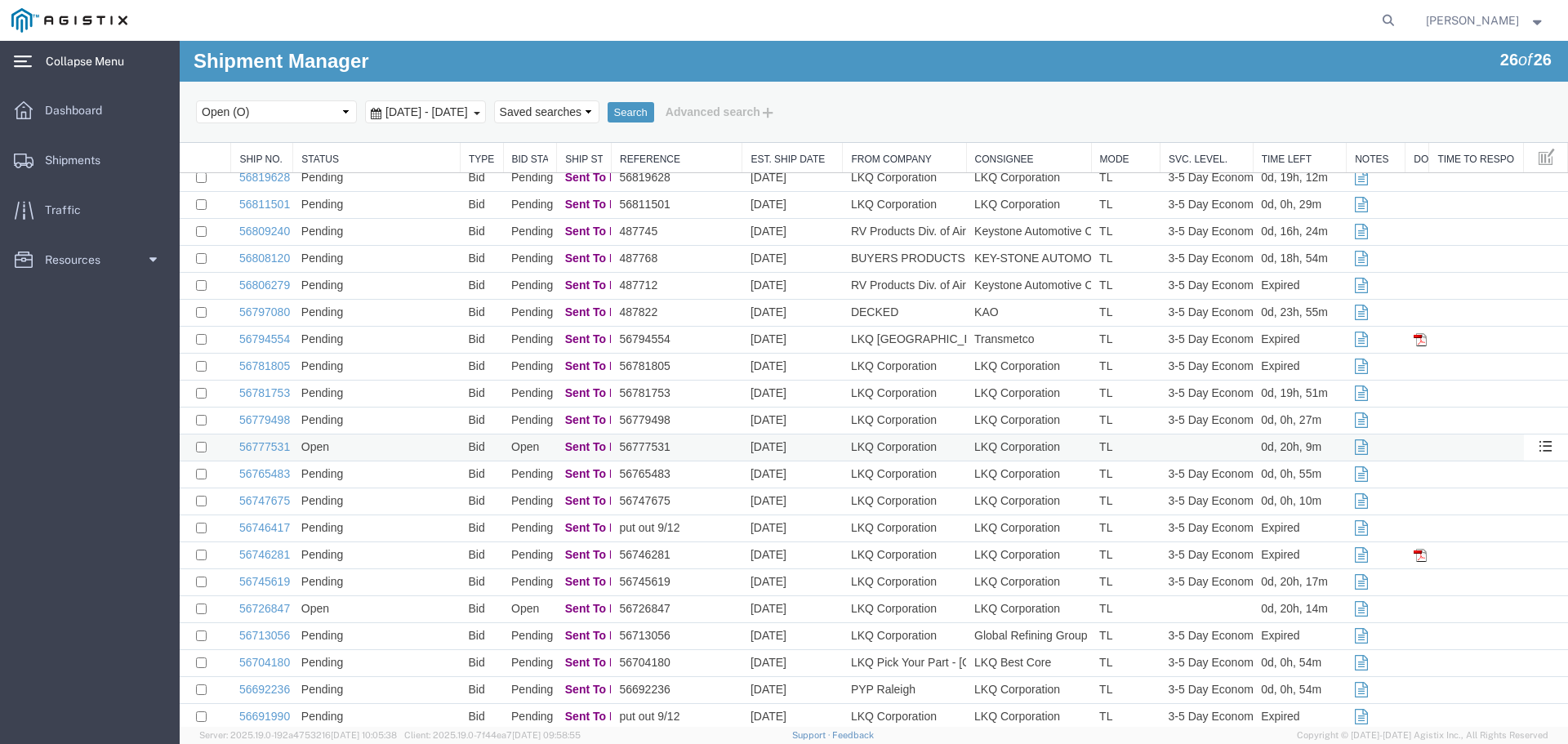
scroll to position [164, 0]
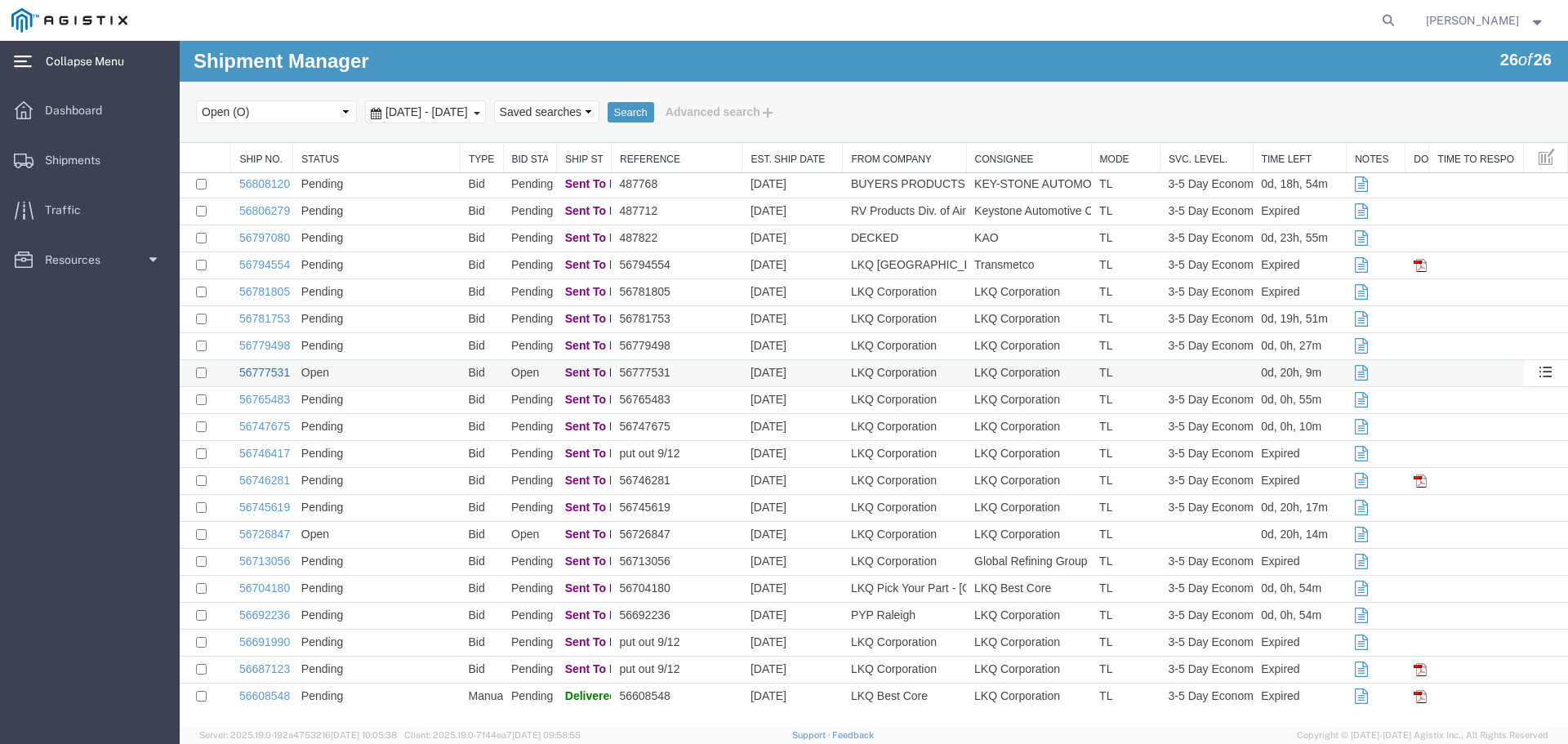
click at [264, 374] on link "56777531" at bounding box center [265, 372] width 51 height 13
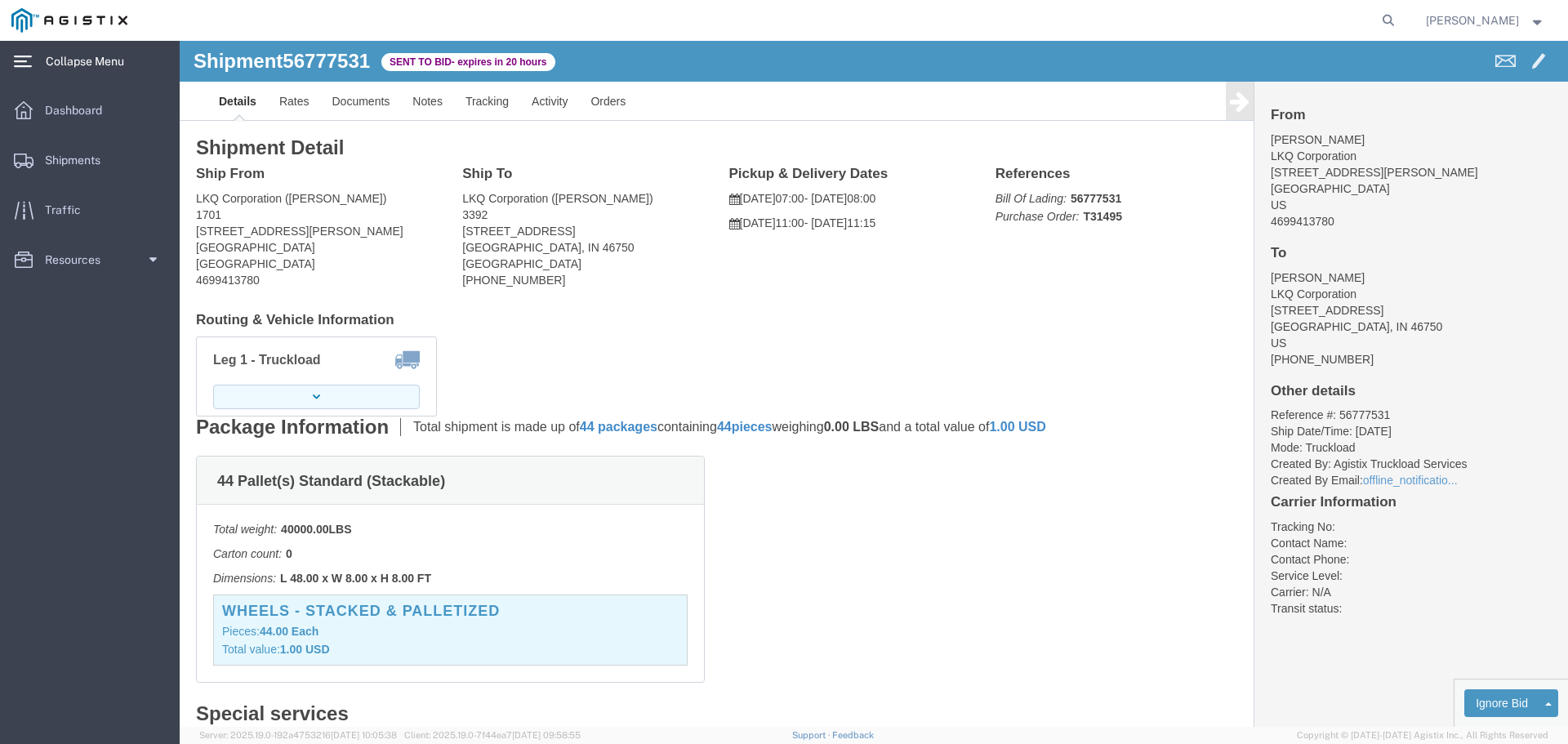
click button "button"
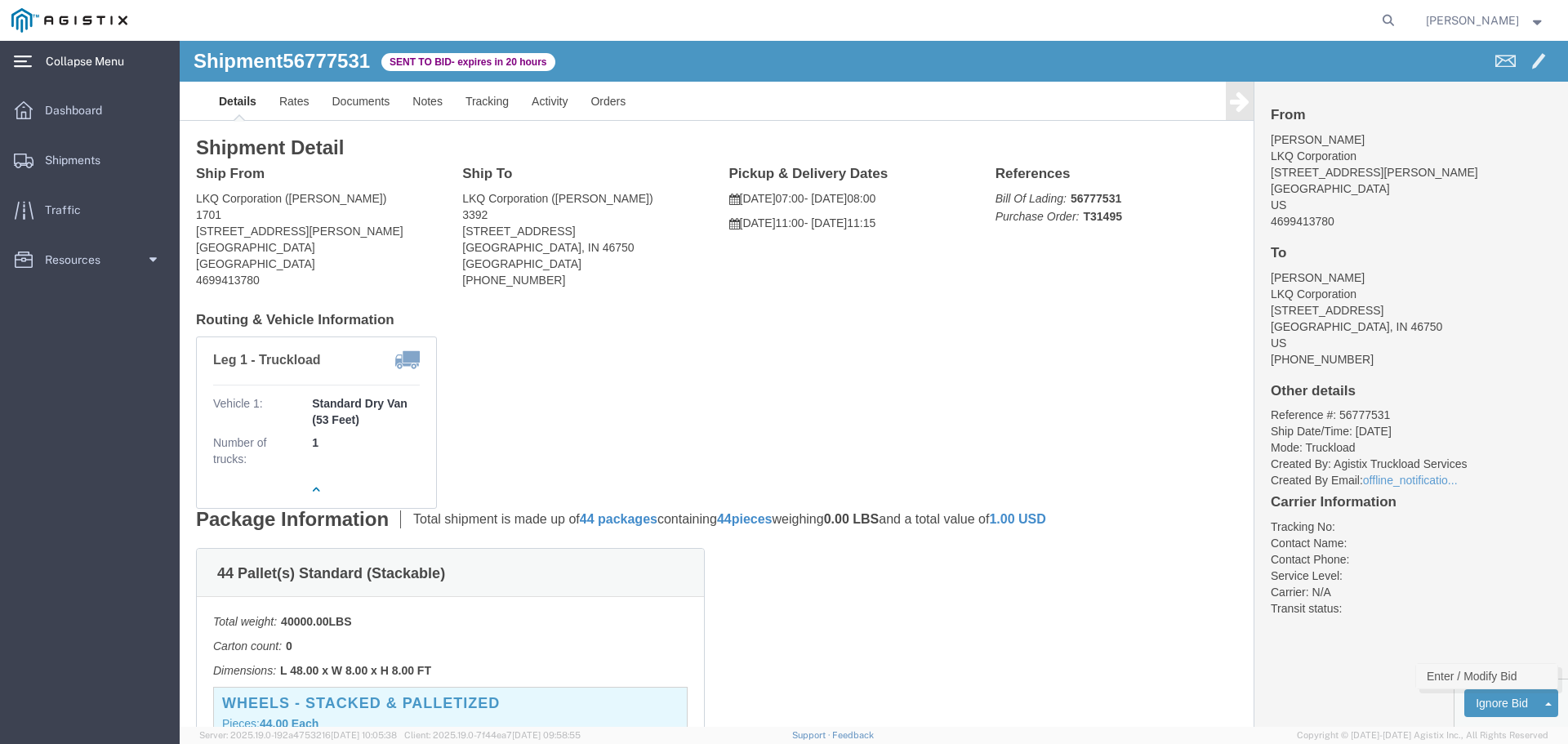
click link "Enter / Modify Bid"
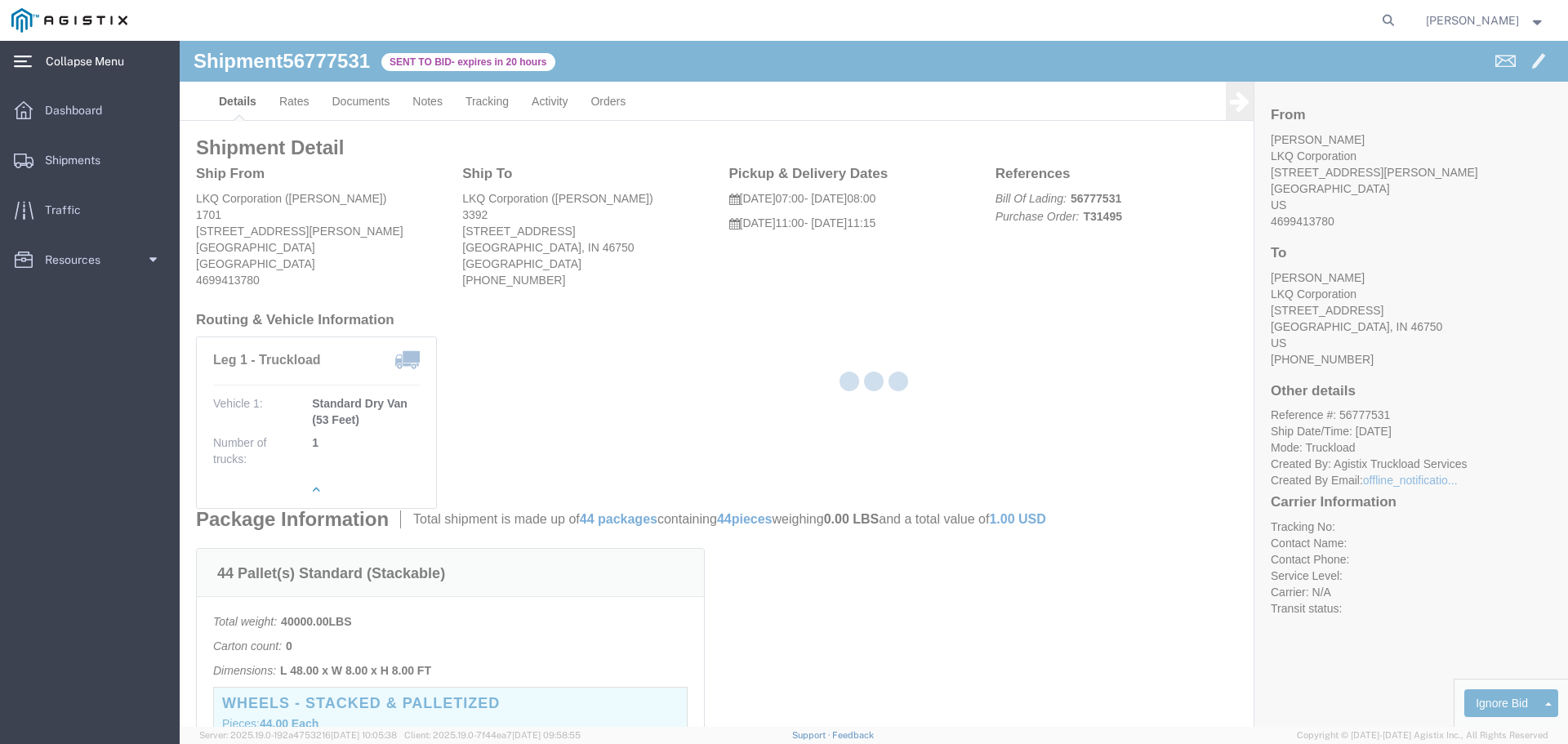
select select "22593"
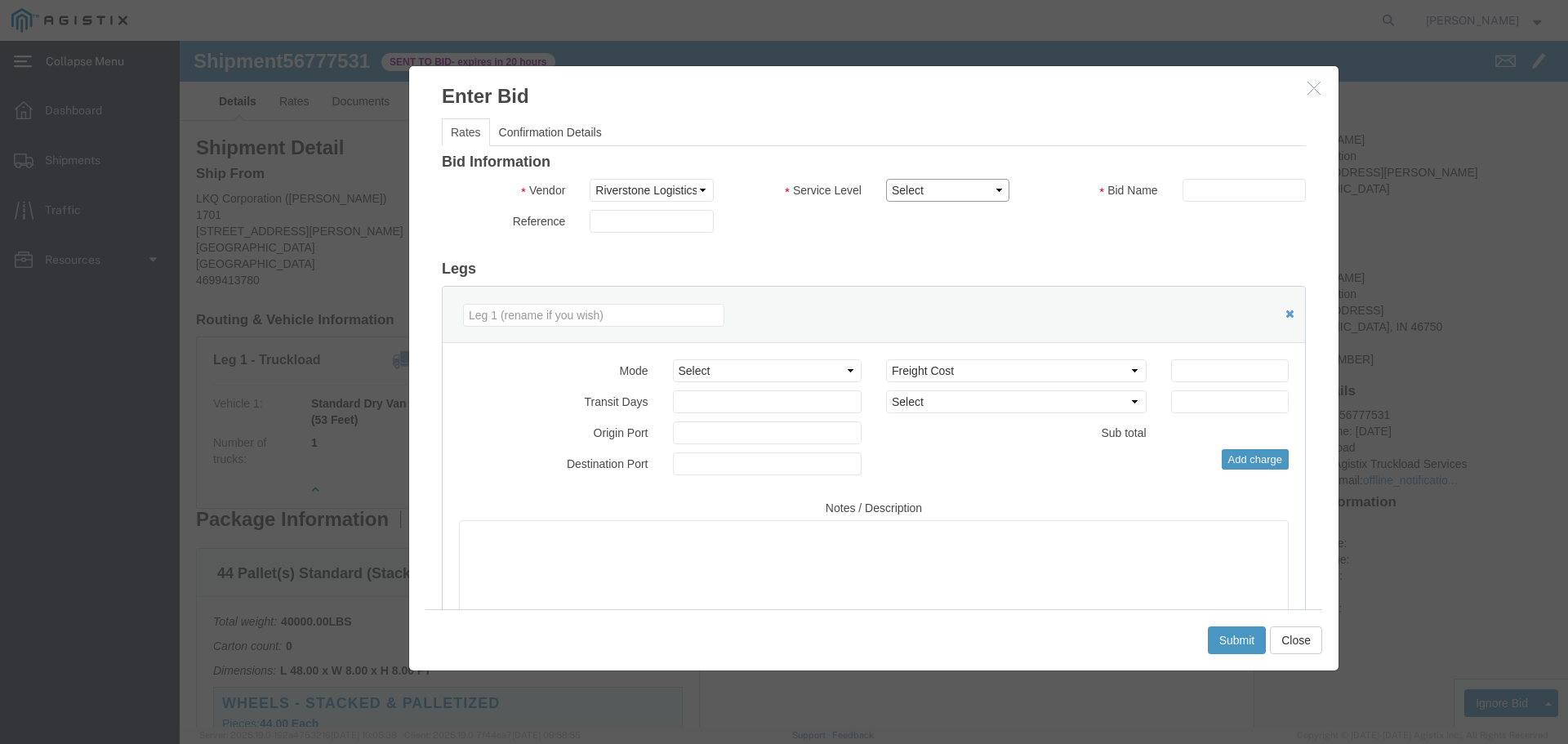
click select "Select Rail TL Standard 3 - 5 Day"
select select "41882"
click select "Select Rail TL Standard 3 - 5 Day"
click input "text"
type input "1"
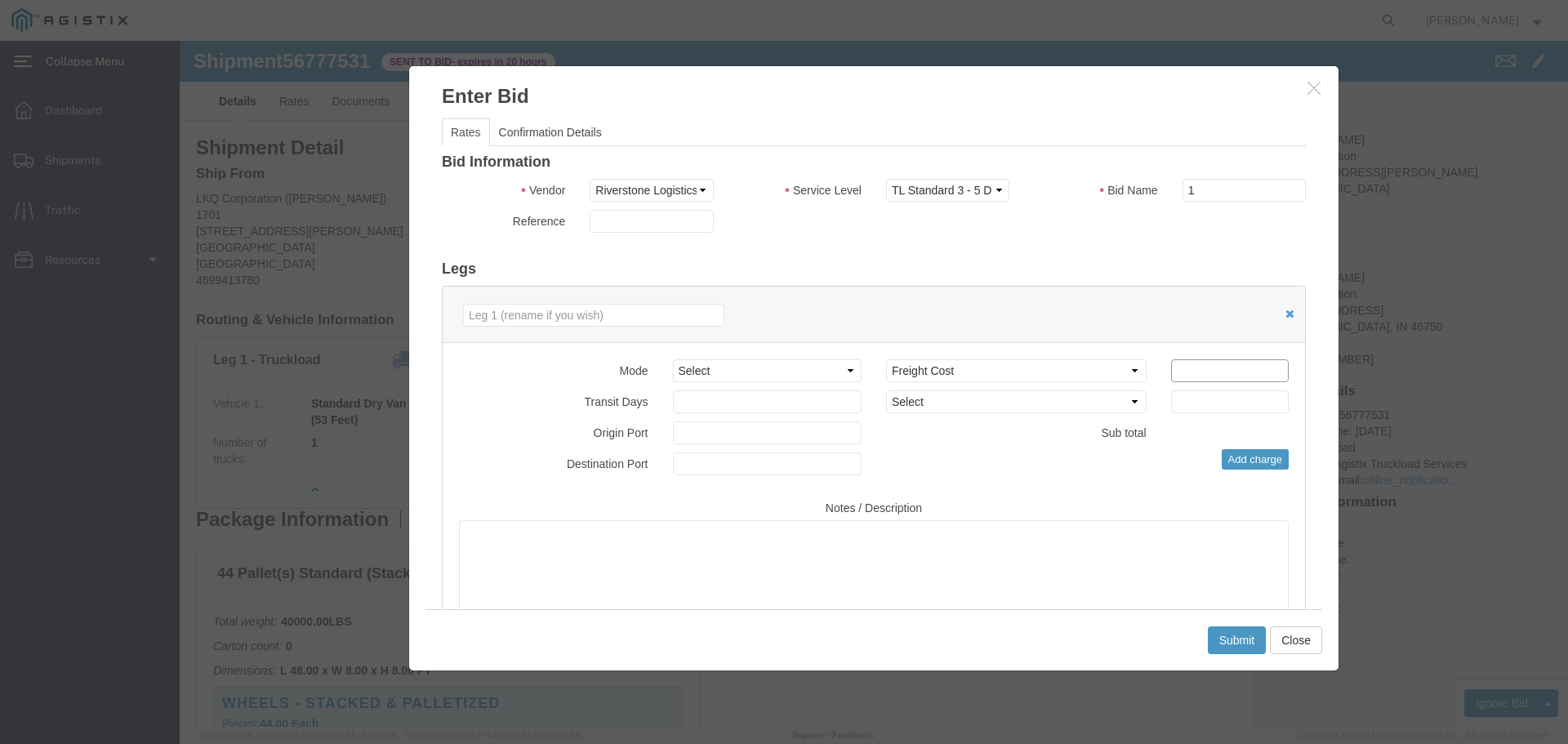
click input "number"
type input "2000"
click button "Submit"
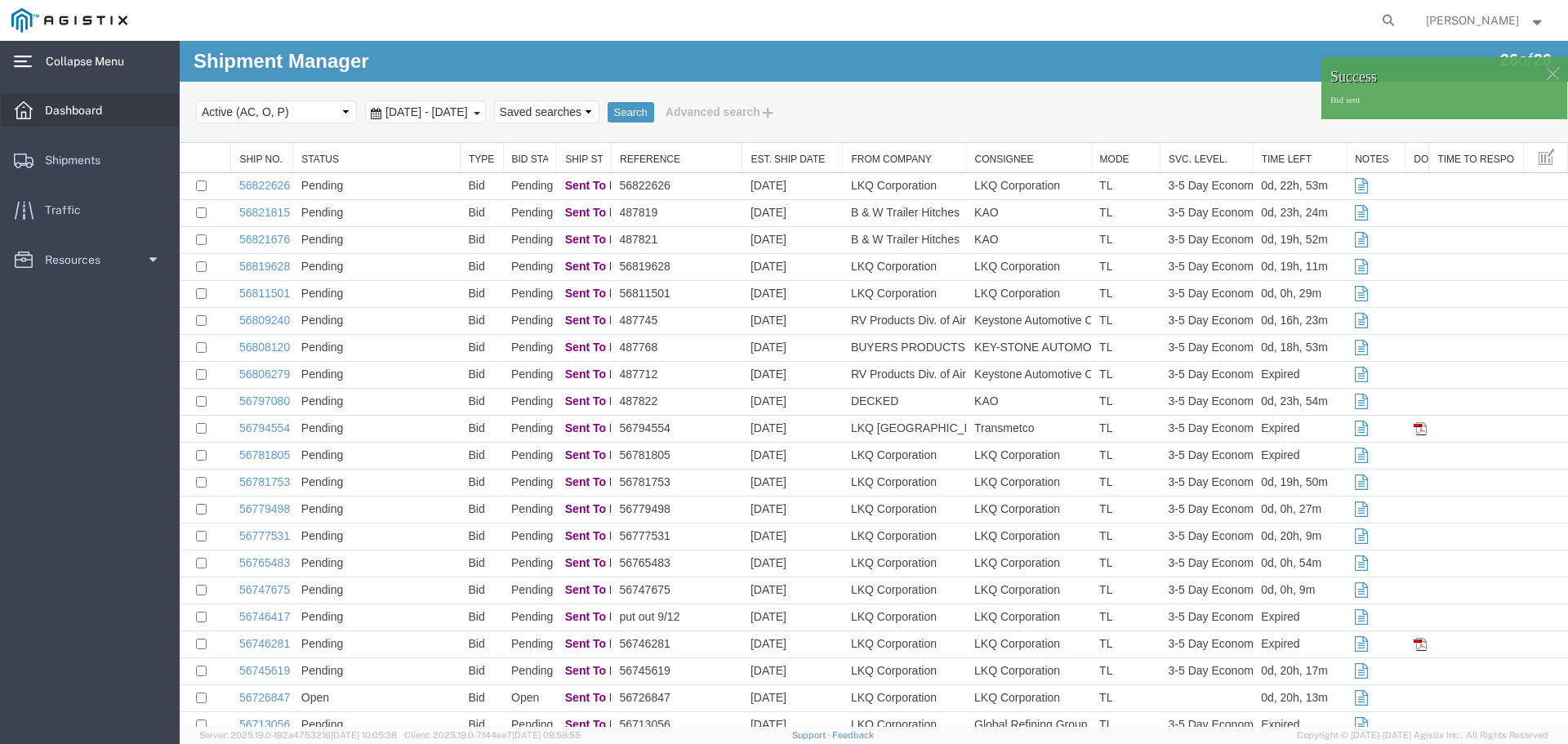
click at [78, 107] on span "Dashboard" at bounding box center [78, 110] width 68 height 33
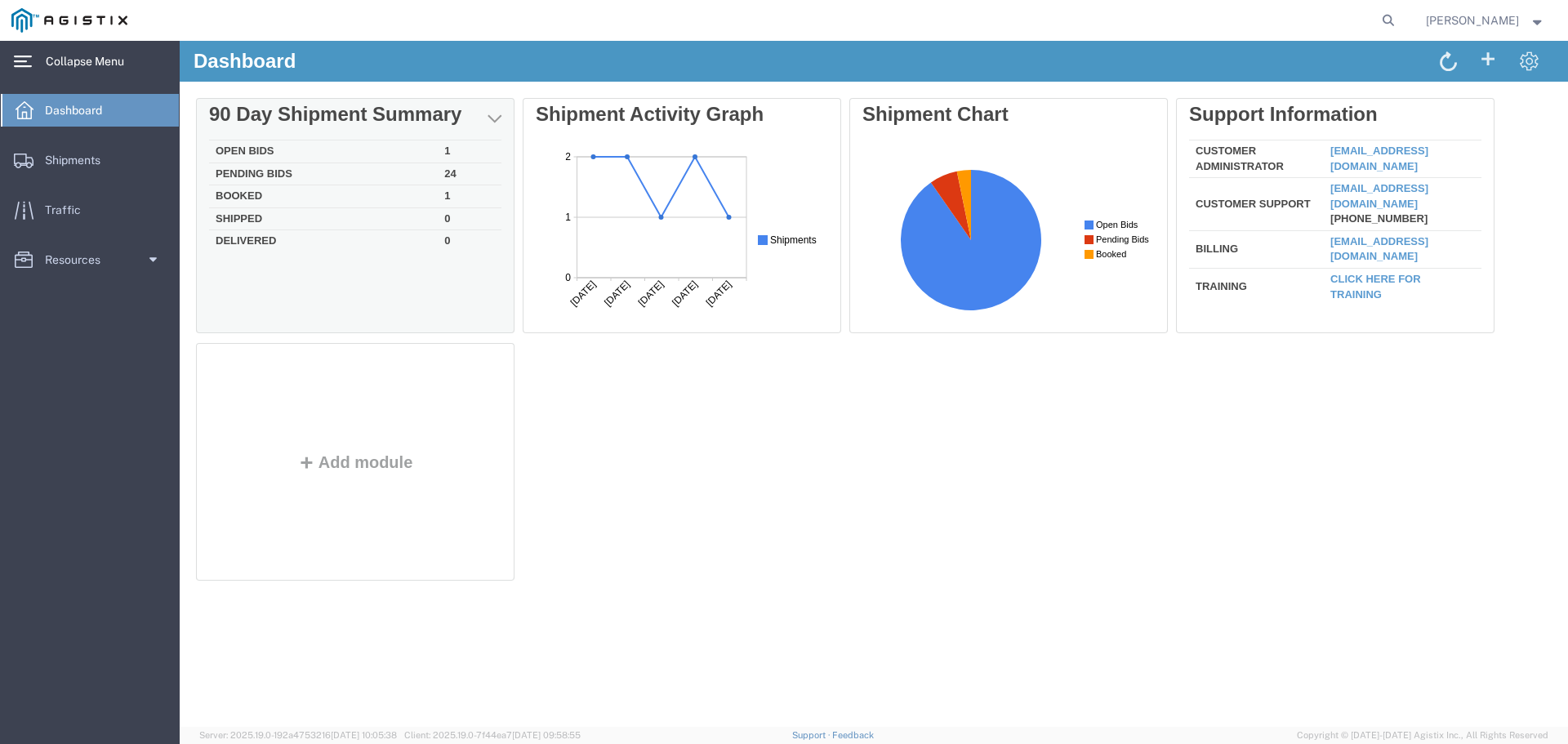
click at [312, 151] on td "Open Bids" at bounding box center [324, 152] width 229 height 23
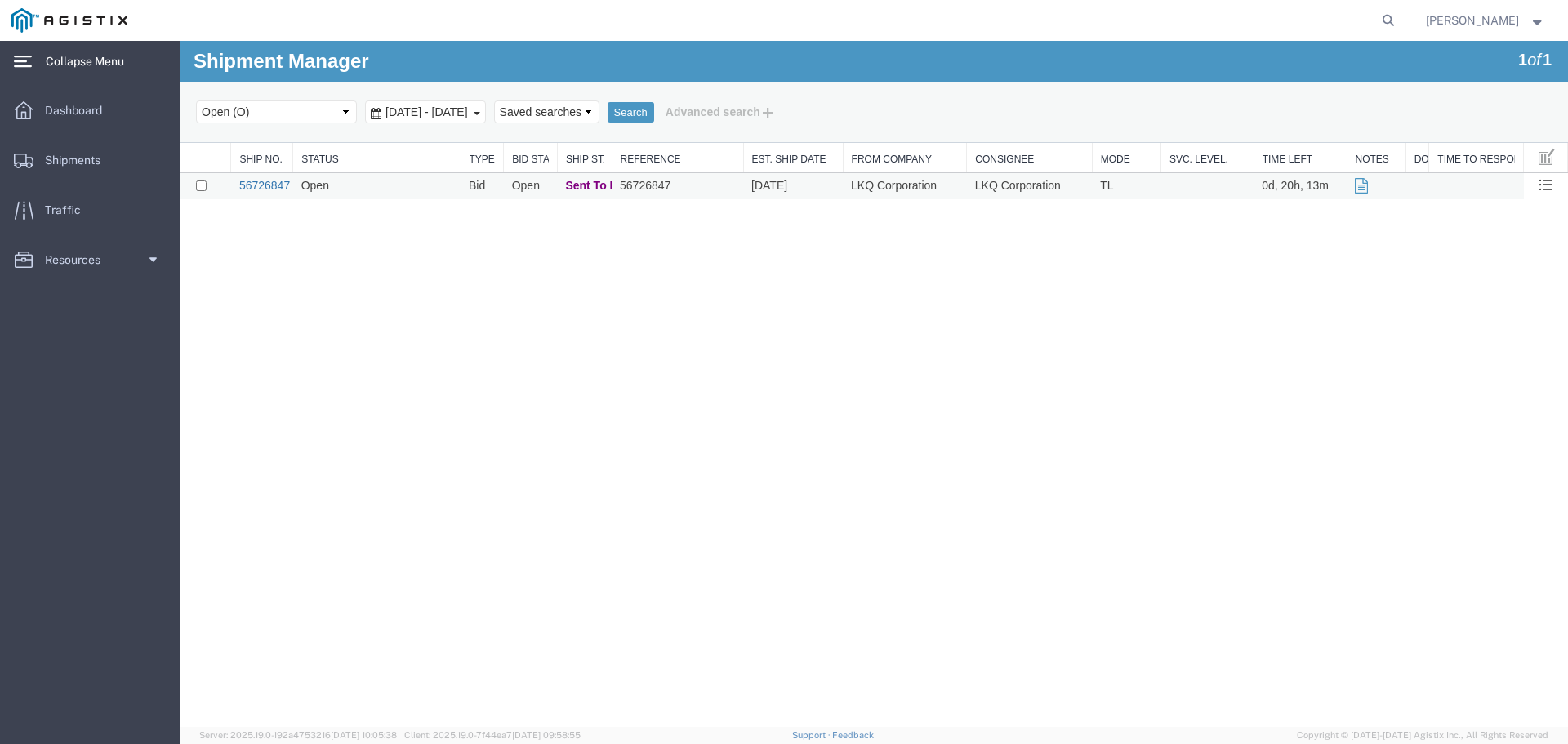
click at [251, 185] on link "56726847" at bounding box center [265, 185] width 51 height 13
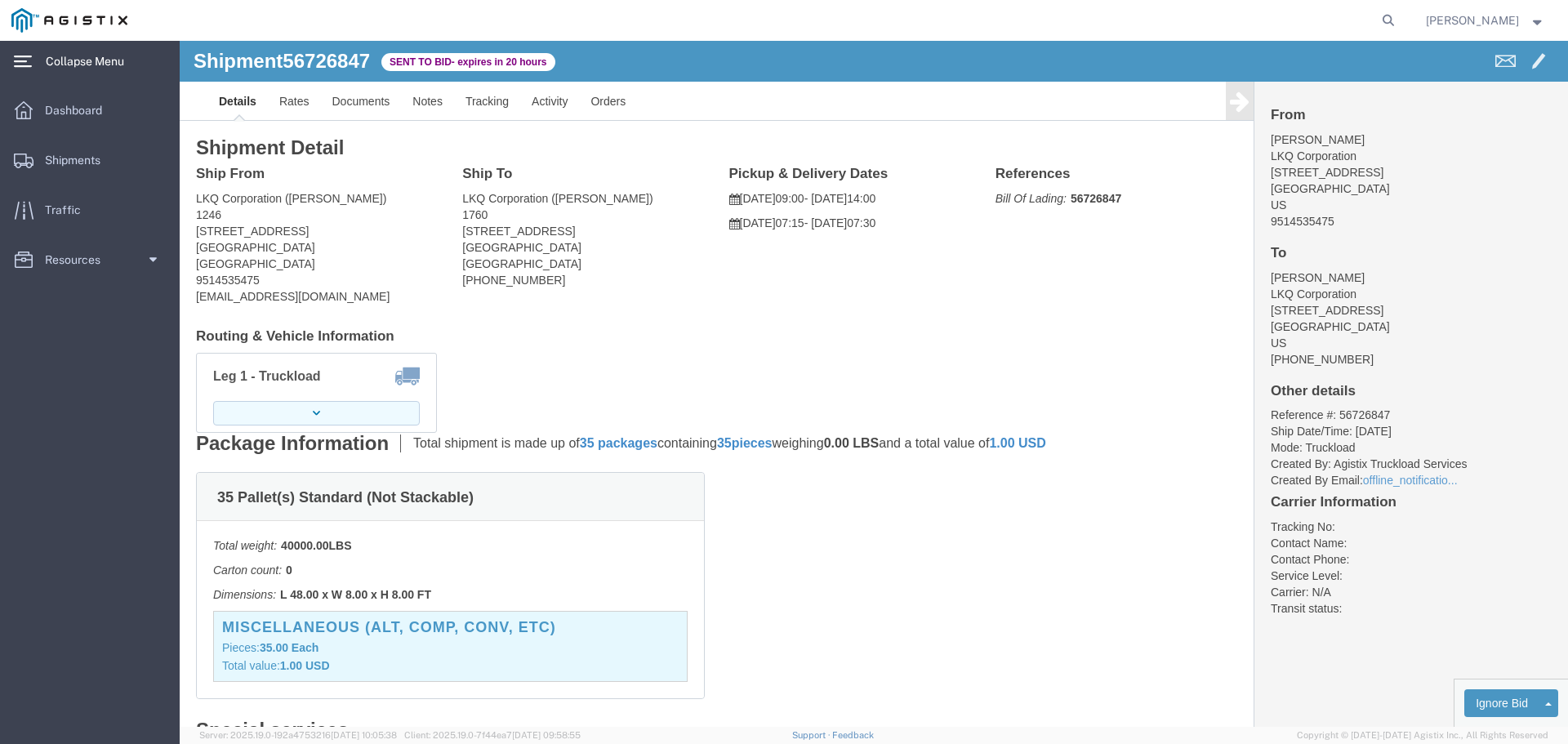
click button "button"
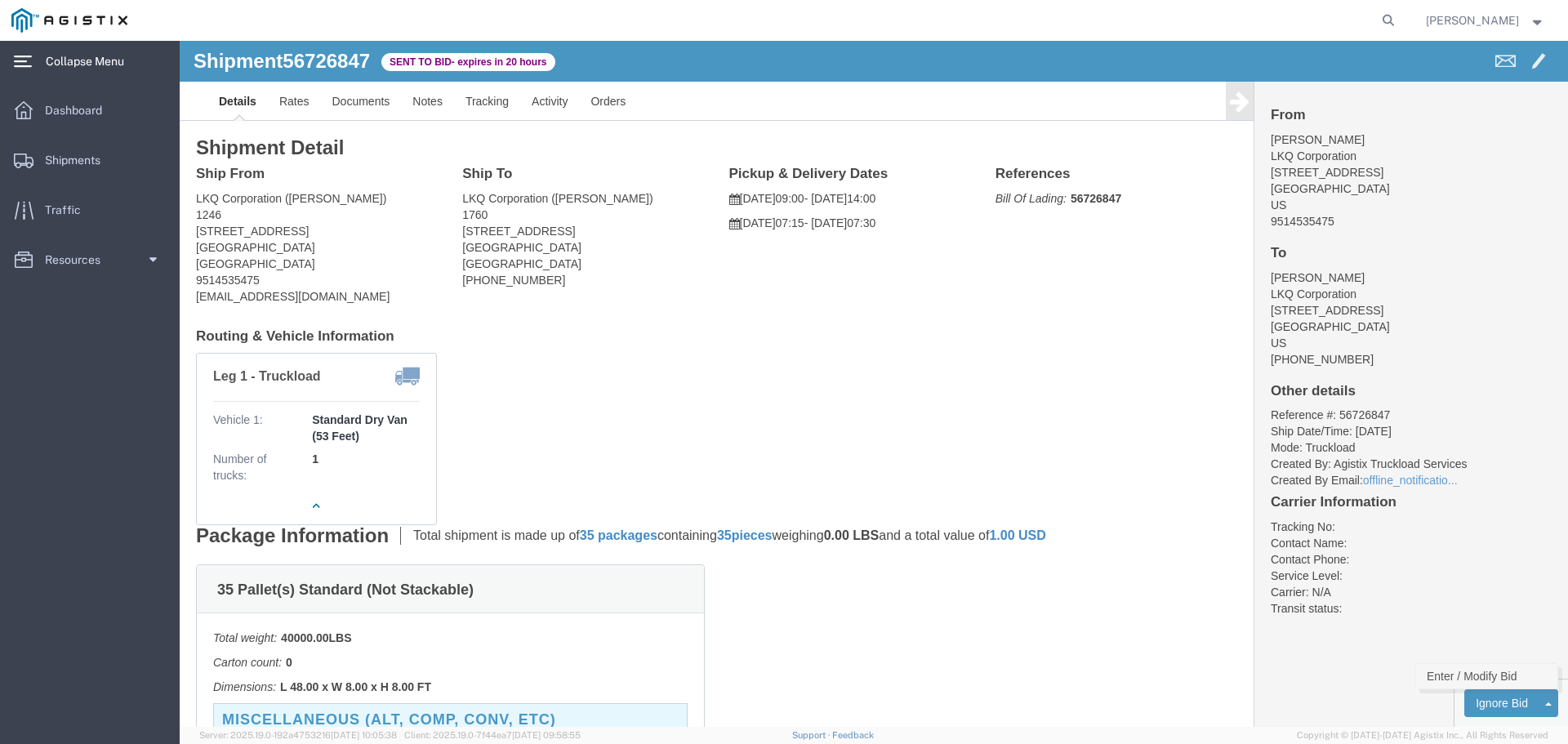
click link "Enter / Modify Bid"
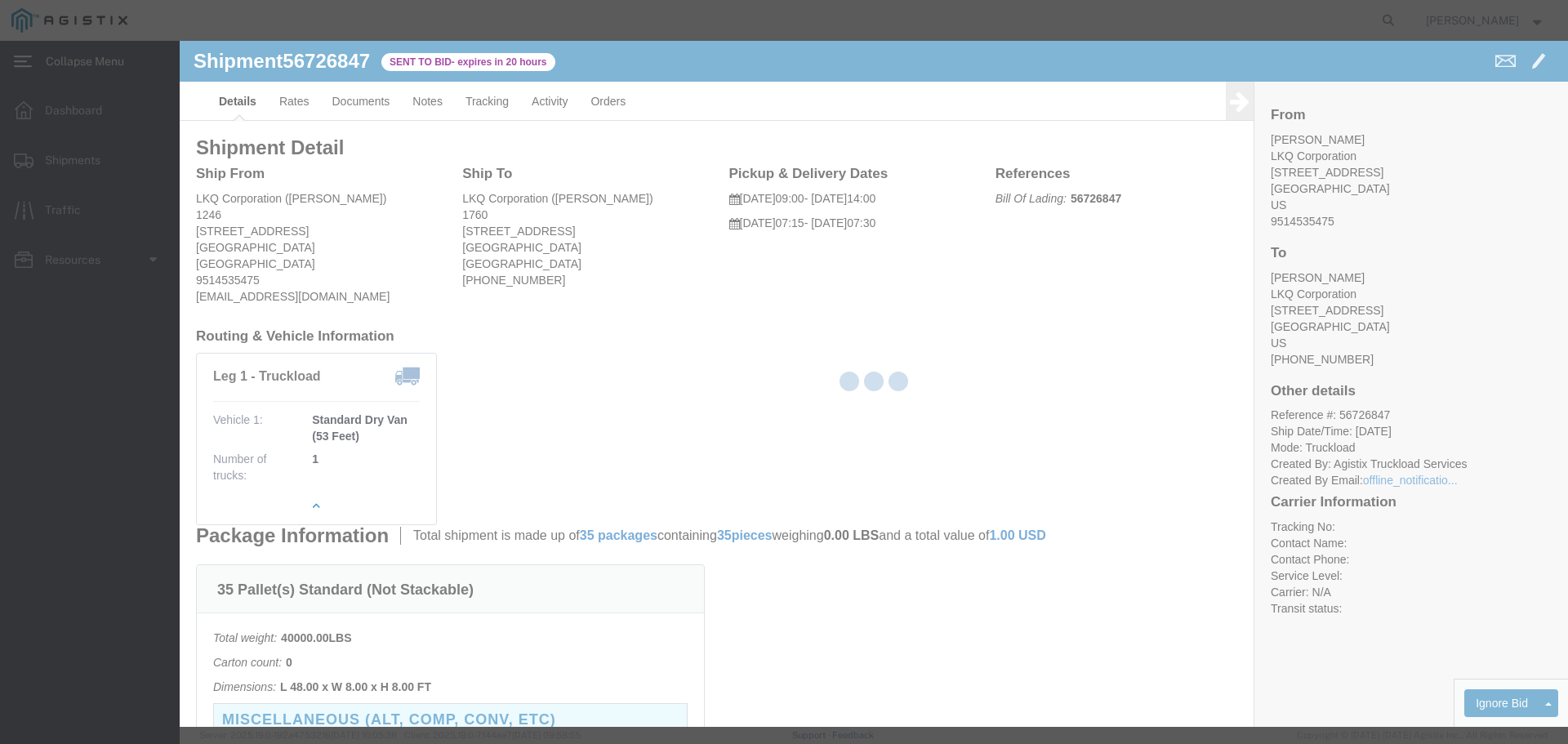
select select "22593"
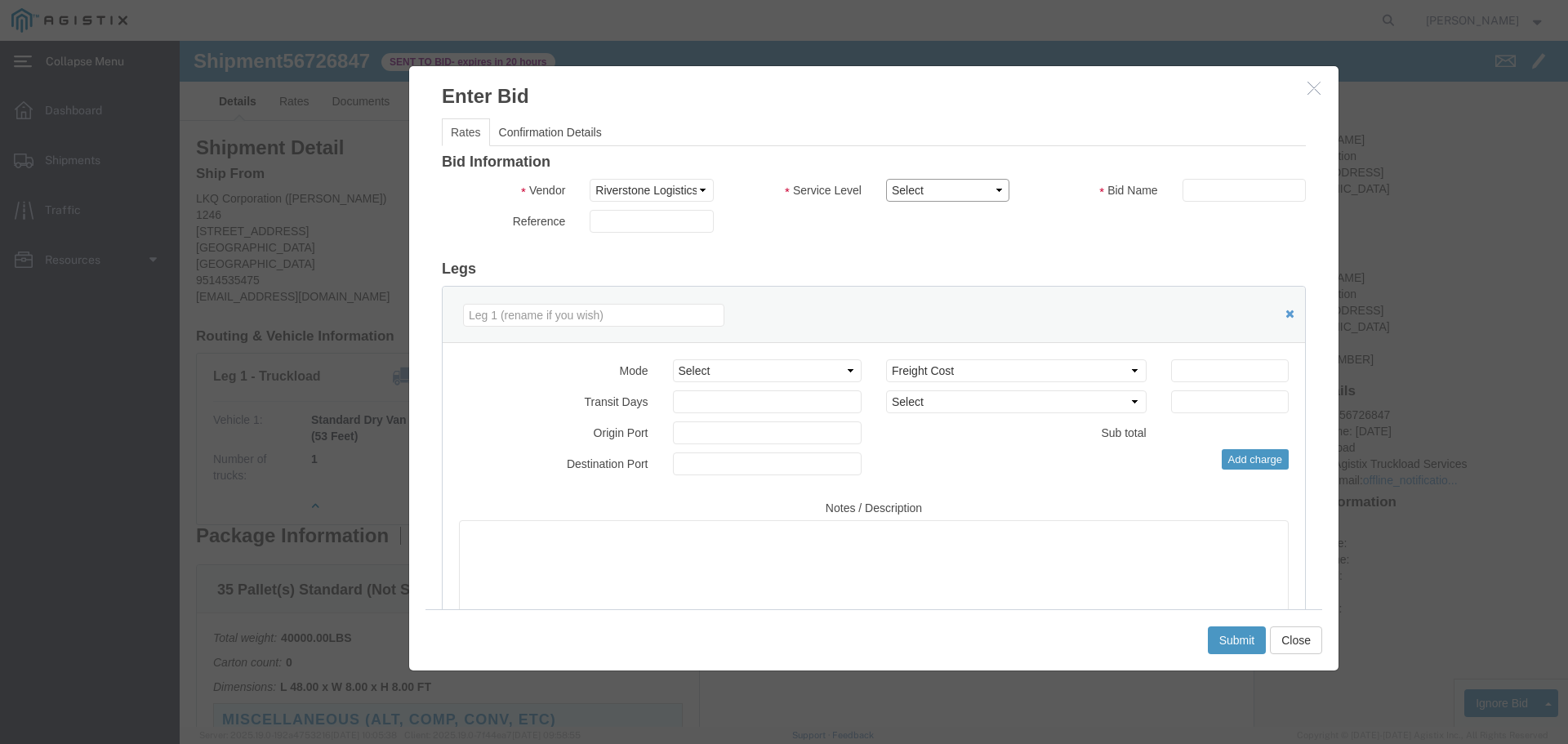
click select "Select Rail TL Standard 3 - 5 Day"
select select "41882"
click select "Select Rail TL Standard 3 - 5 Day"
click input "text"
type input "1"
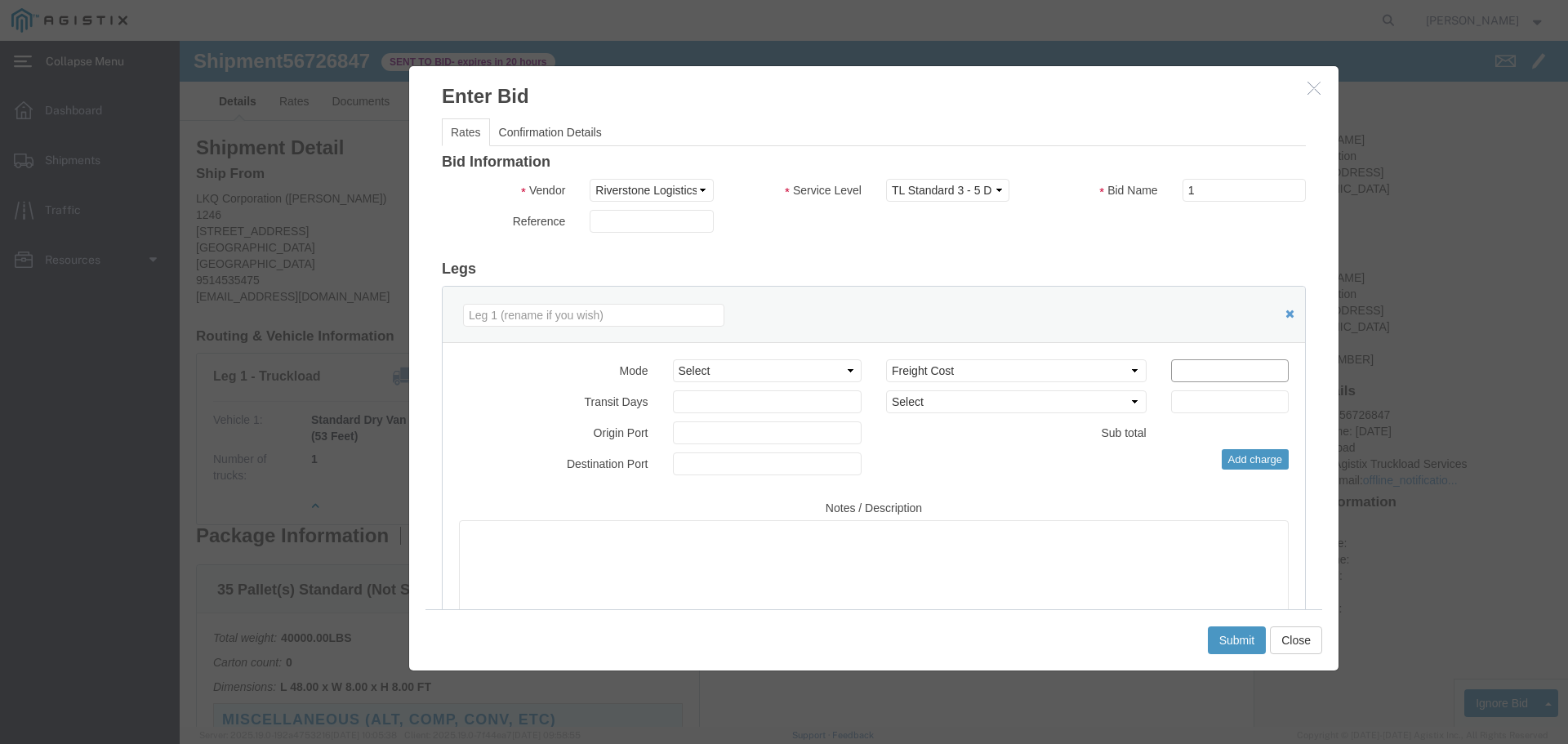
click input "number"
type input "1285"
click button "Submit"
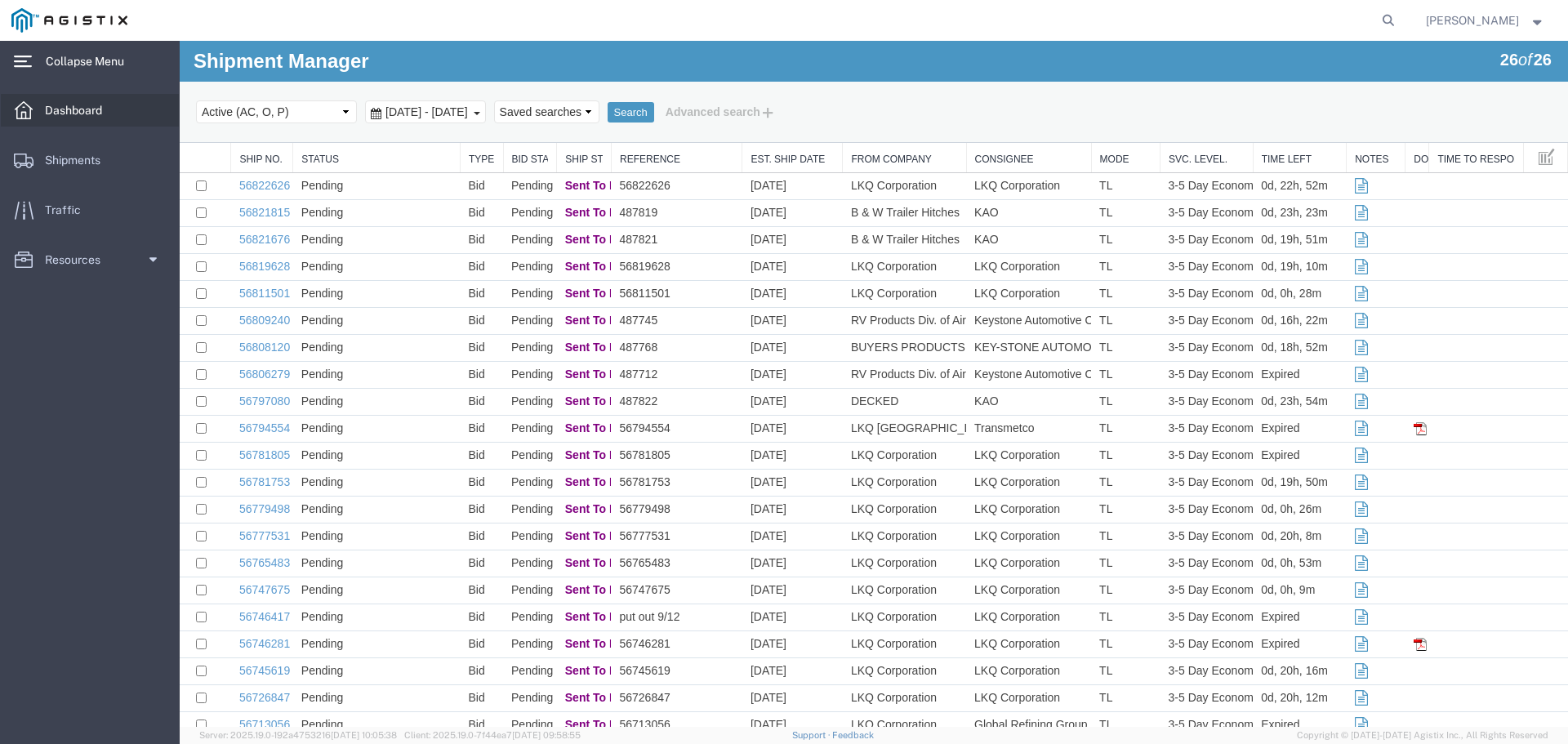
click at [84, 110] on span "Dashboard" at bounding box center [78, 110] width 68 height 33
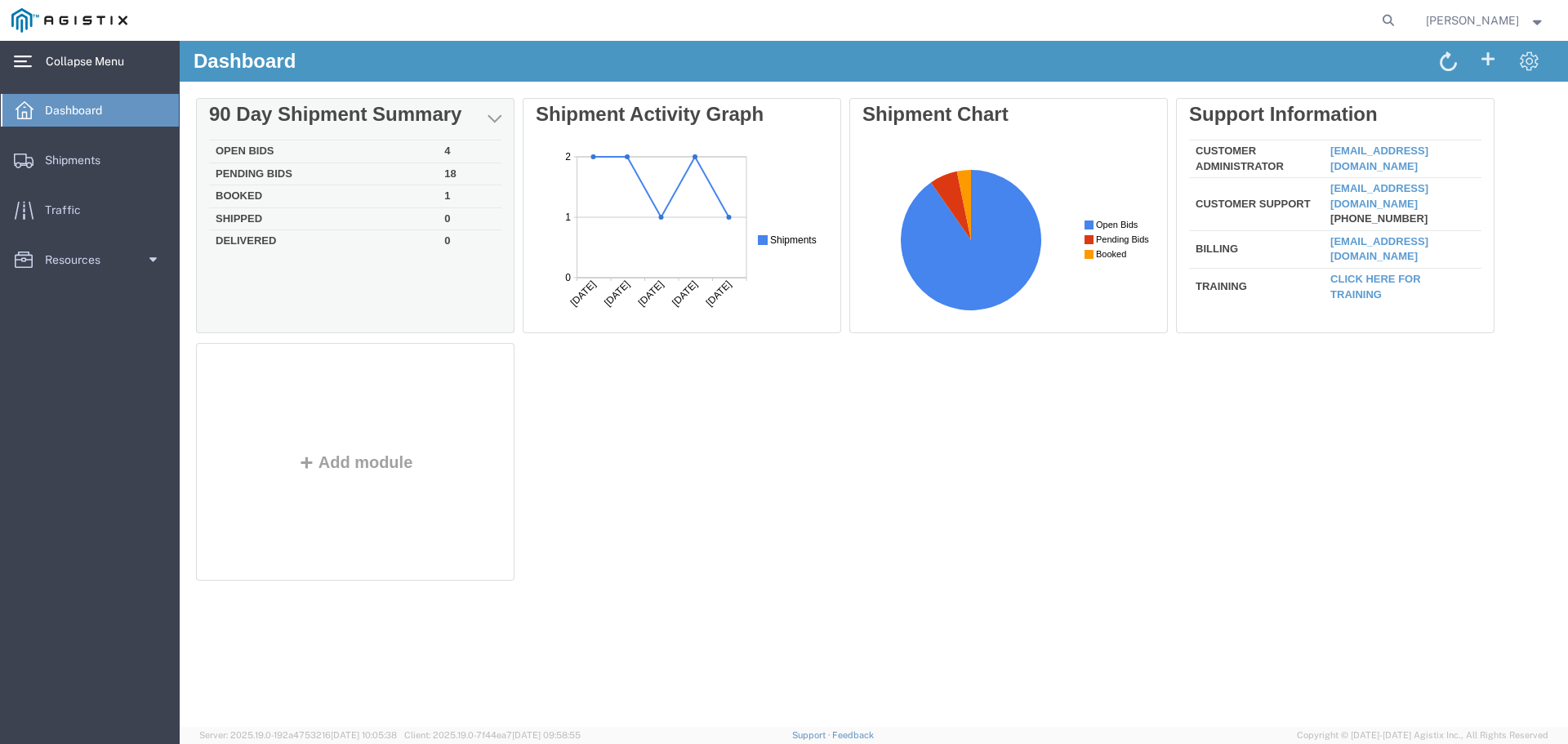
click at [265, 154] on td "Open Bids" at bounding box center [324, 152] width 229 height 23
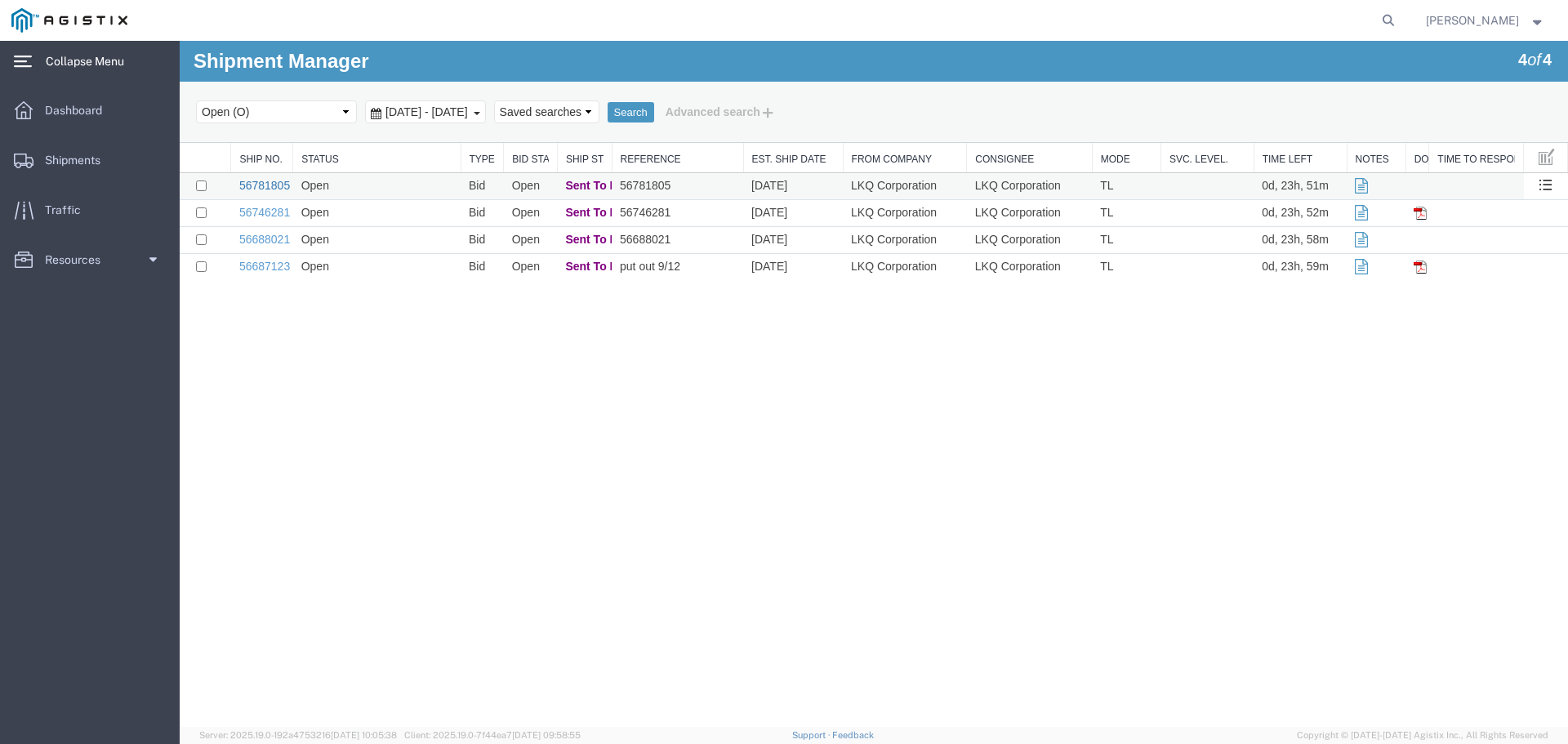
click at [251, 184] on link "56781805" at bounding box center [265, 185] width 51 height 13
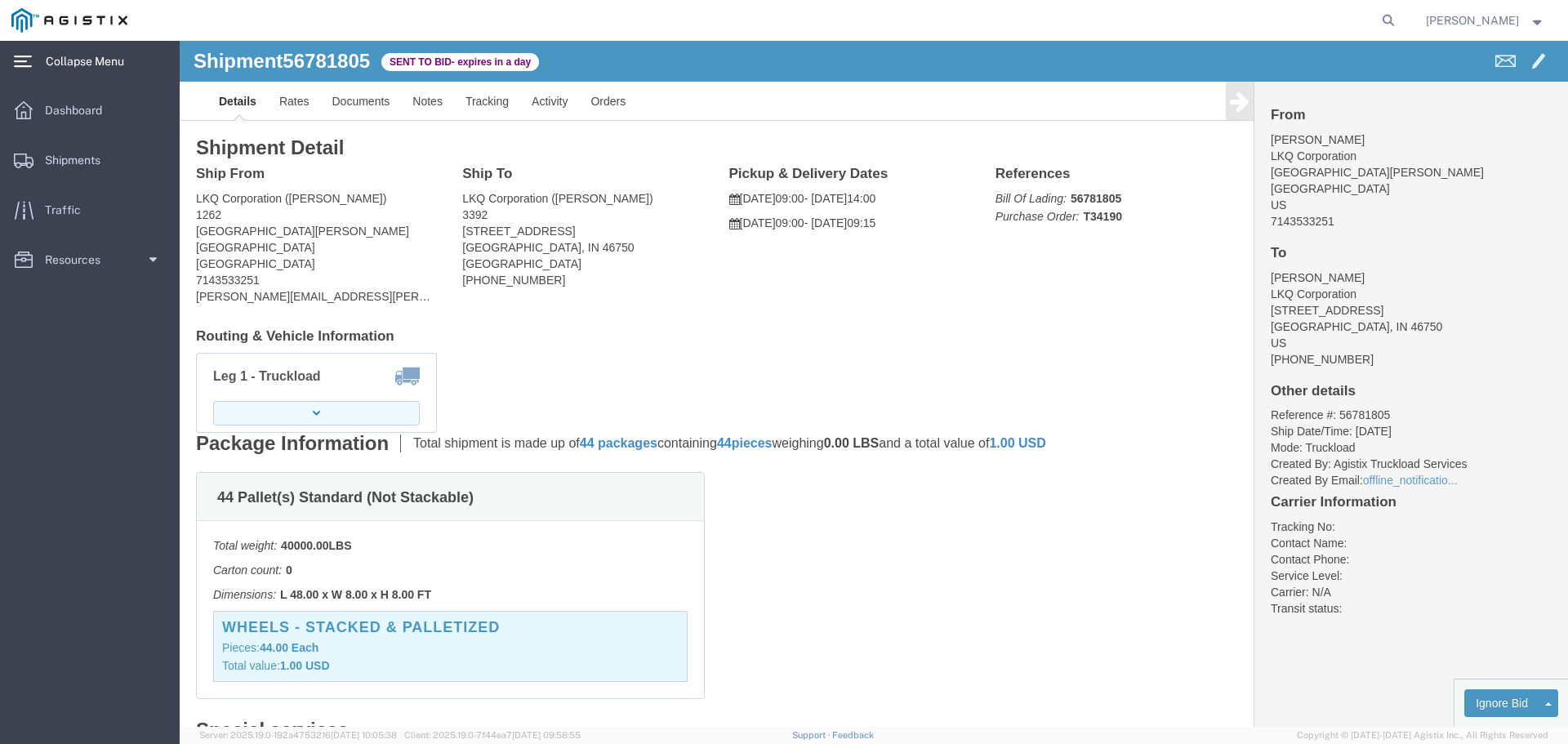
click button "button"
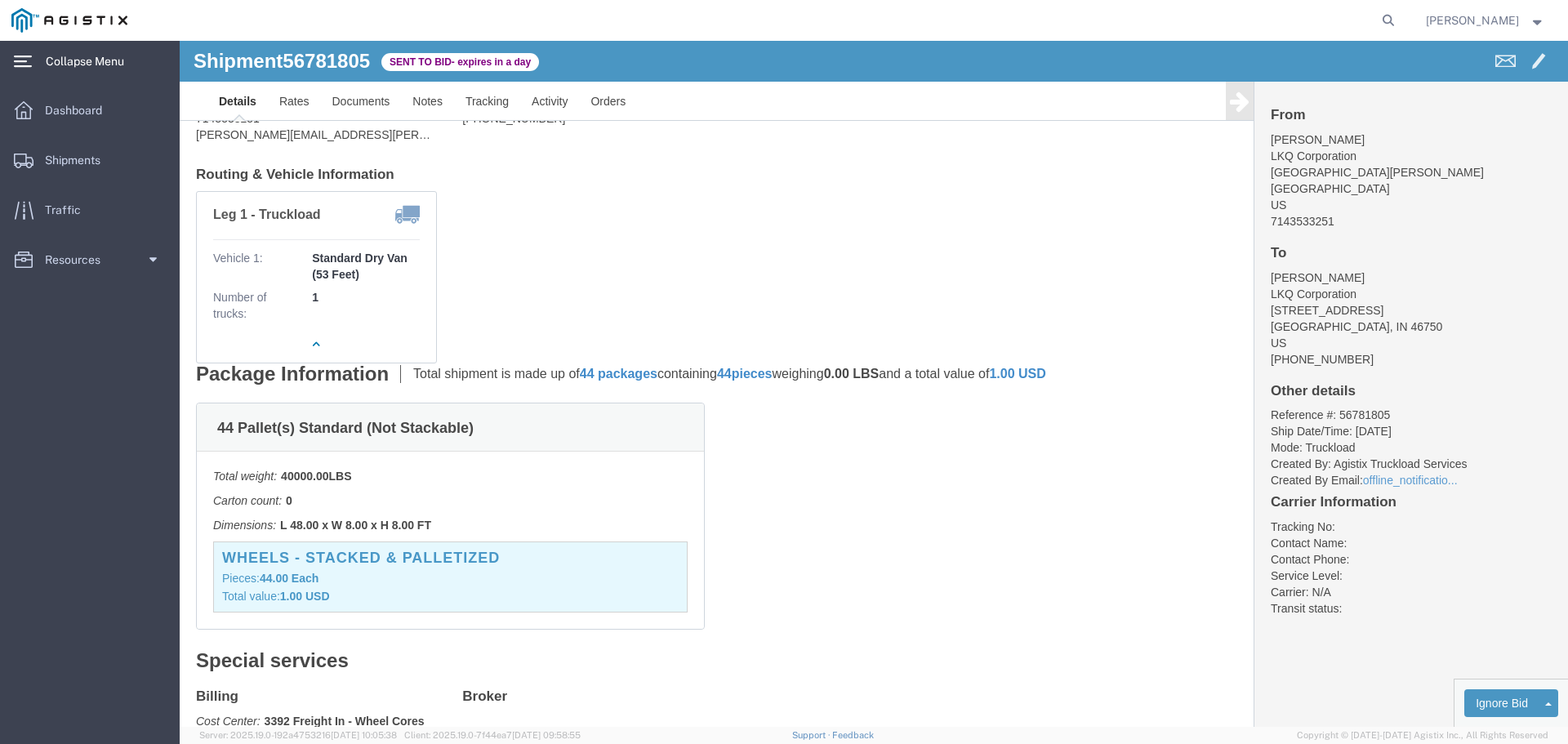
scroll to position [164, 0]
click link "Enter / Modify Bid"
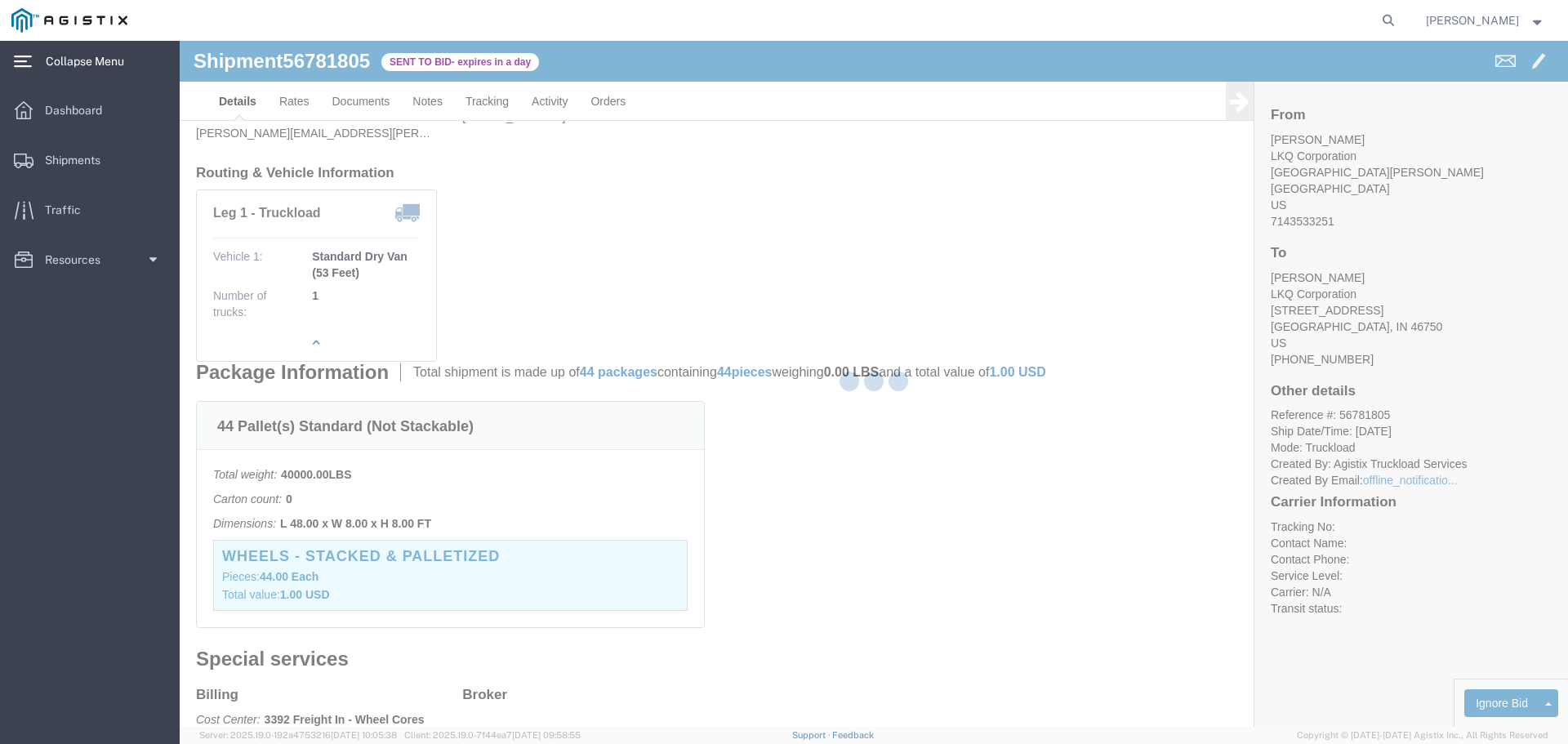
select select "22593"
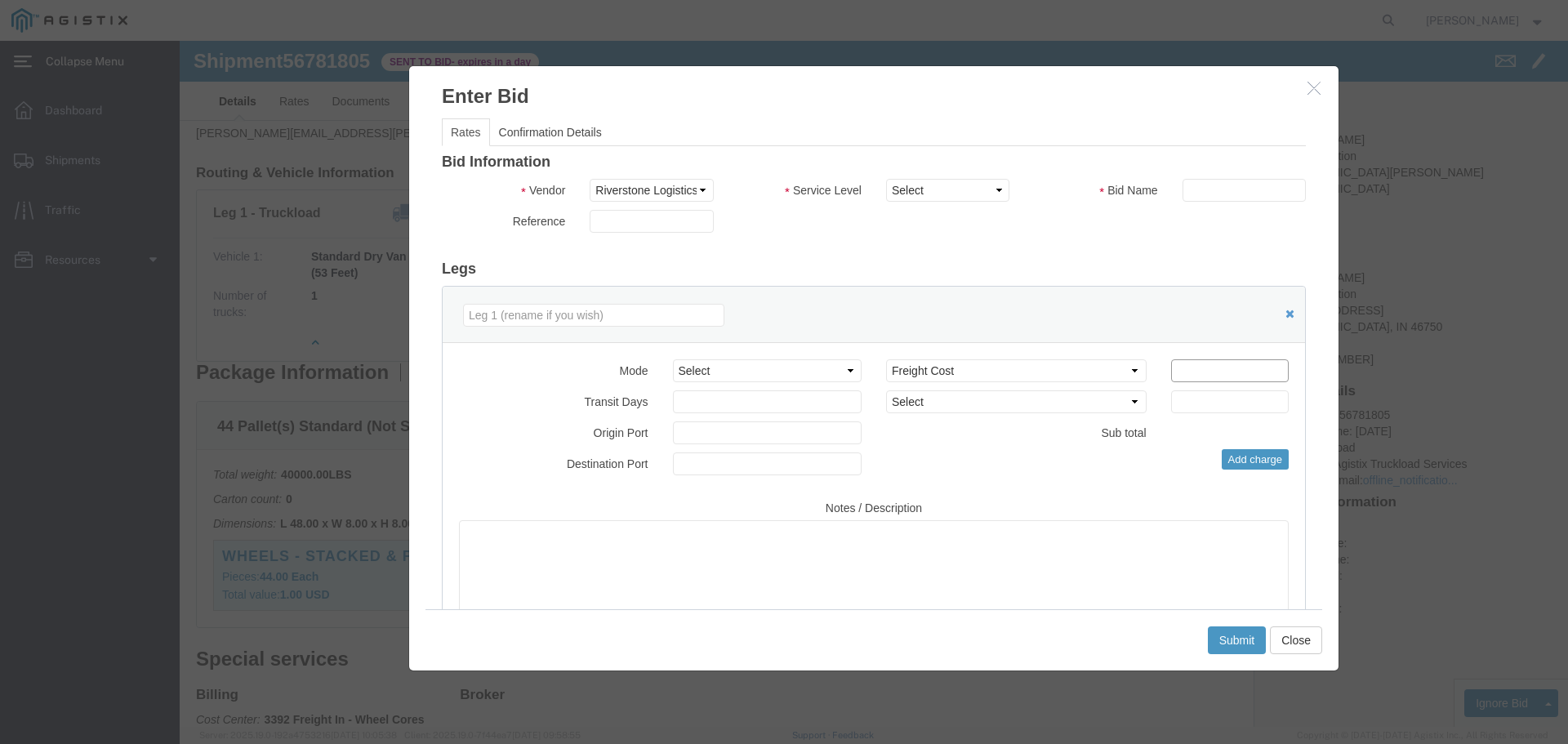
click input "number"
type input "5000"
click select "Select Rail TL Standard 3 - 5 Day"
select select "41882"
click select "Select Rail TL Standard 3 - 5 Day"
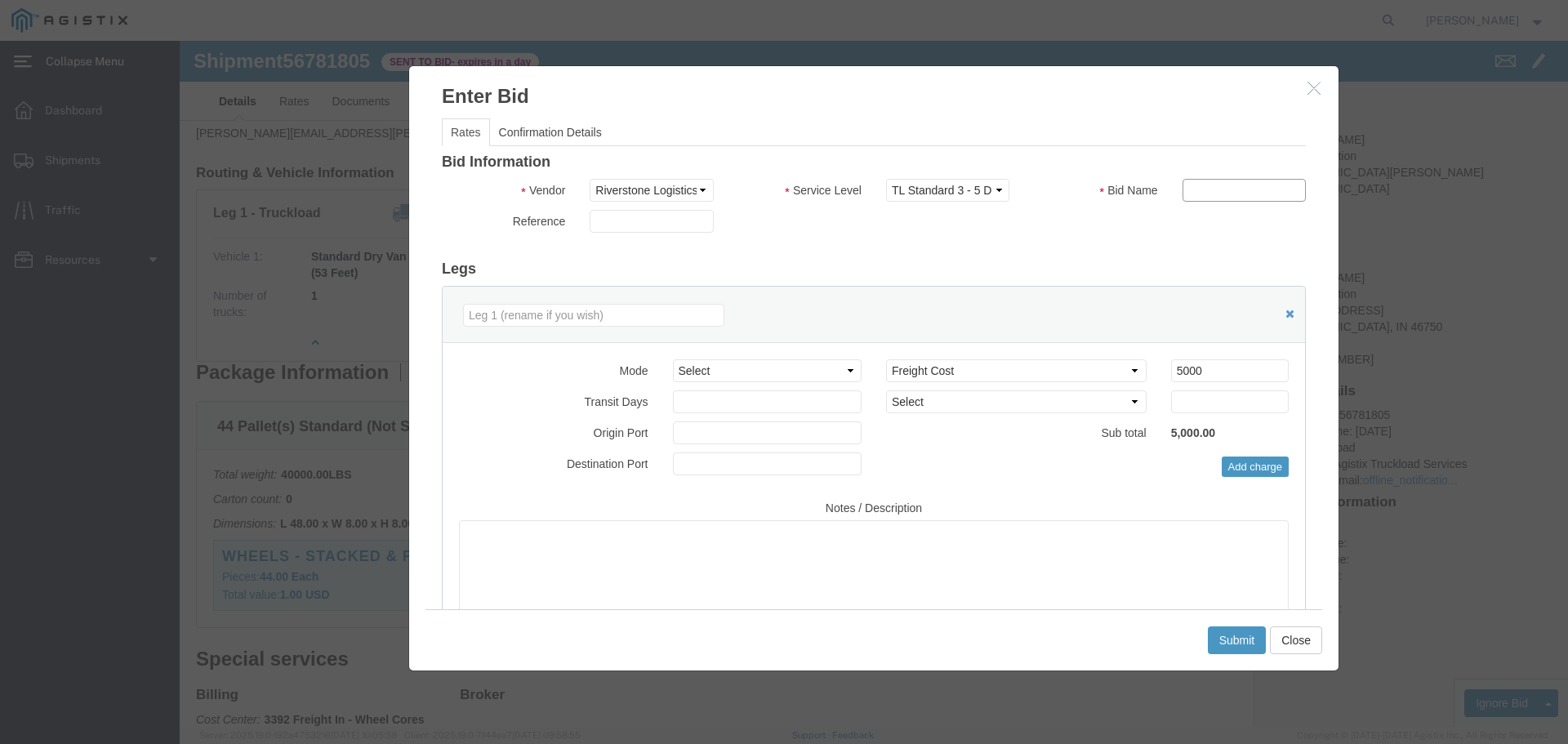
click input "text"
type input "1"
click div "Bid Information Vendor Select Riverstone Logistics LLC Service Level Select Rai…"
click button "Submit"
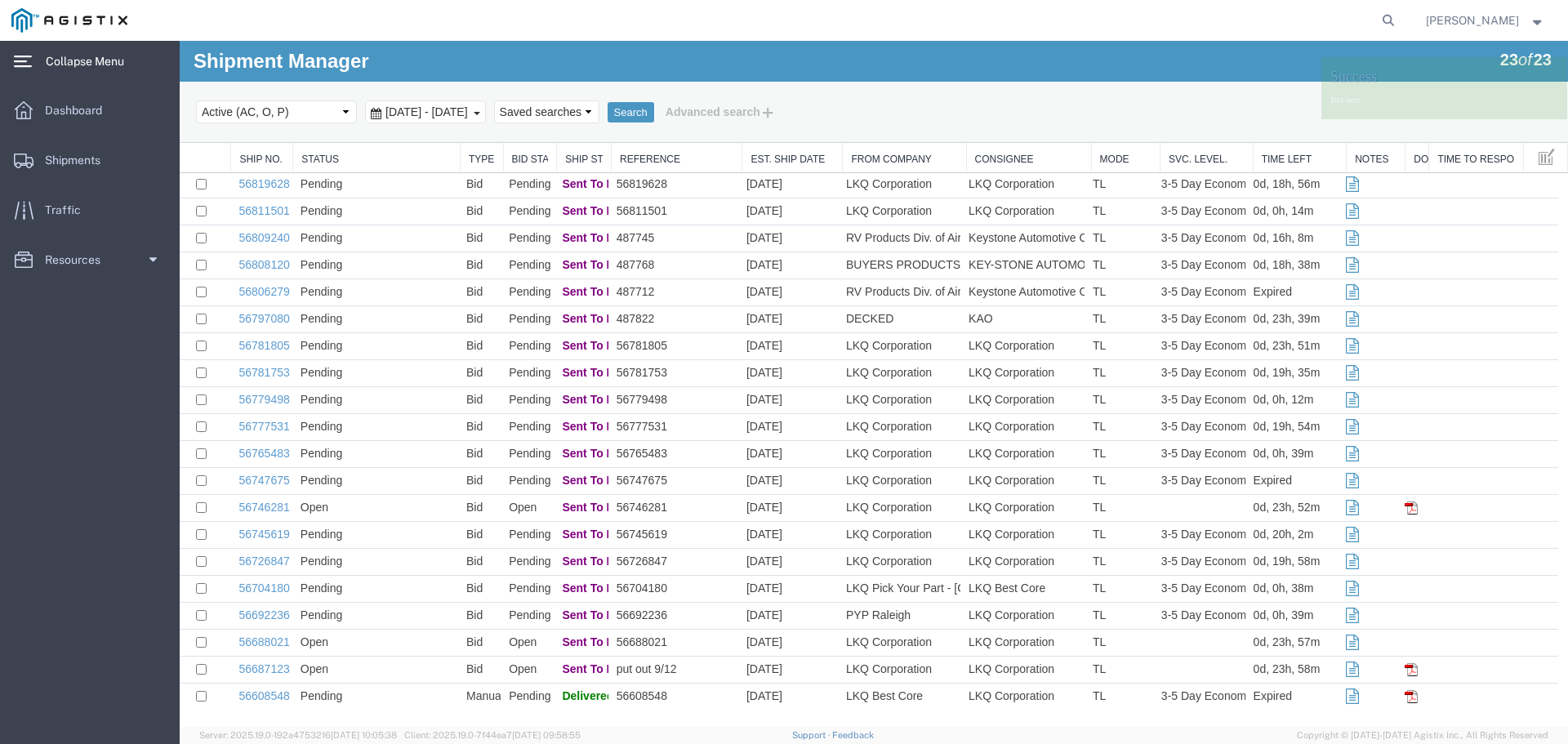
scroll to position [0, 0]
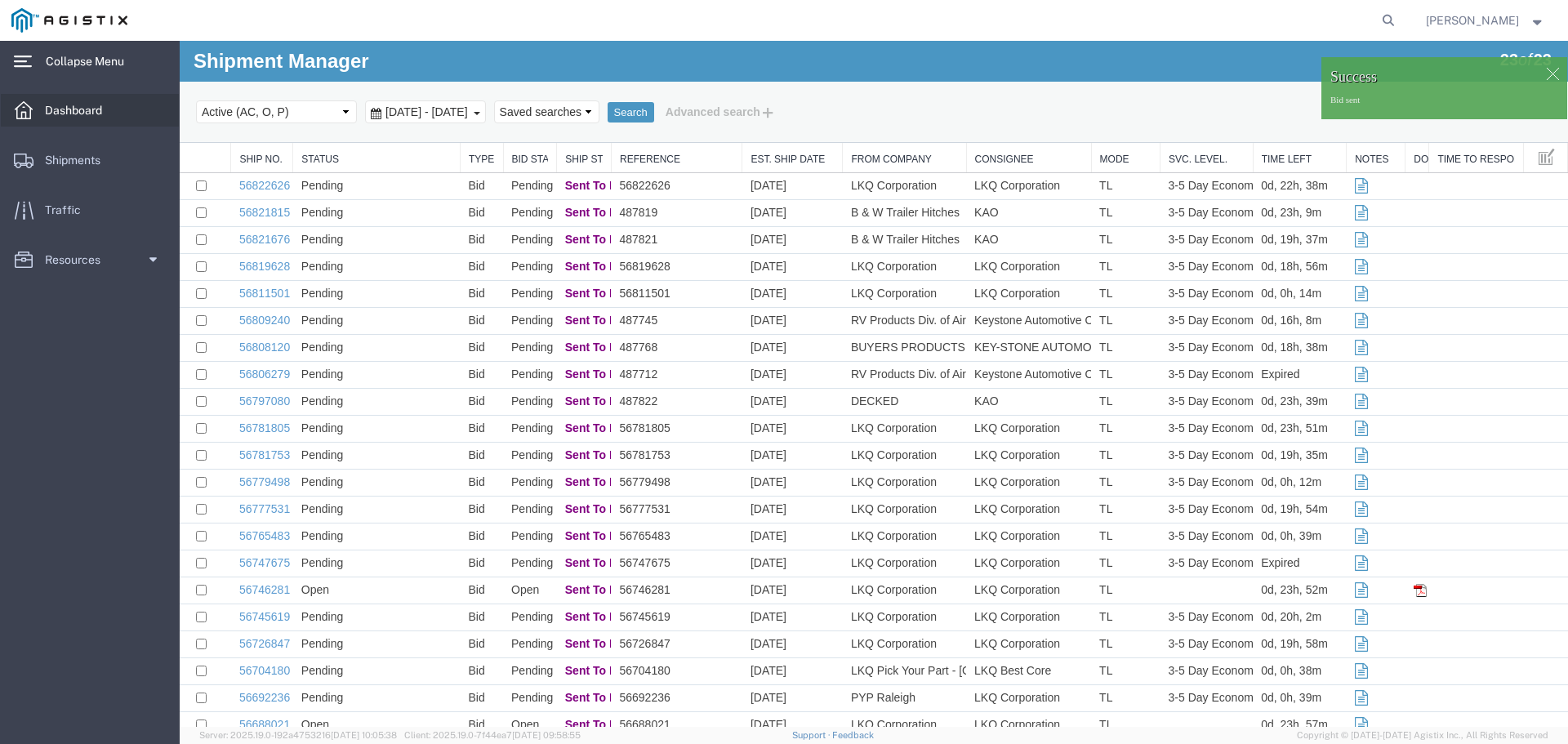
click at [106, 113] on span "Dashboard" at bounding box center [78, 110] width 68 height 33
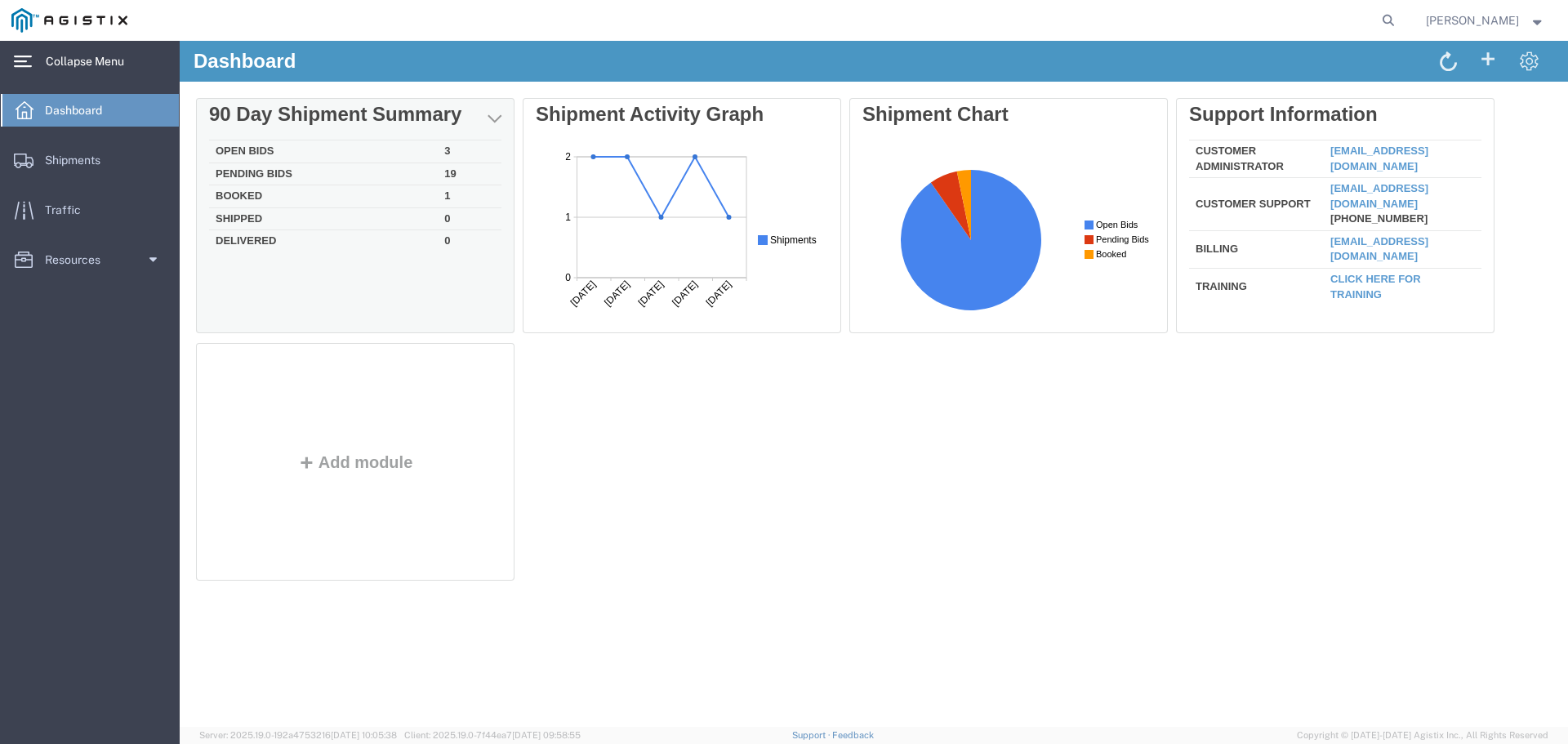
click at [325, 149] on td "Open Bids" at bounding box center [324, 152] width 229 height 23
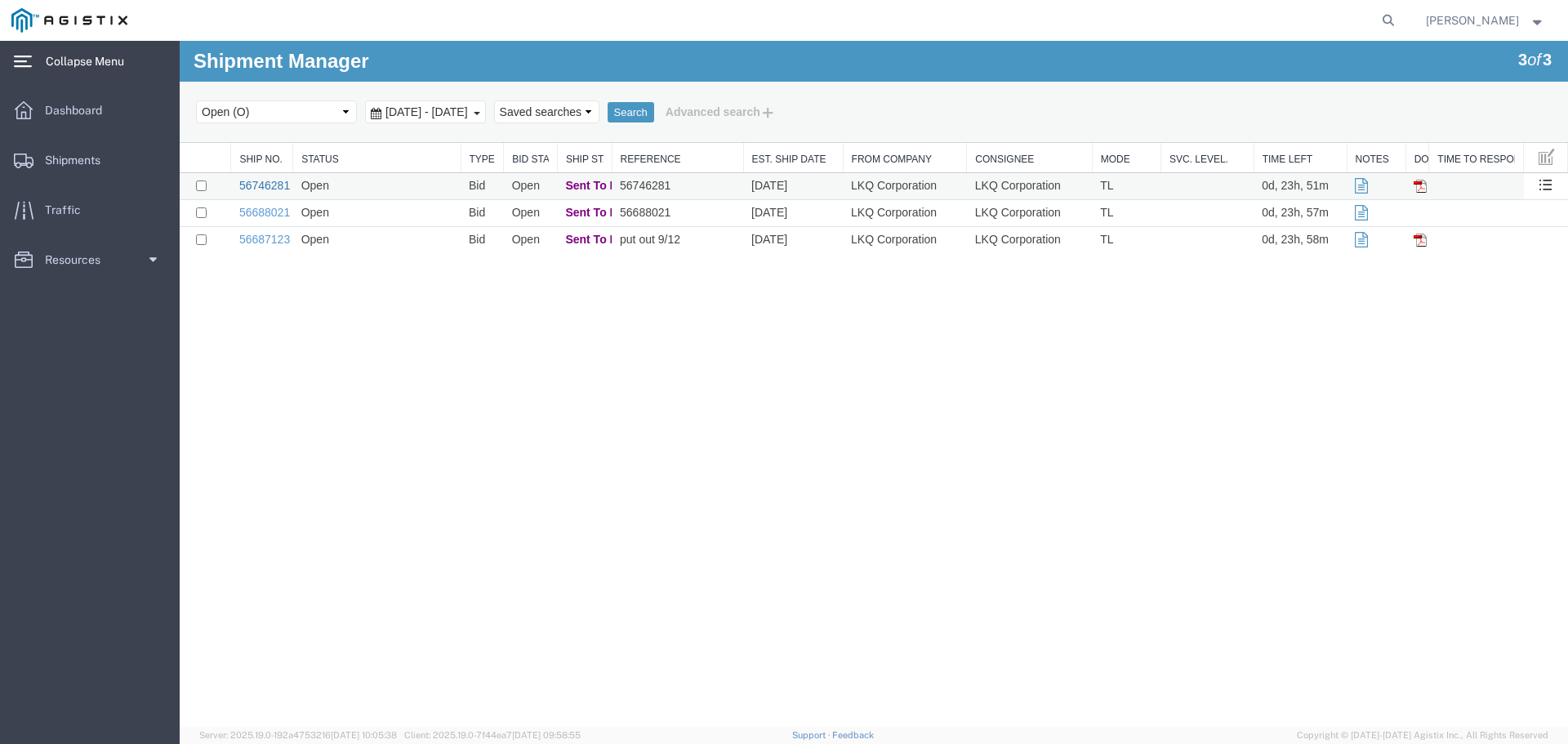
click at [262, 188] on link "56746281" at bounding box center [265, 185] width 51 height 13
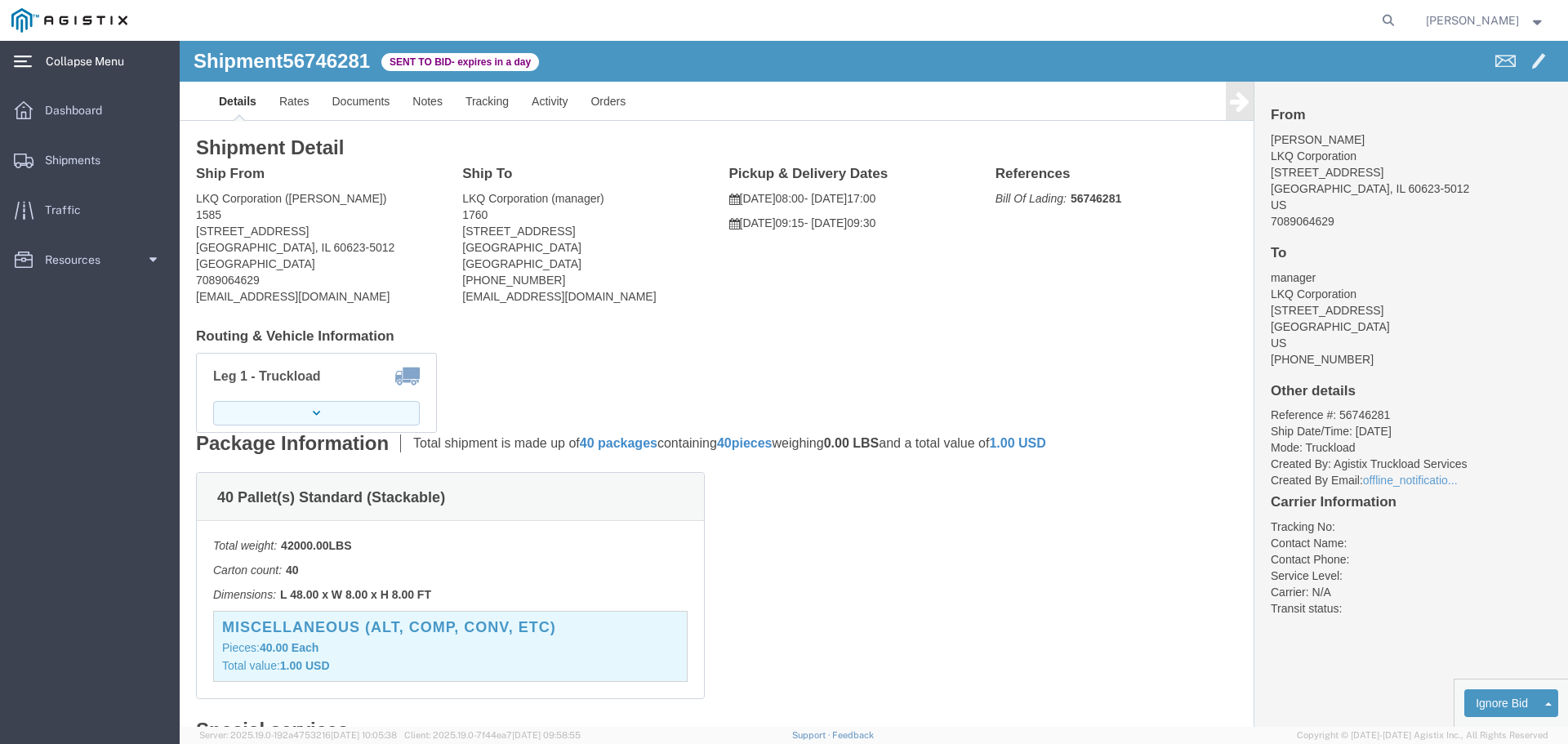
click button "button"
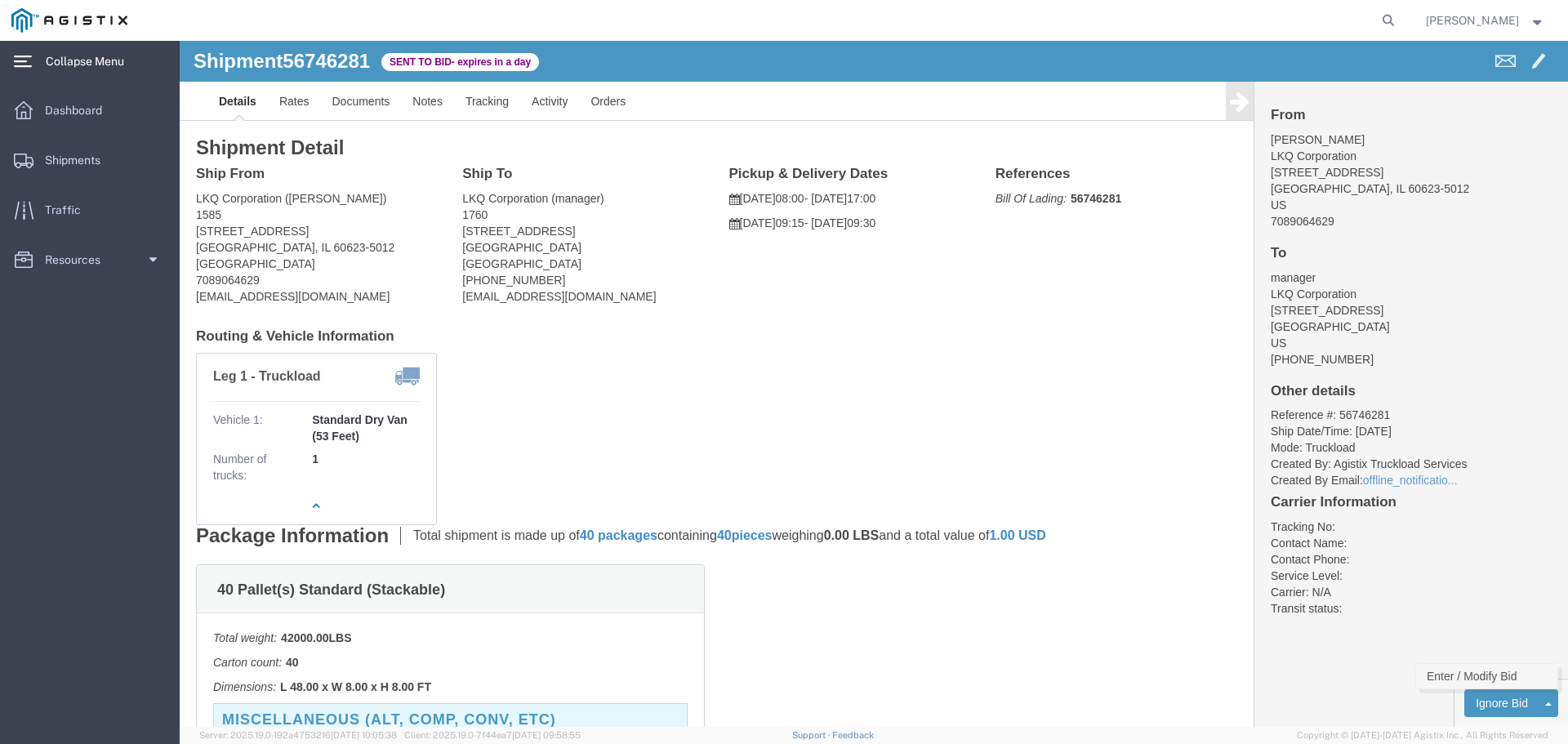
click link "Enter / Modify Bid"
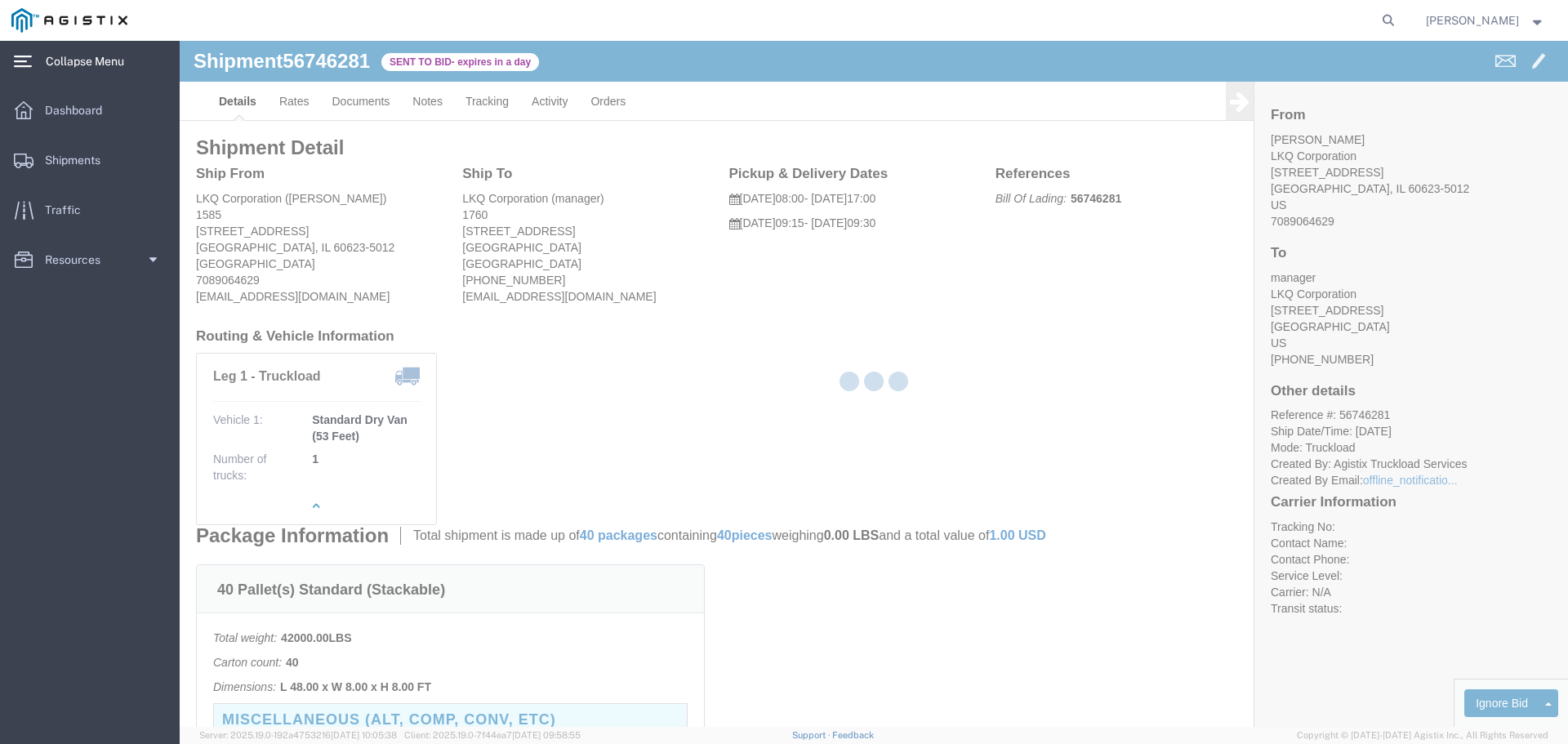
select select "22593"
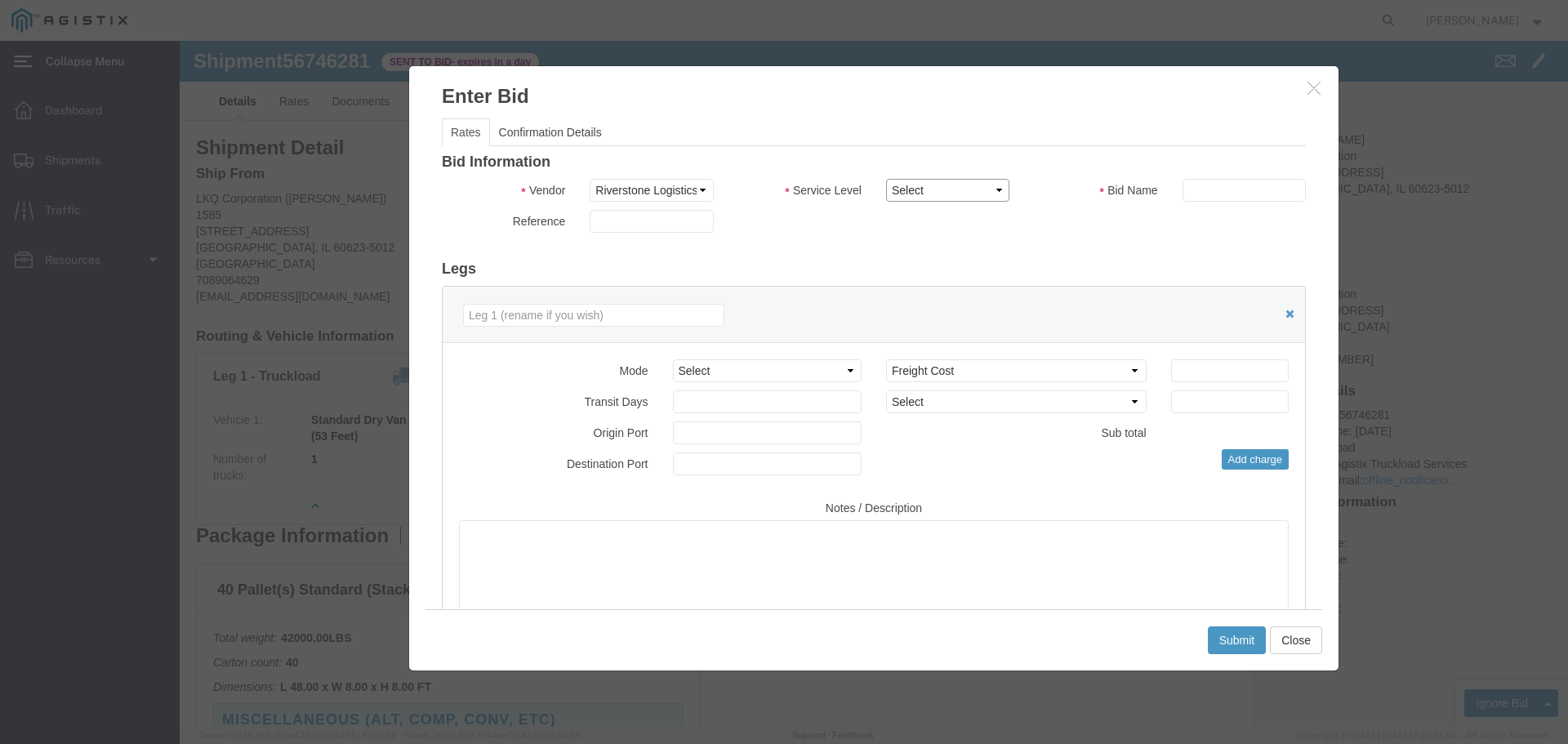
click select "Select Rail TL Standard 3 - 5 Day"
click h3 "Legs"
click select "Select Rail TL Standard 3 - 5 Day"
select select "41882"
click select "Select Rail TL Standard 3 - 5 Day"
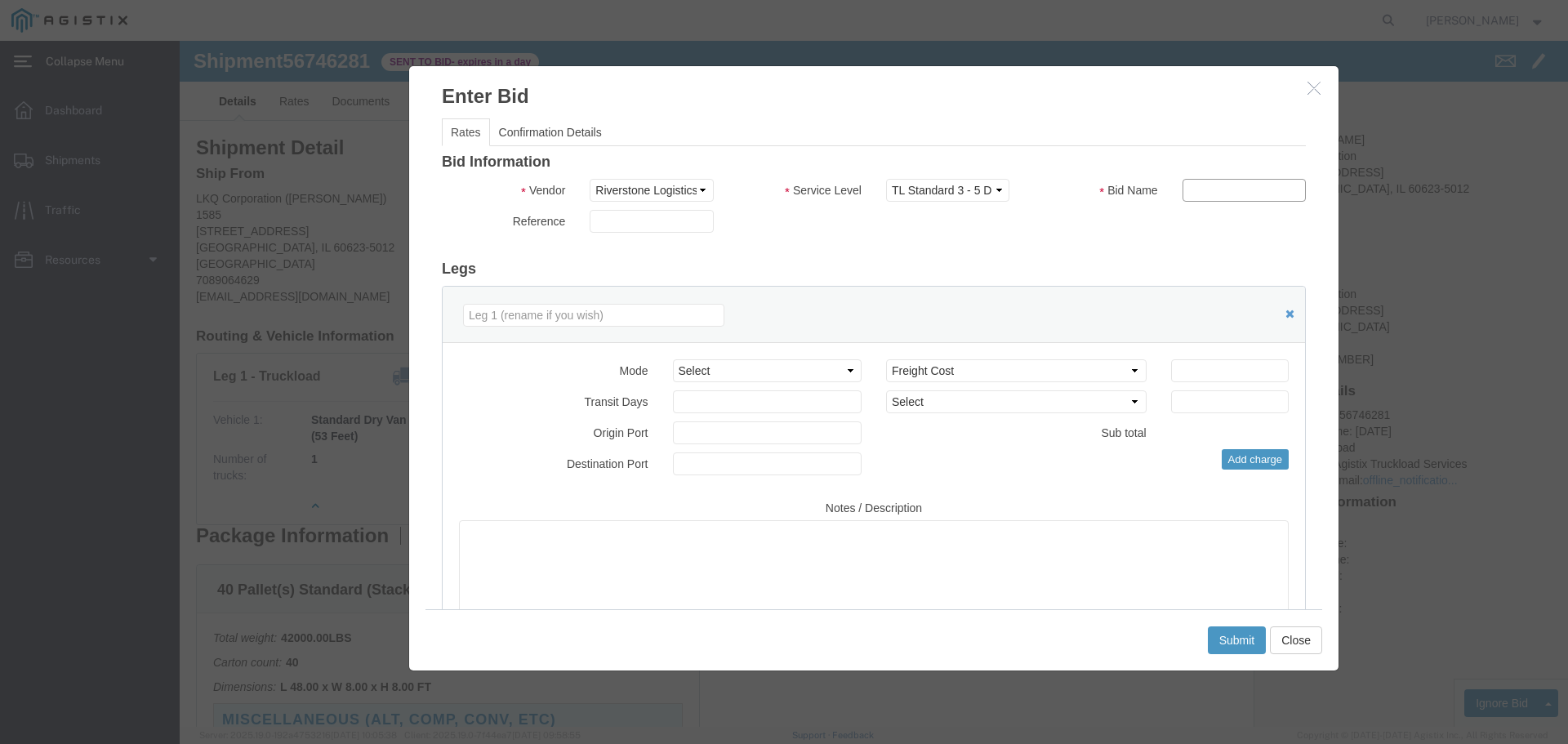
click input "text"
type input "1"
click div "Select 2 Day Service 3 Axle Winch Truck 3 to 5 Day Service 96L Domestic Flat Ra…"
click input "number"
drag, startPoint x: 1051, startPoint y: 327, endPoint x: 976, endPoint y: 334, distance: 75.3
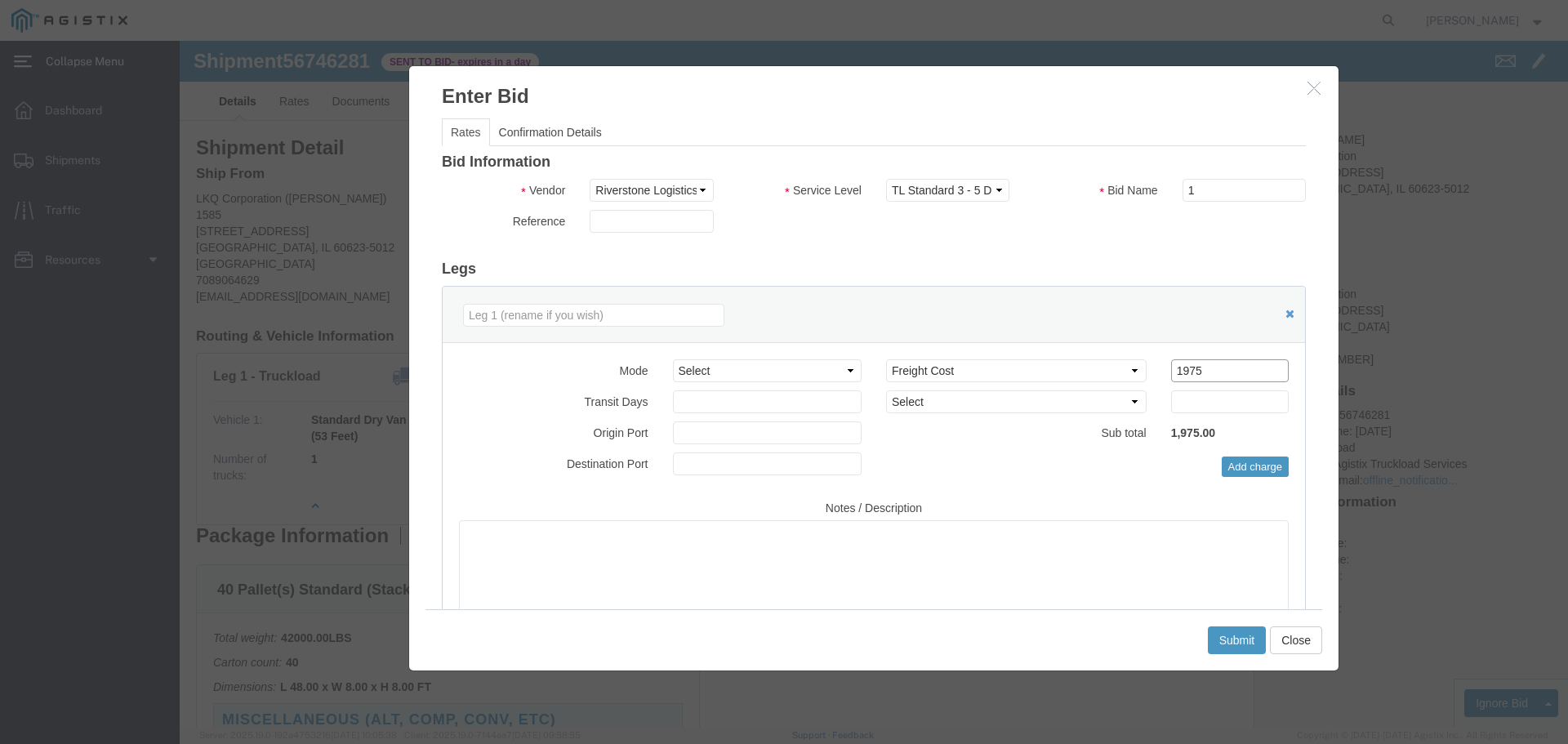
click div "Bid amount 1 1975"
type input "1900"
click button "Submit"
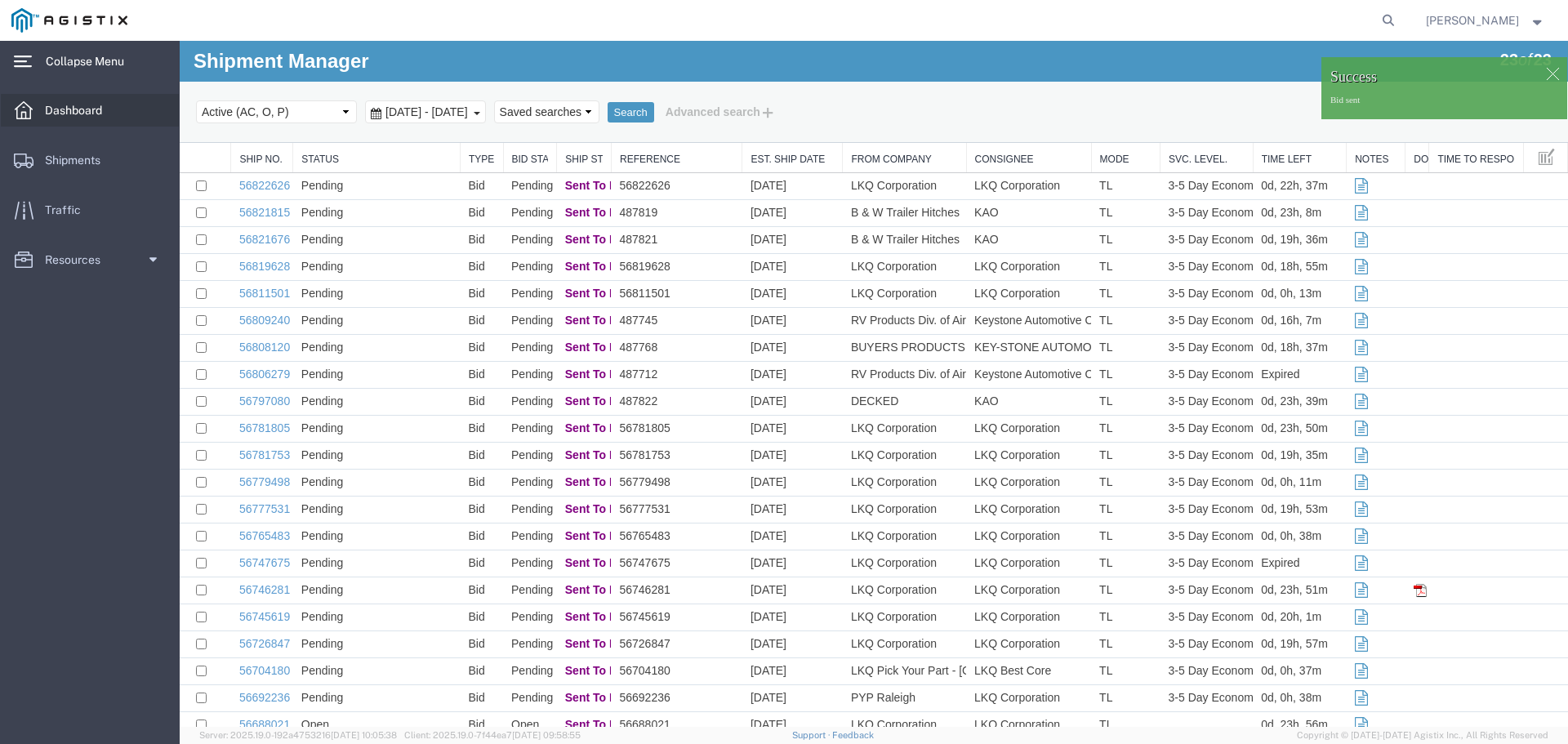
click at [73, 113] on span "Dashboard" at bounding box center [78, 110] width 68 height 33
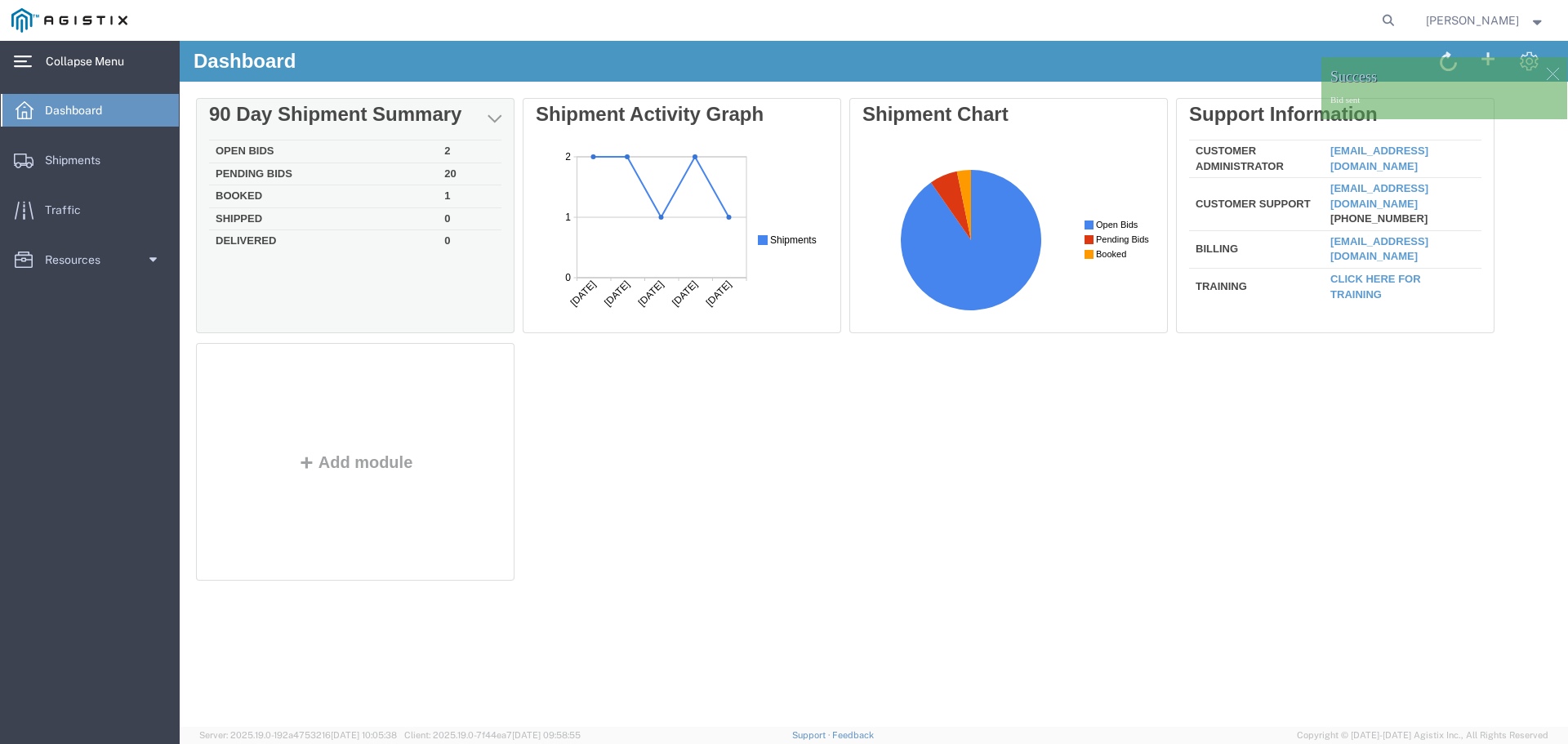
click at [434, 151] on td "Open Bids" at bounding box center [324, 152] width 229 height 23
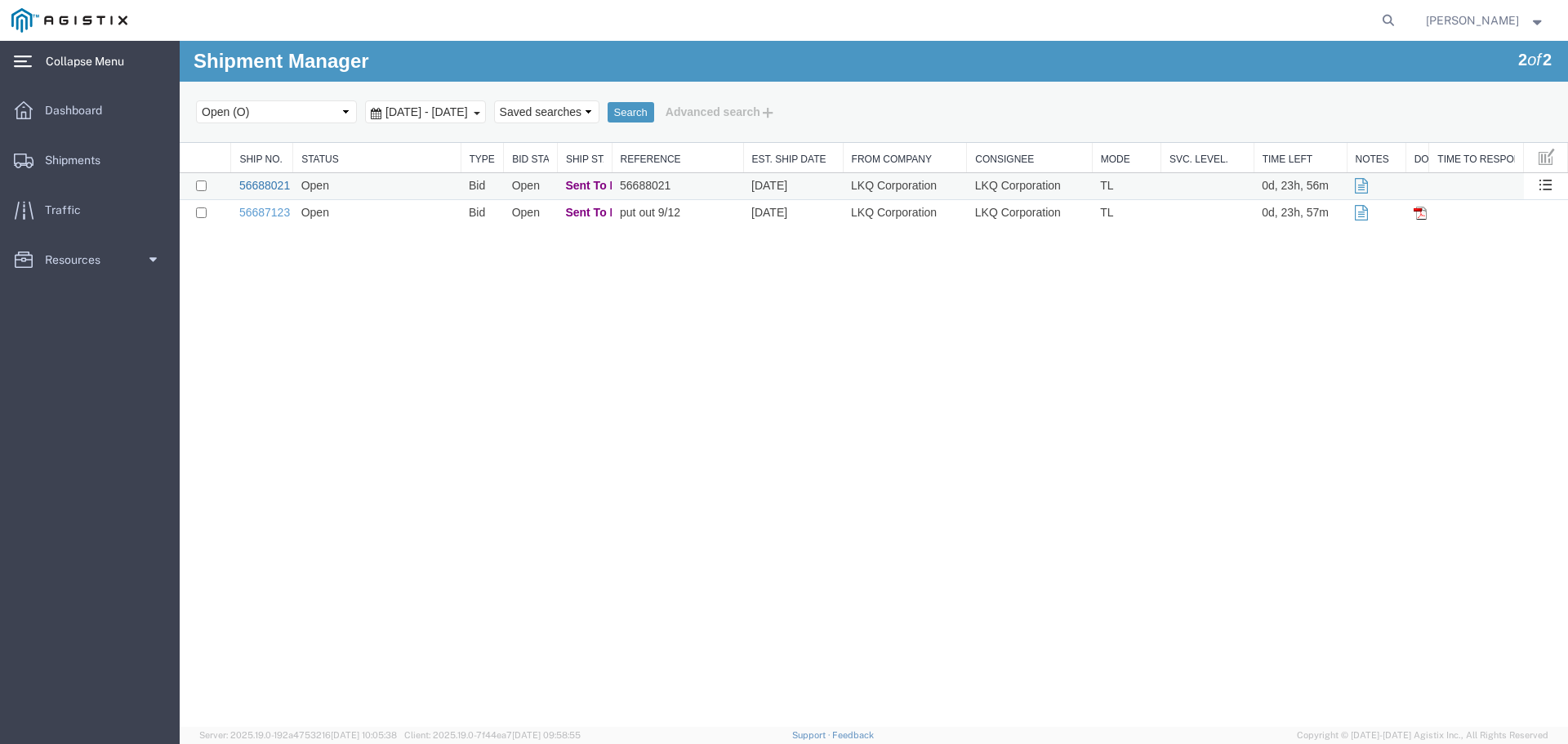
click at [274, 189] on link "56688021" at bounding box center [265, 185] width 51 height 13
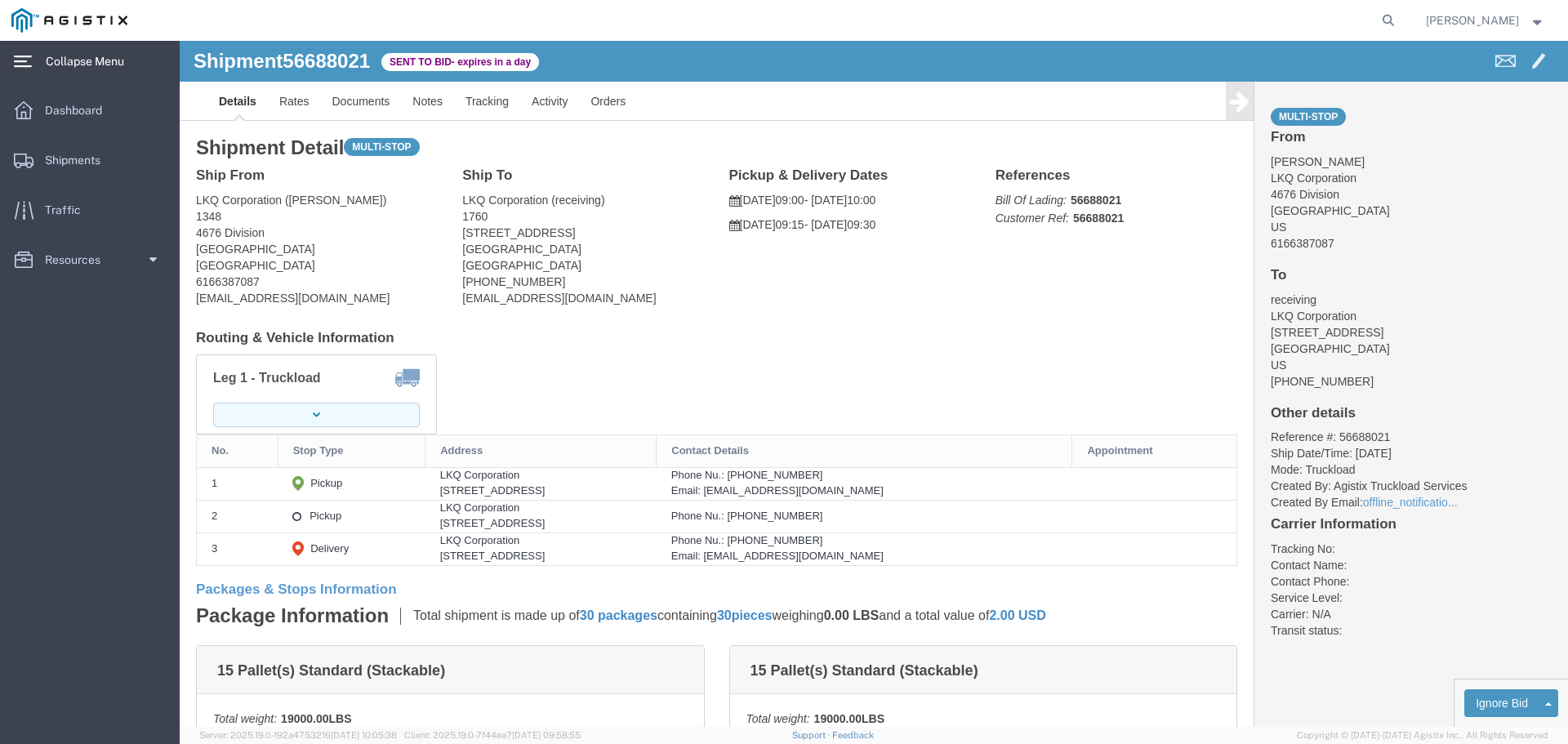
click button "button"
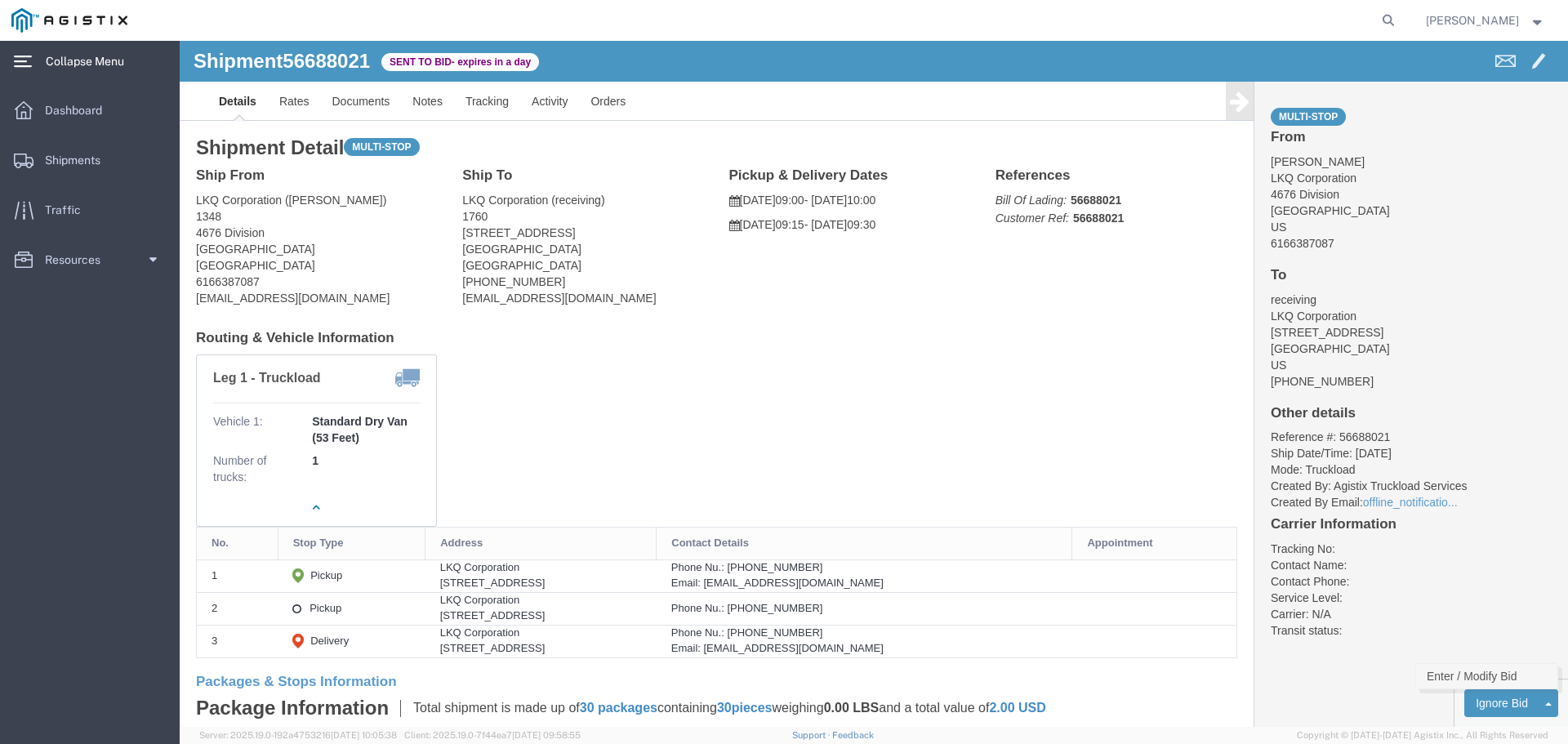
click link "Enter / Modify Bid"
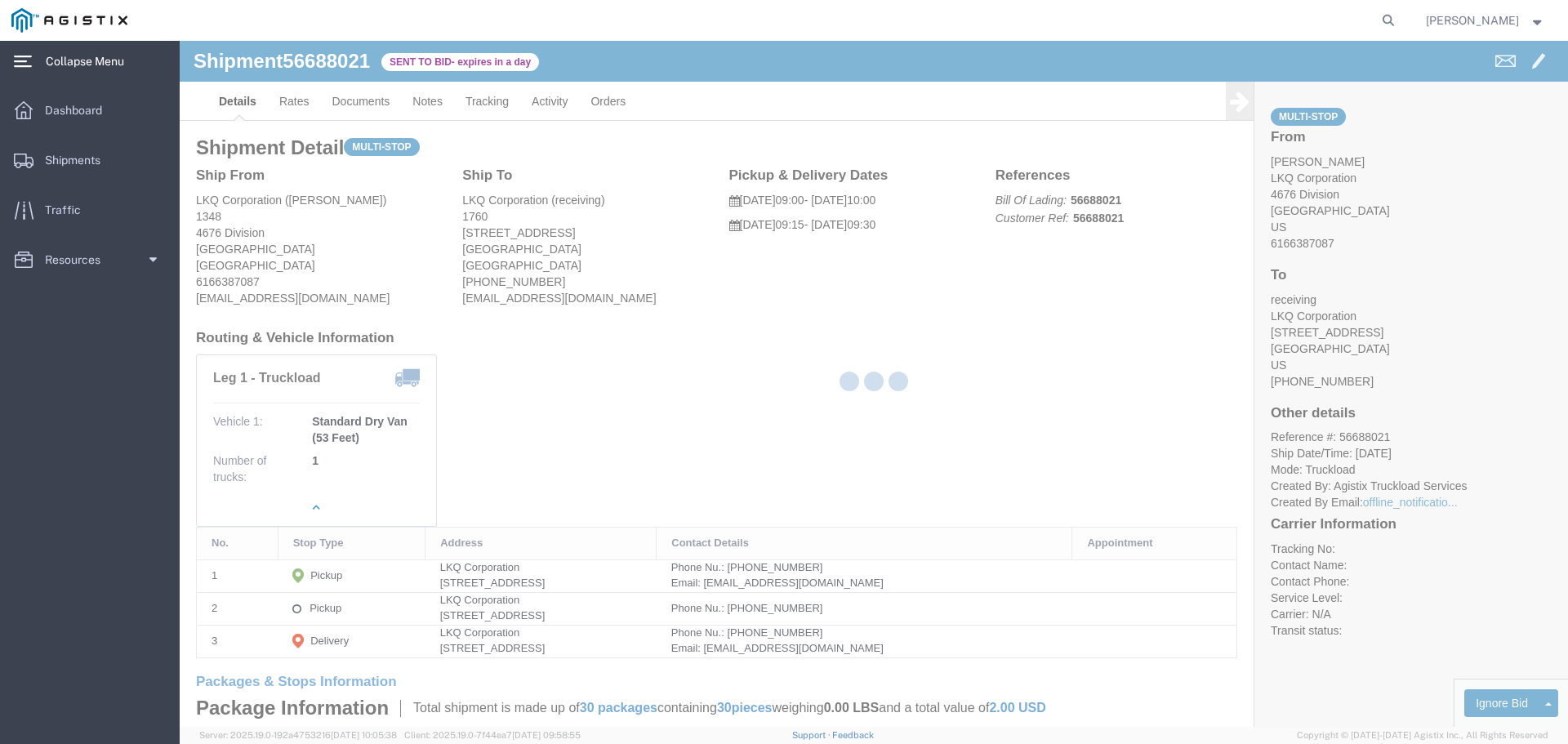
select select "22593"
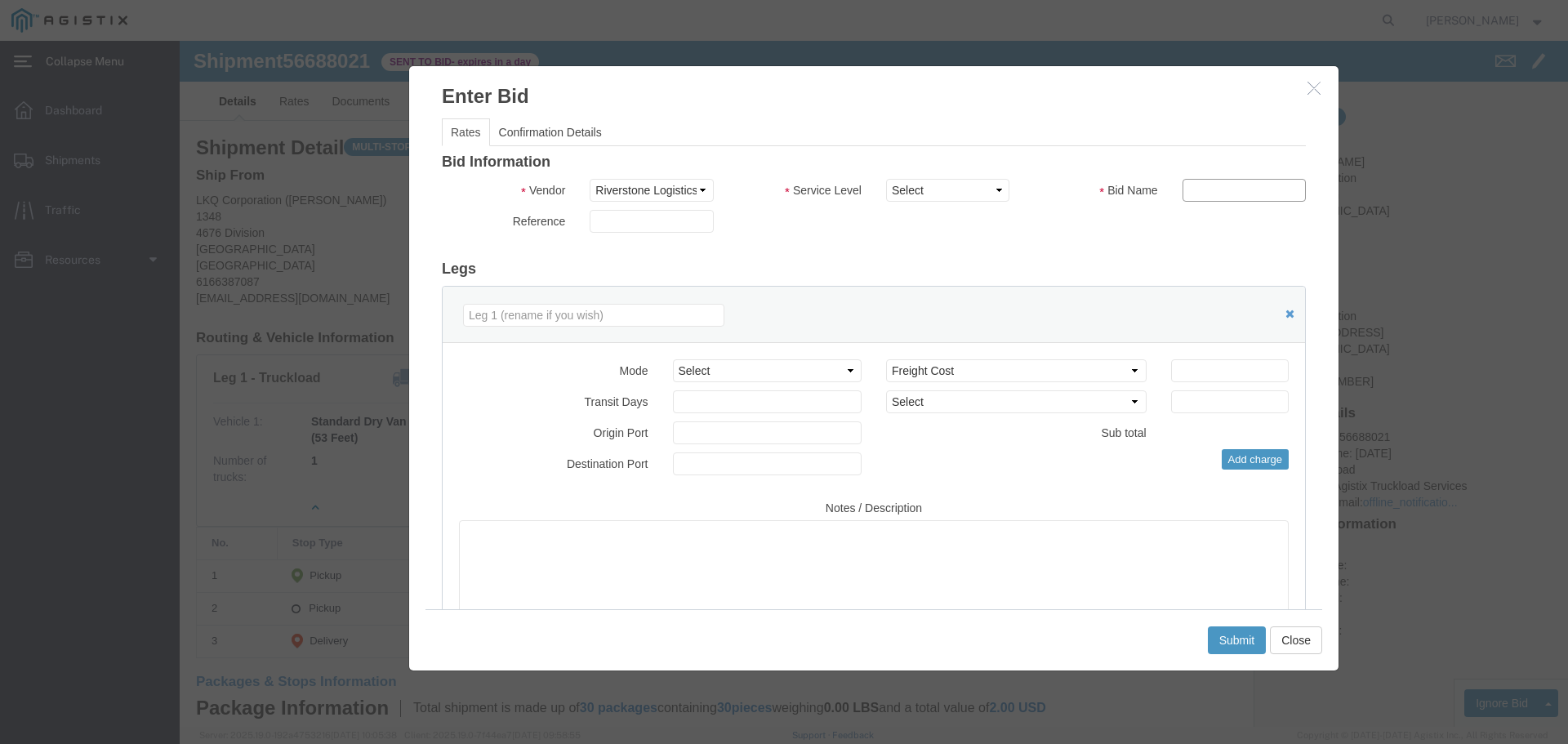
click input "text"
type input "1"
click select "Select Rail TL Standard 3 - 5 Day"
select select "41882"
click select "Select Rail TL Standard 3 - 5 Day"
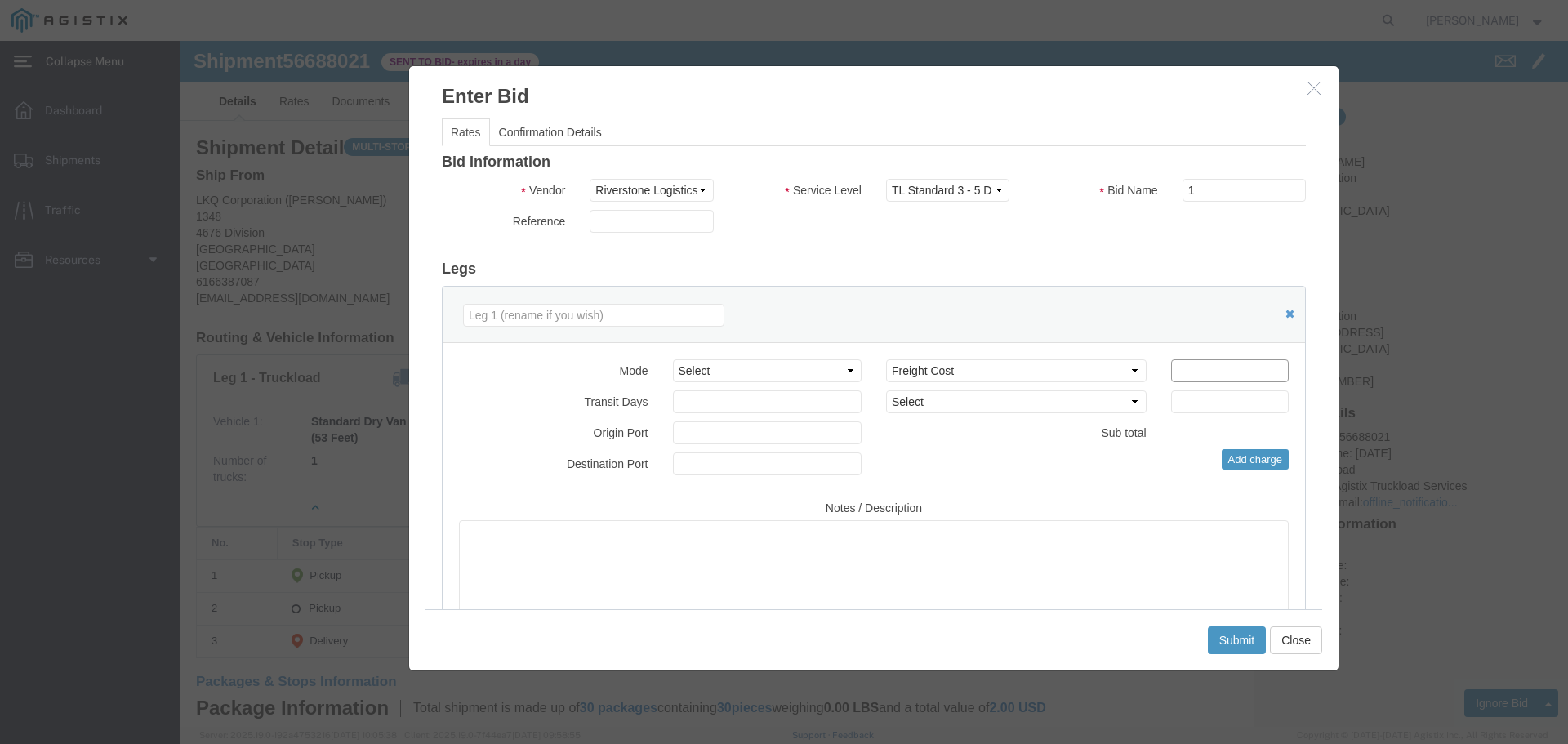
click input "number"
type input "2600"
click button "Submit"
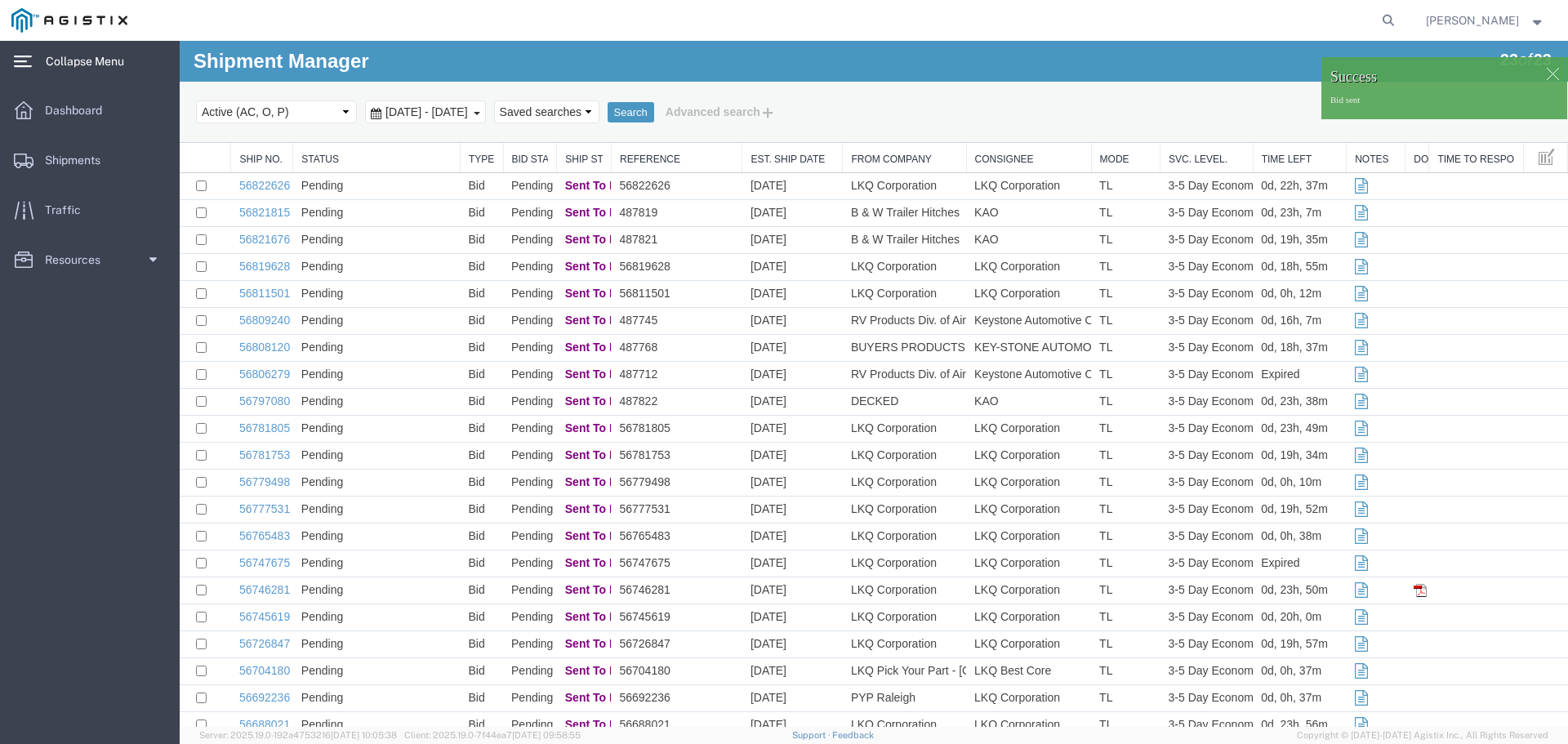
click at [87, 73] on span "Collapse Menu" at bounding box center [90, 61] width 90 height 33
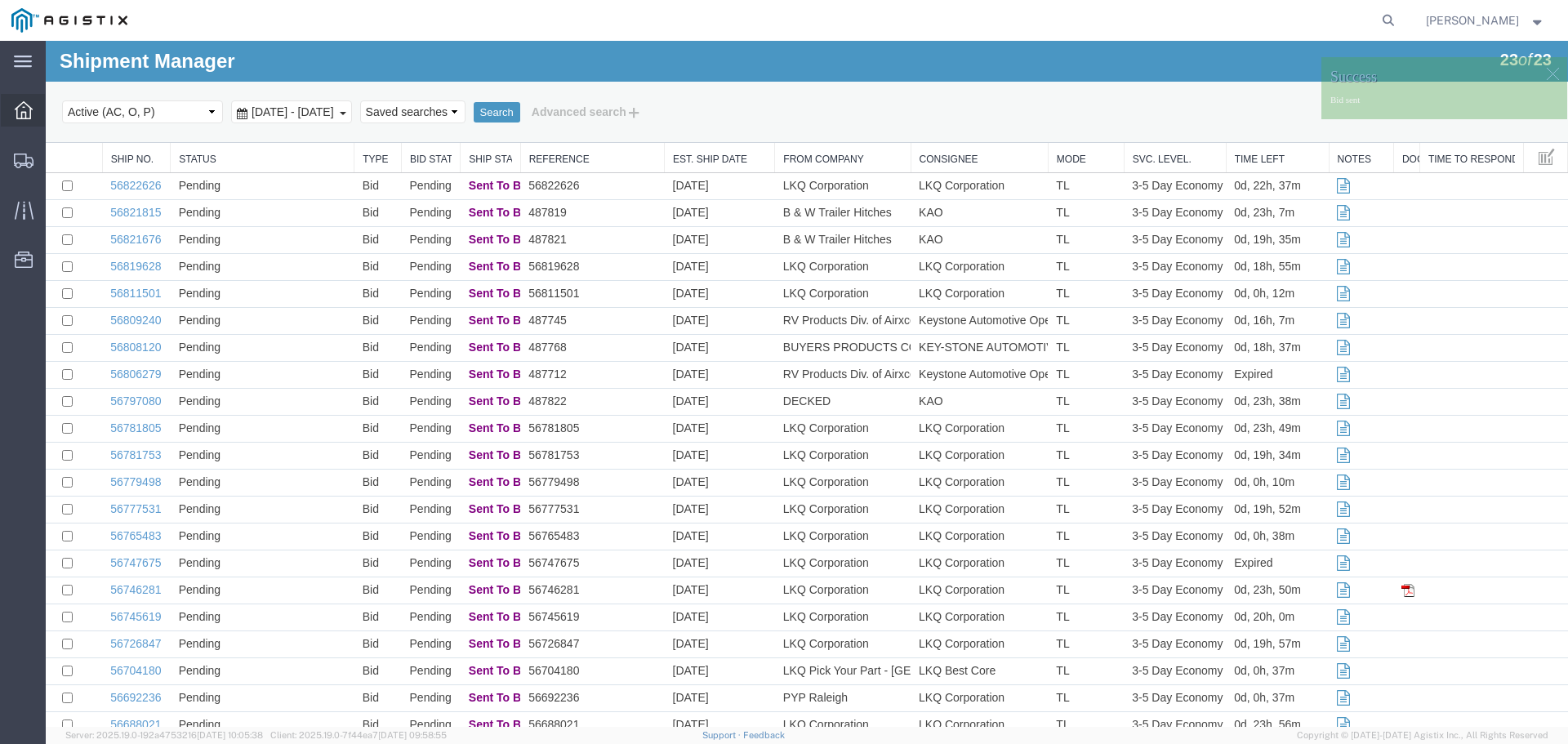
click at [22, 114] on icon at bounding box center [24, 110] width 18 height 18
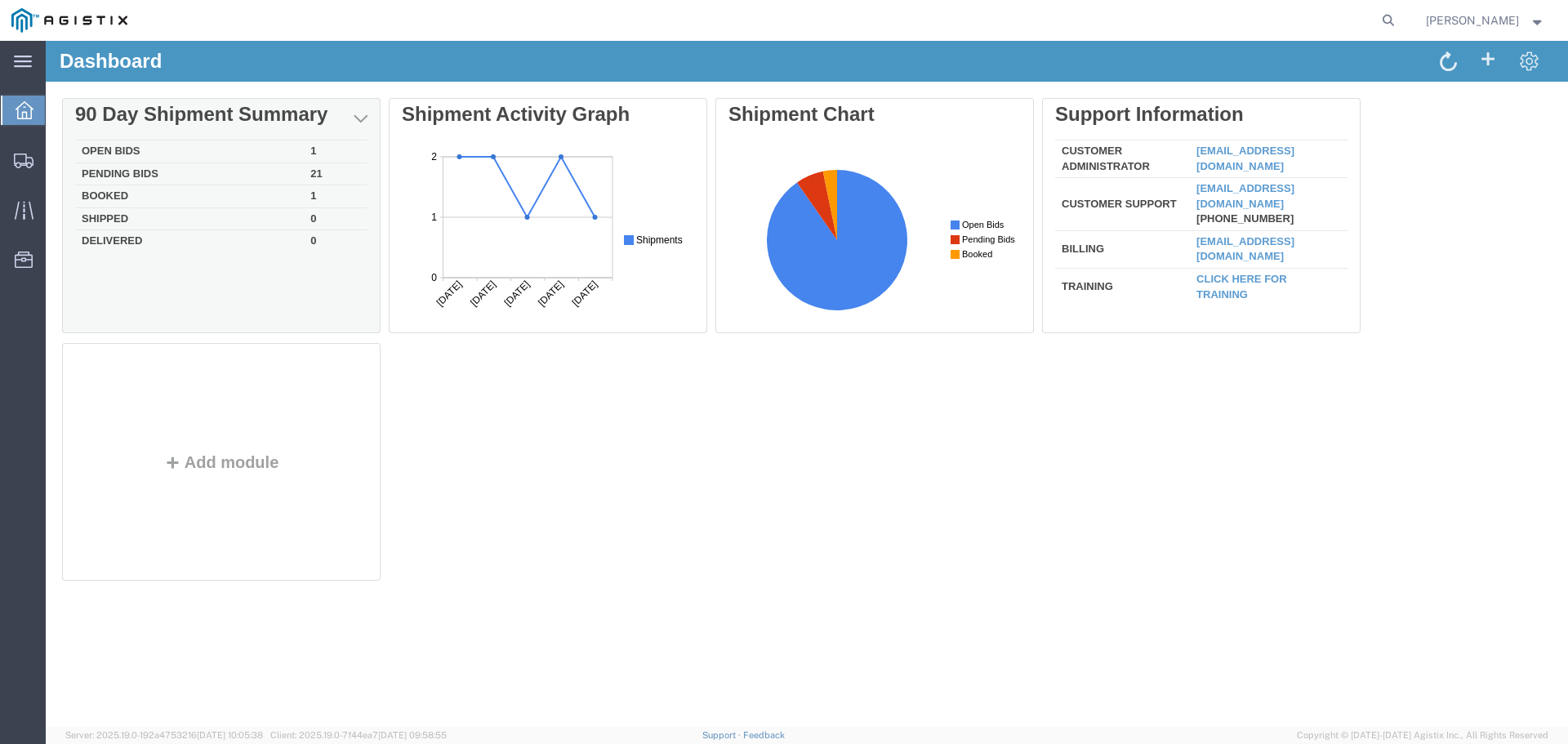
click at [205, 150] on td "Open Bids" at bounding box center [190, 152] width 229 height 23
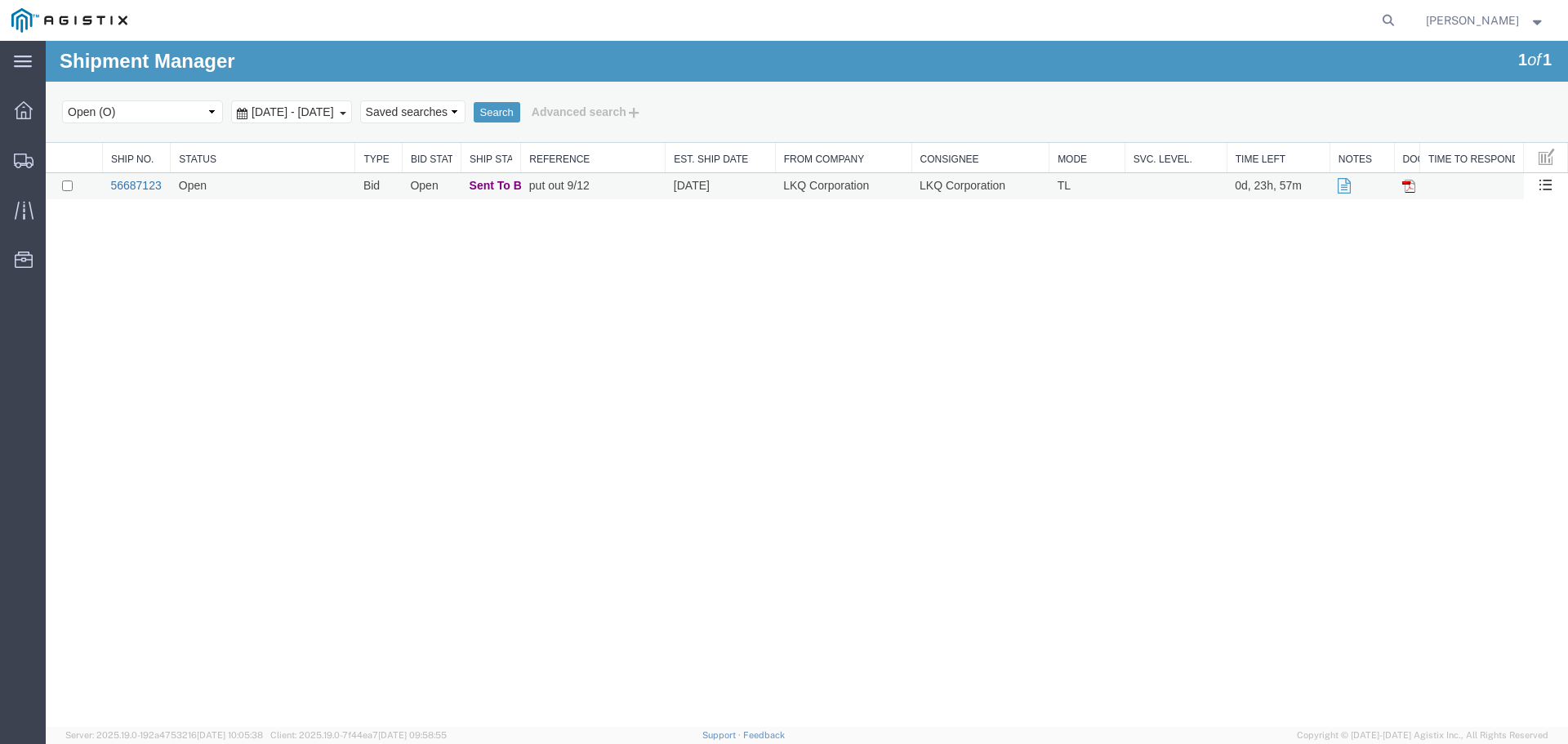
click at [145, 182] on link "56687123" at bounding box center [135, 185] width 51 height 13
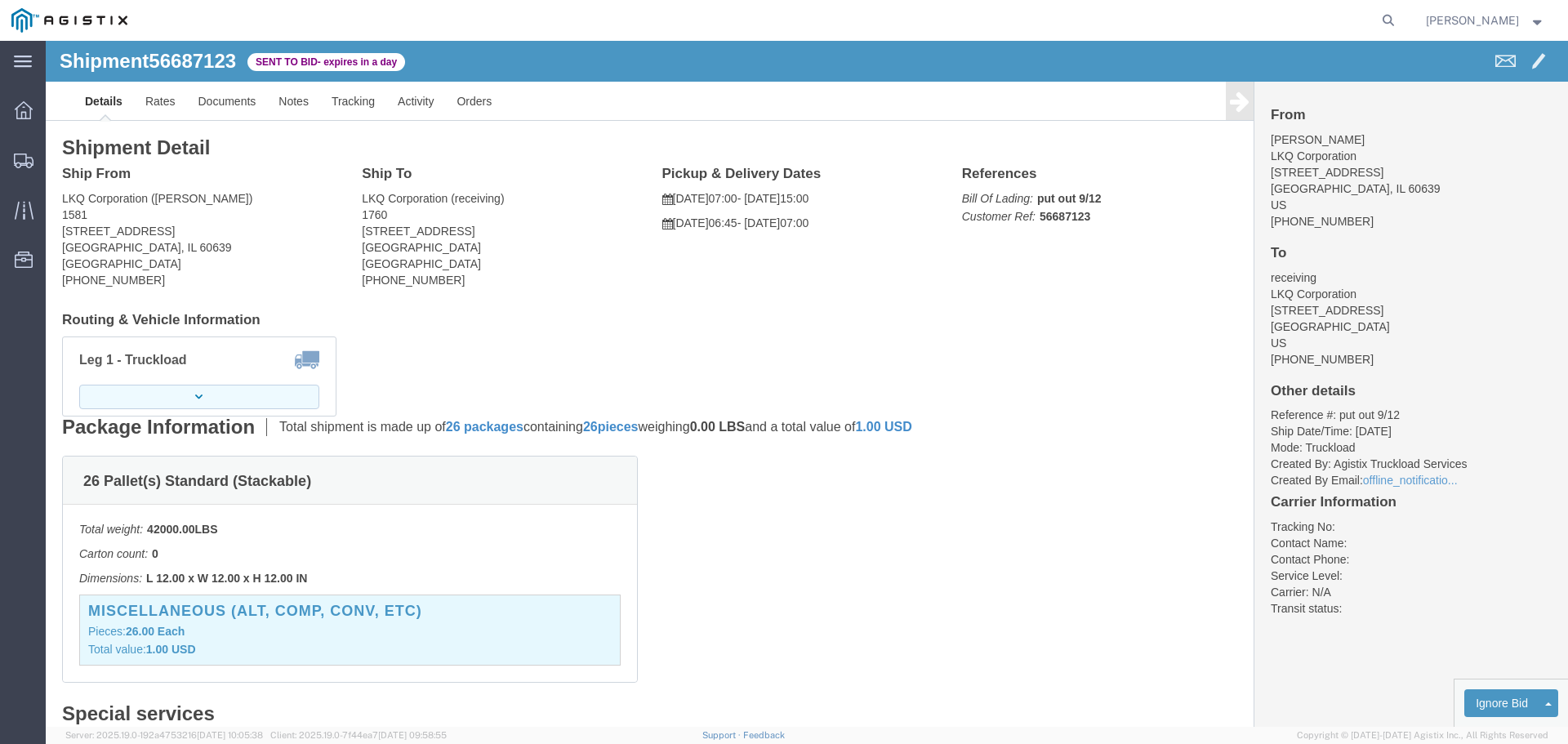
click icon "button"
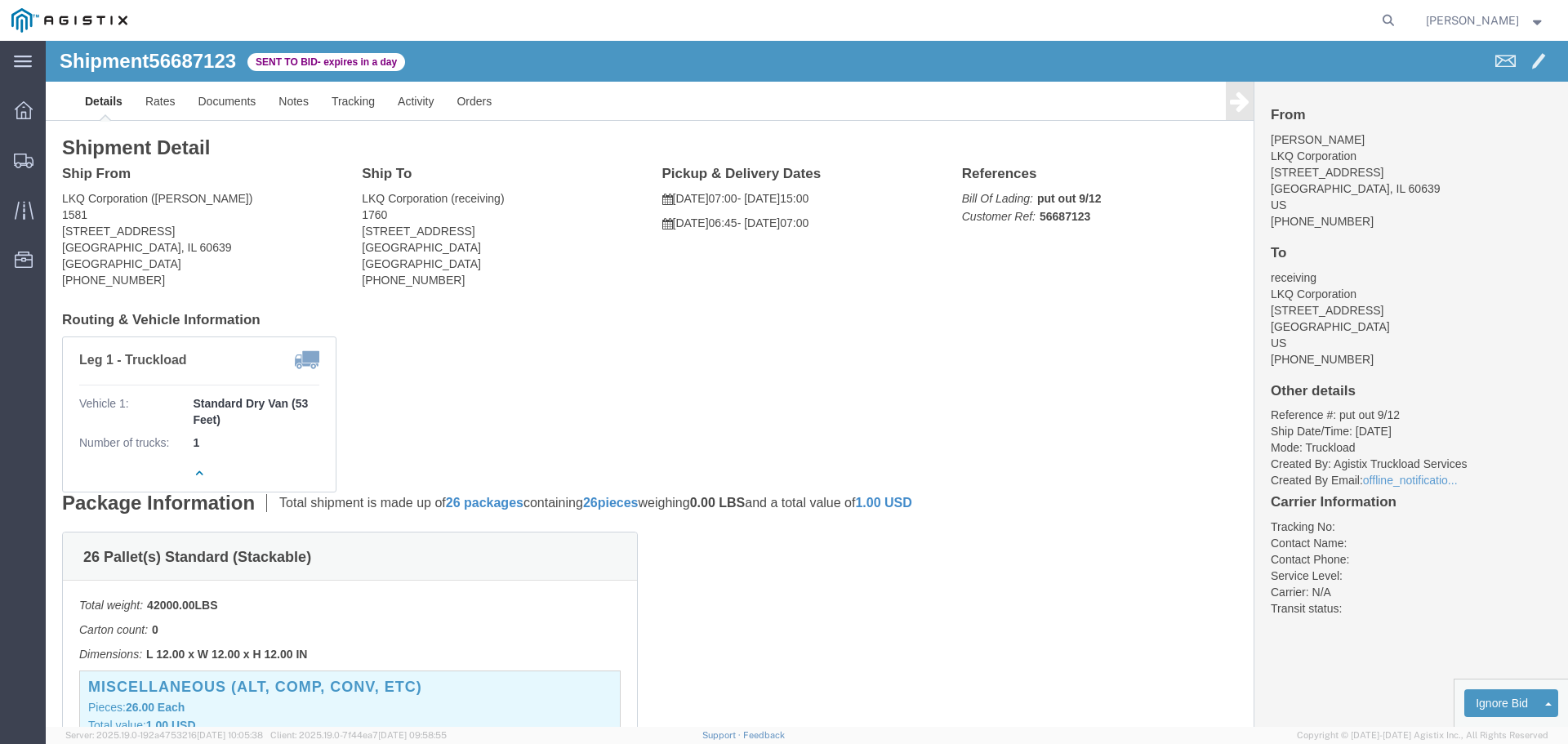
click link "Enter / Modify Bid"
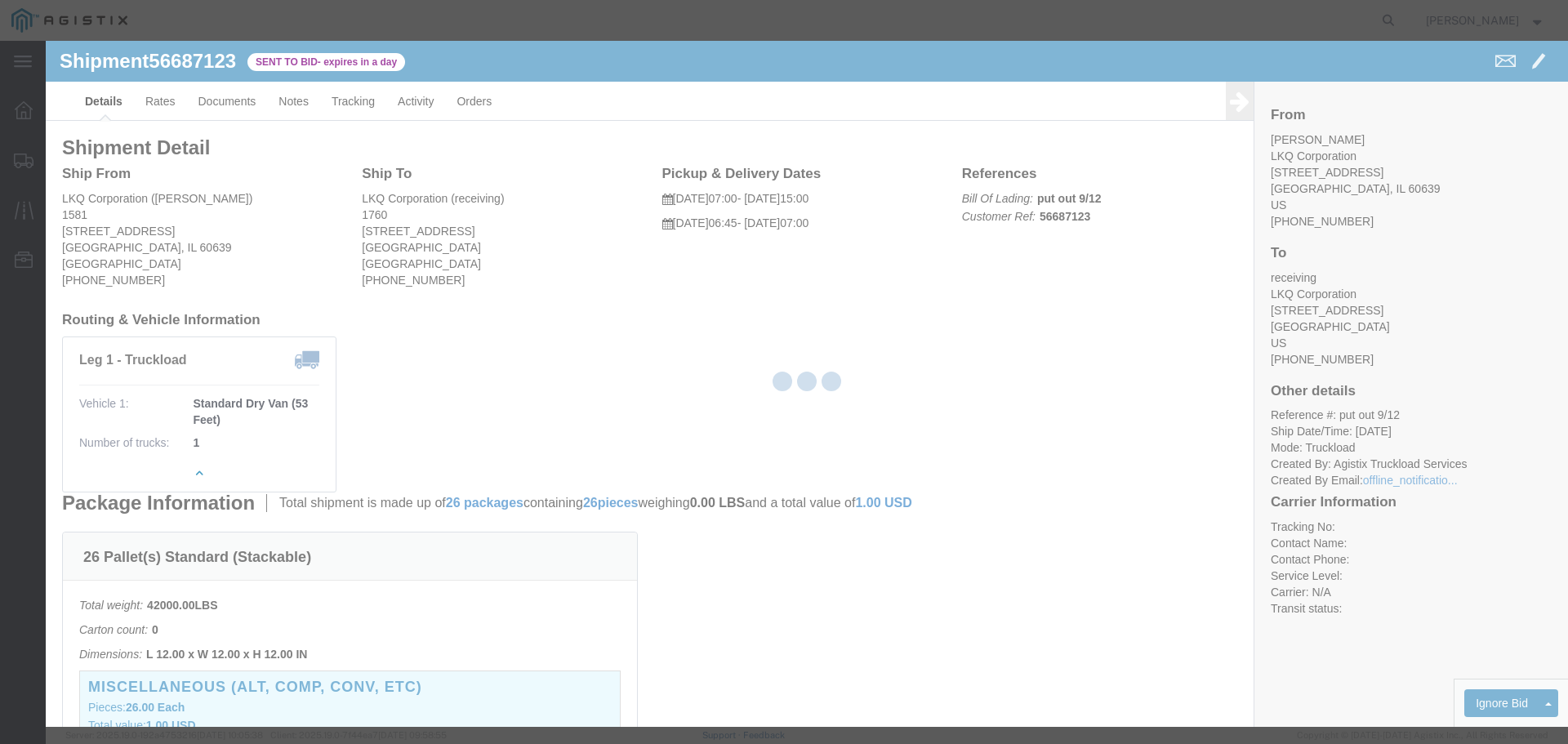
select select "22593"
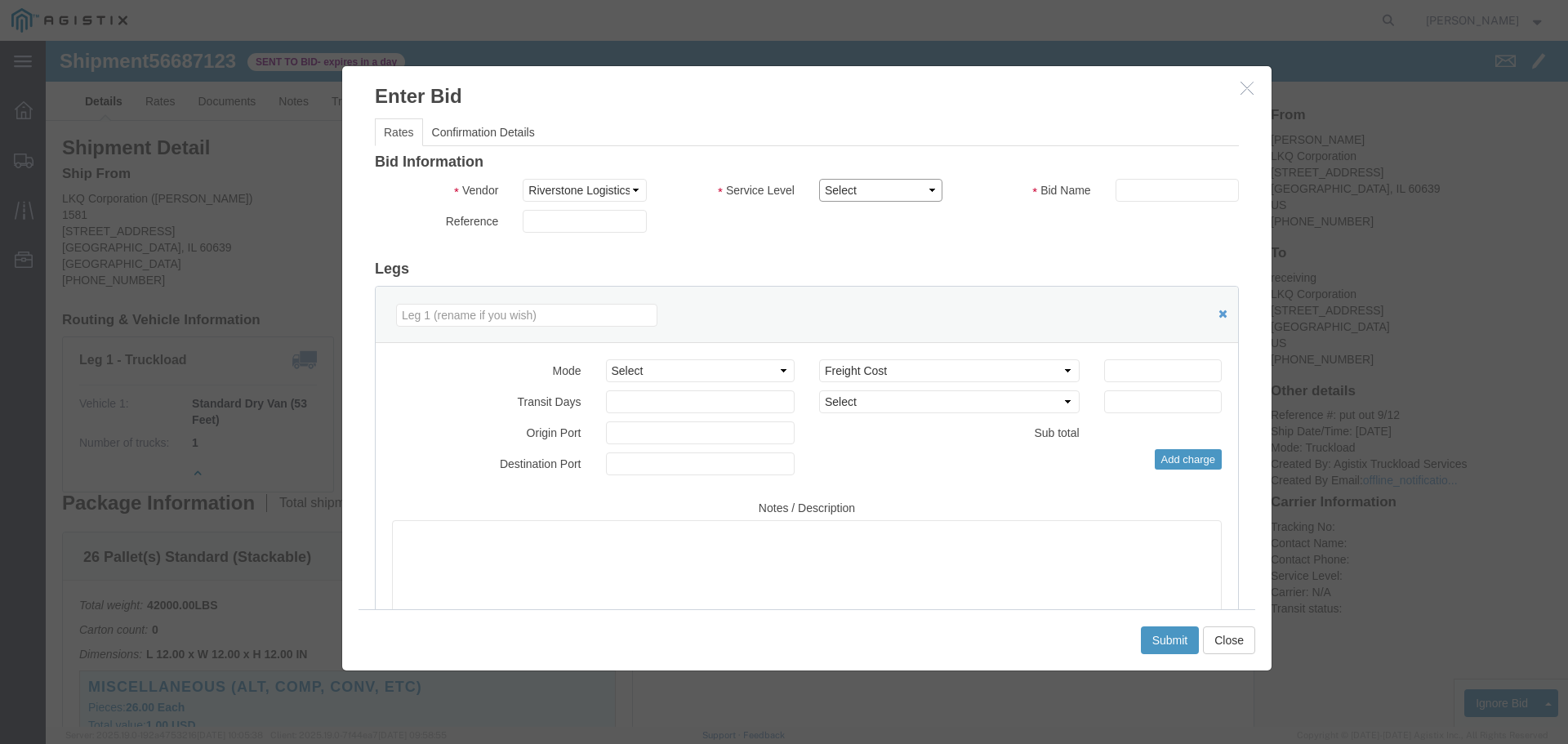
click select "Select Rail TL Standard 3 - 5 Day"
select select "41882"
click select "Select Rail TL Standard 3 - 5 Day"
click input "text"
type input "1"
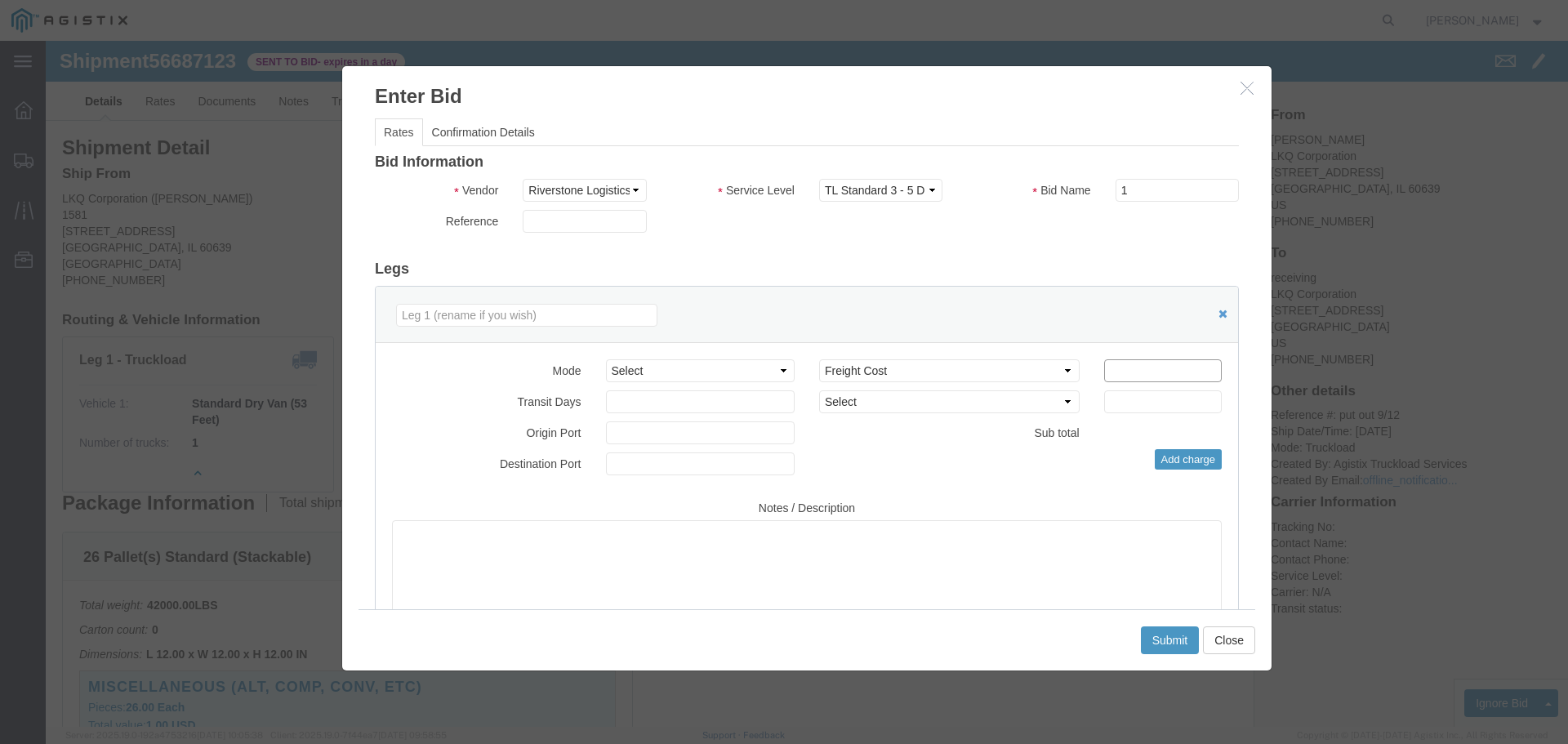
click input "number"
type input "1900"
click button "Submit"
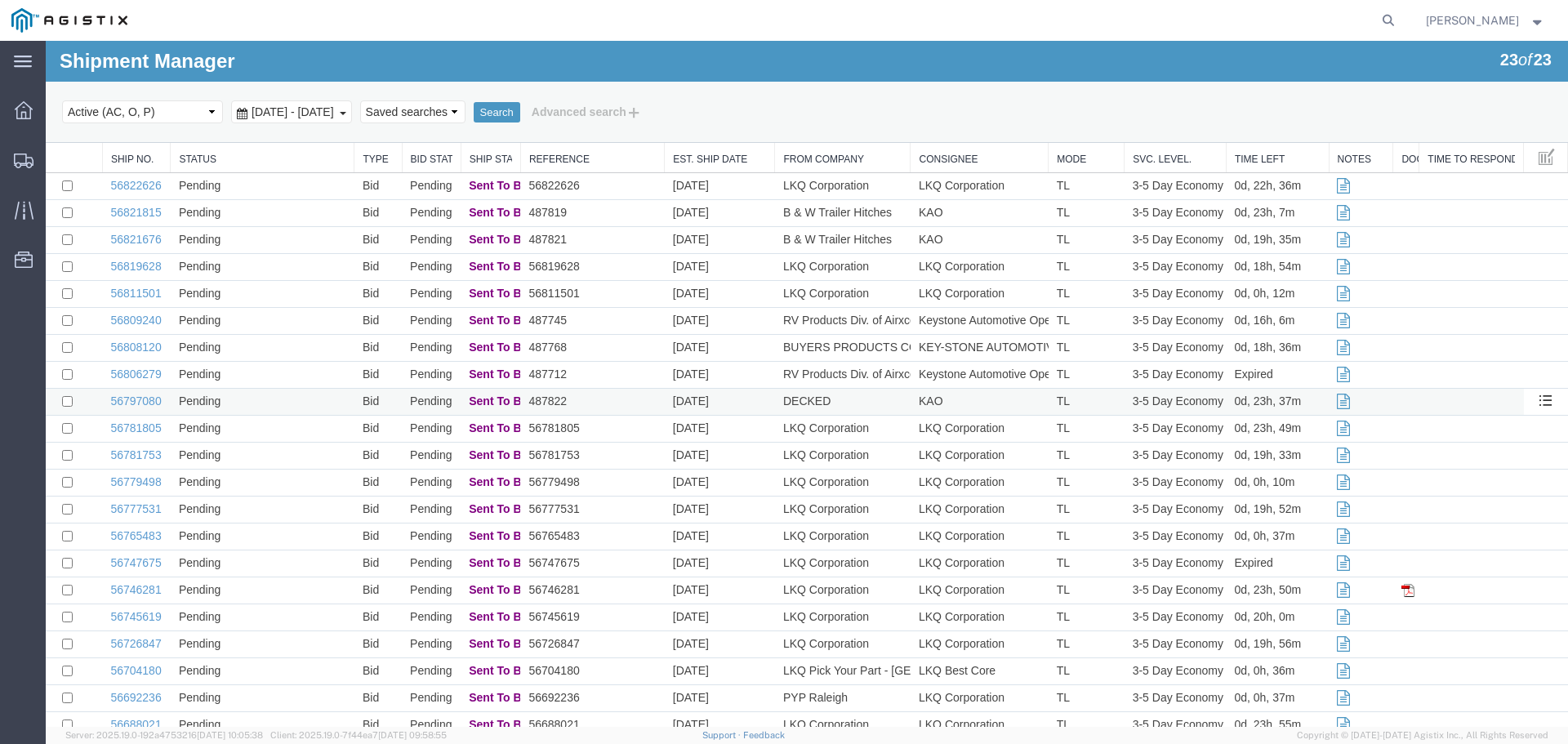
drag, startPoint x: 1183, startPoint y: 626, endPoint x: 957, endPoint y: 411, distance: 311.9
